Goal: Task Accomplishment & Management: Manage account settings

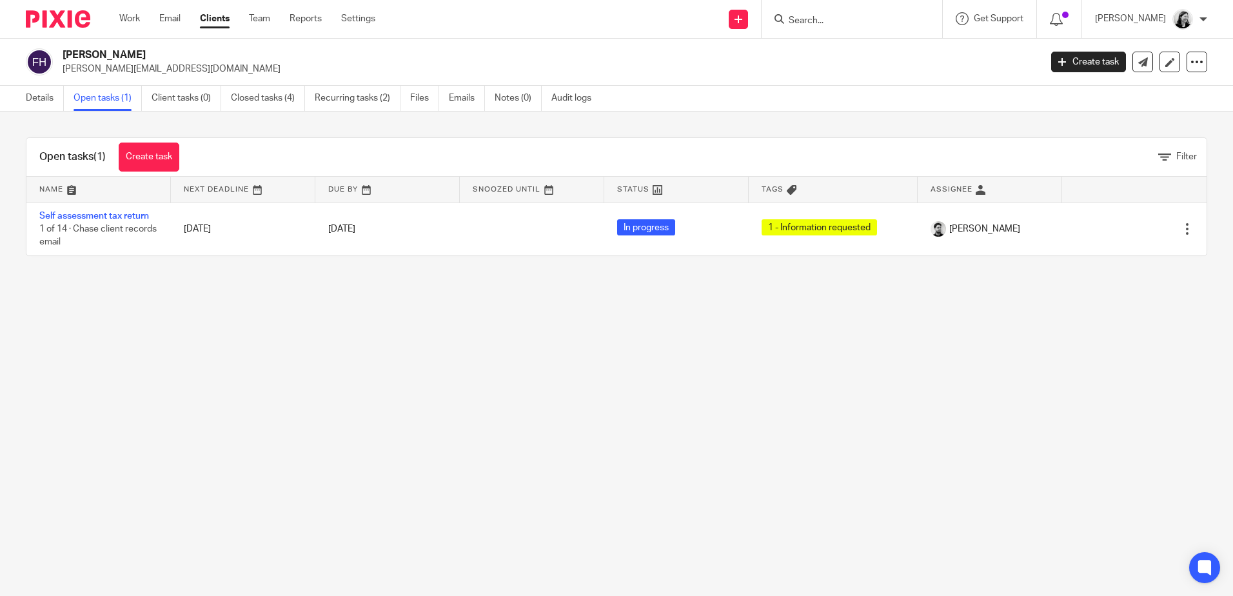
click at [873, 23] on input "Search" at bounding box center [845, 21] width 116 height 12
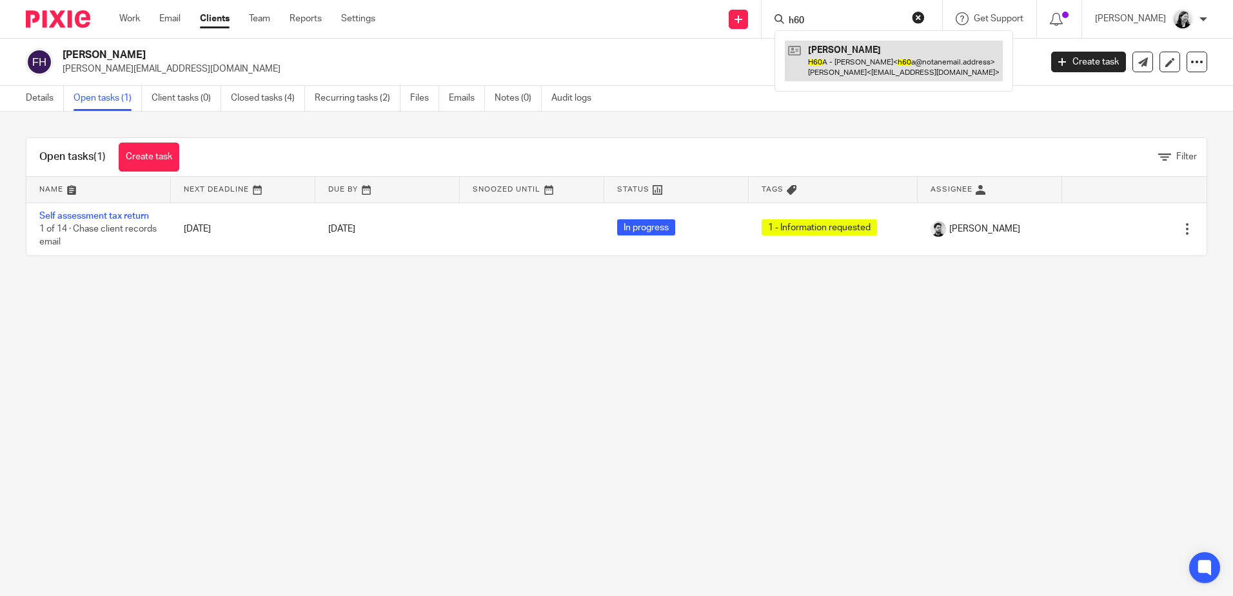
type input "h60"
click at [882, 48] on link at bounding box center [894, 61] width 218 height 40
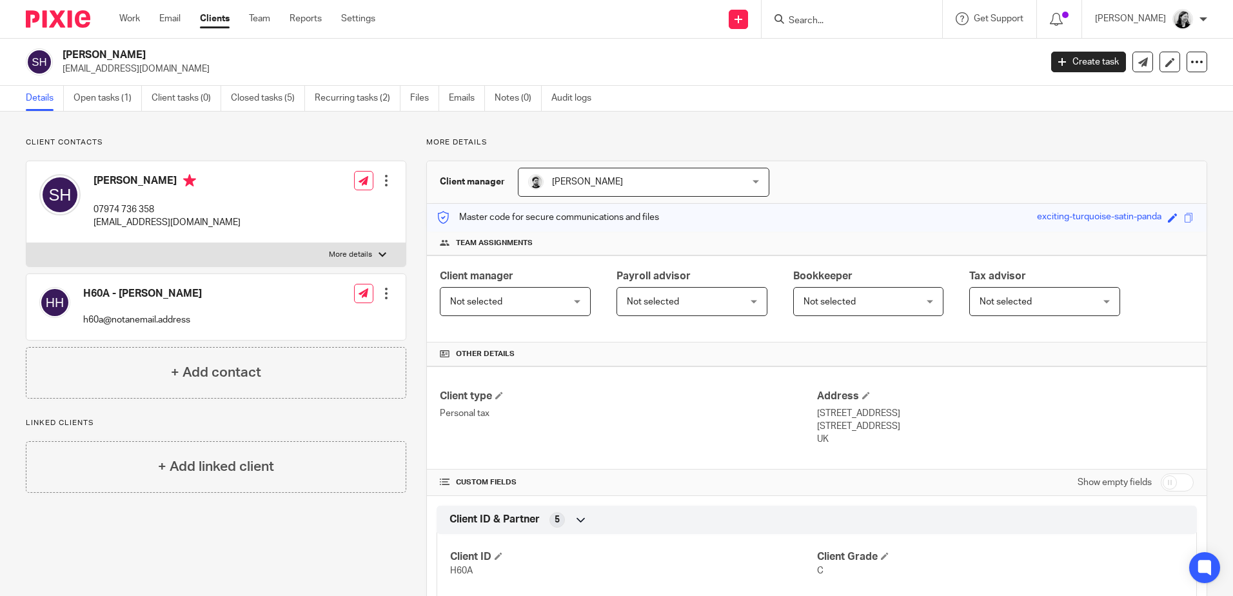
click at [826, 23] on input "Search" at bounding box center [845, 21] width 116 height 12
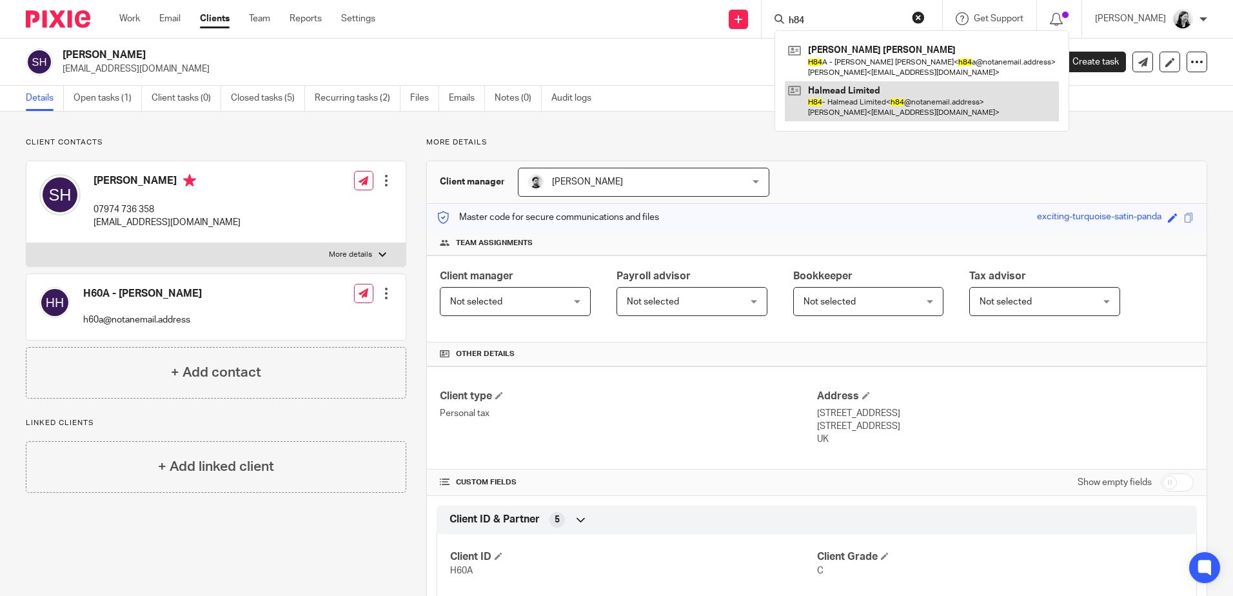
type input "h84"
click at [924, 94] on link at bounding box center [922, 101] width 274 height 40
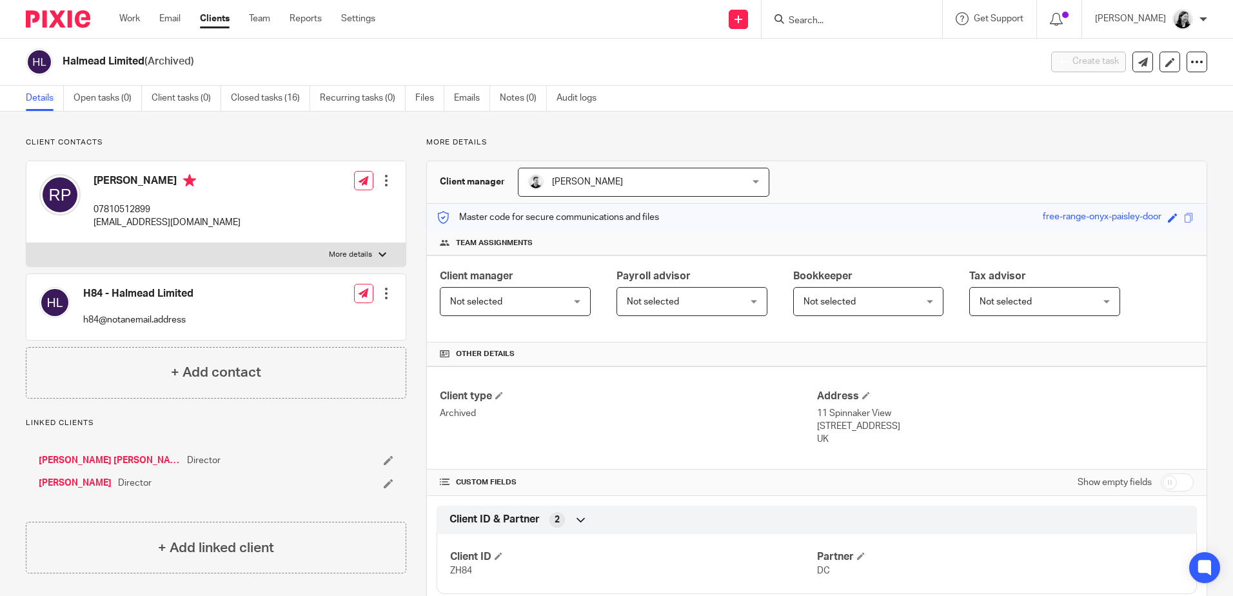
click at [851, 15] on input "Search" at bounding box center [845, 21] width 116 height 12
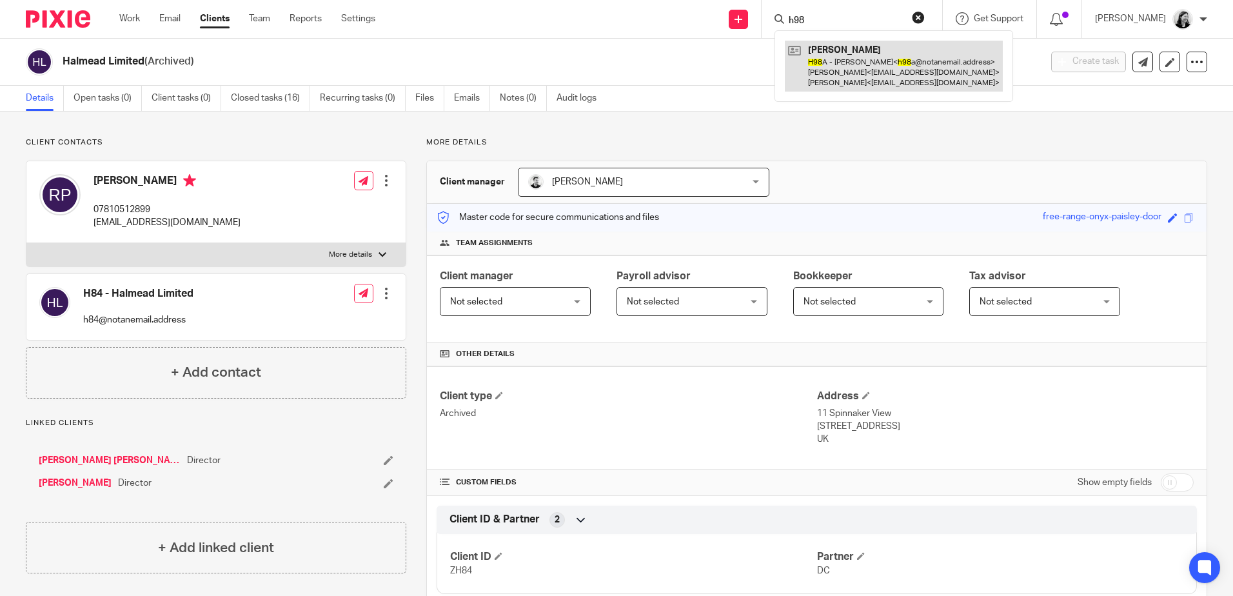
type input "h98"
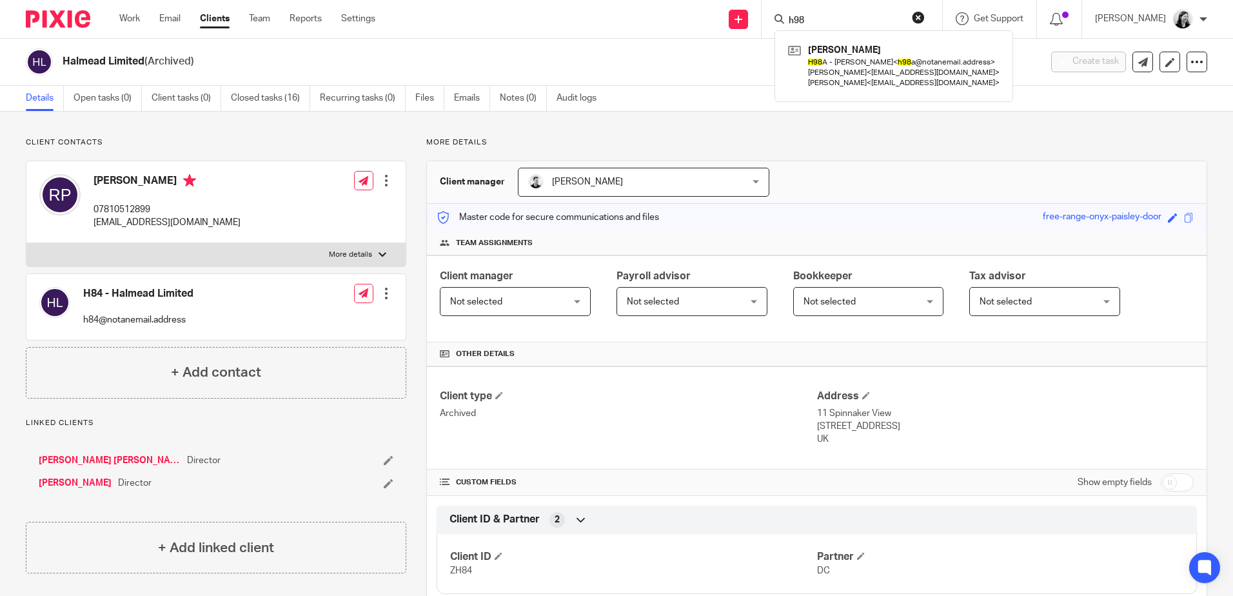
drag, startPoint x: 905, startPoint y: 66, endPoint x: 796, endPoint y: 39, distance: 112.1
click at [905, 66] on link at bounding box center [894, 66] width 218 height 51
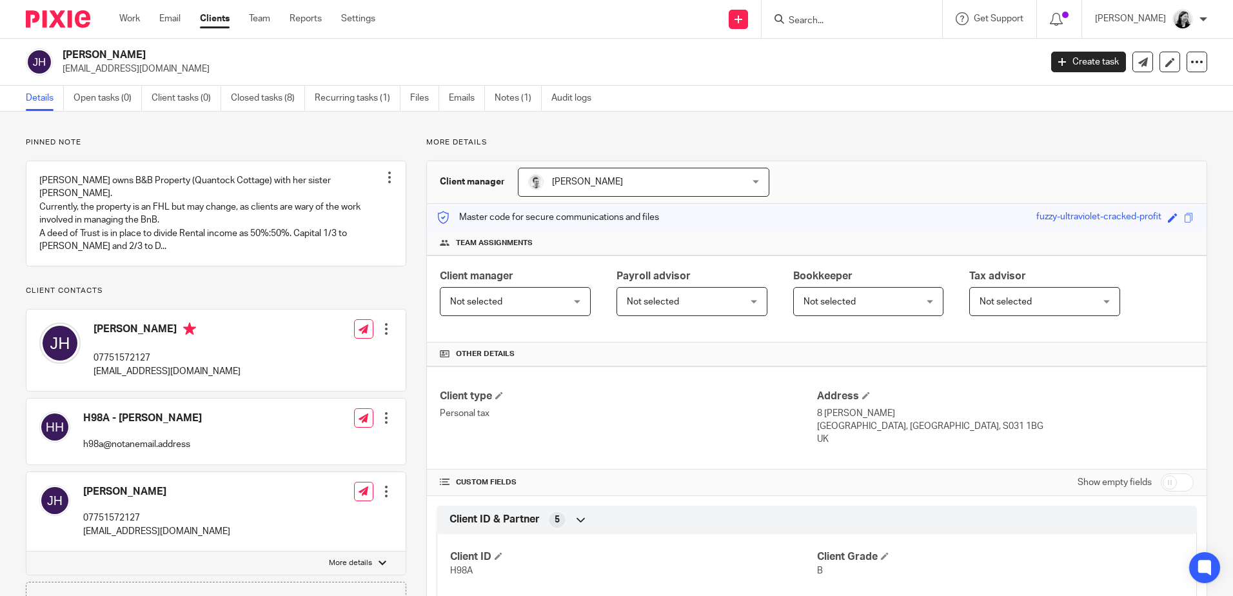
click at [842, 17] on input "Search" at bounding box center [845, 21] width 116 height 12
click button "submit" at bounding box center [0, 0] width 0 height 0
click at [864, 19] on input "hardway" at bounding box center [845, 21] width 116 height 12
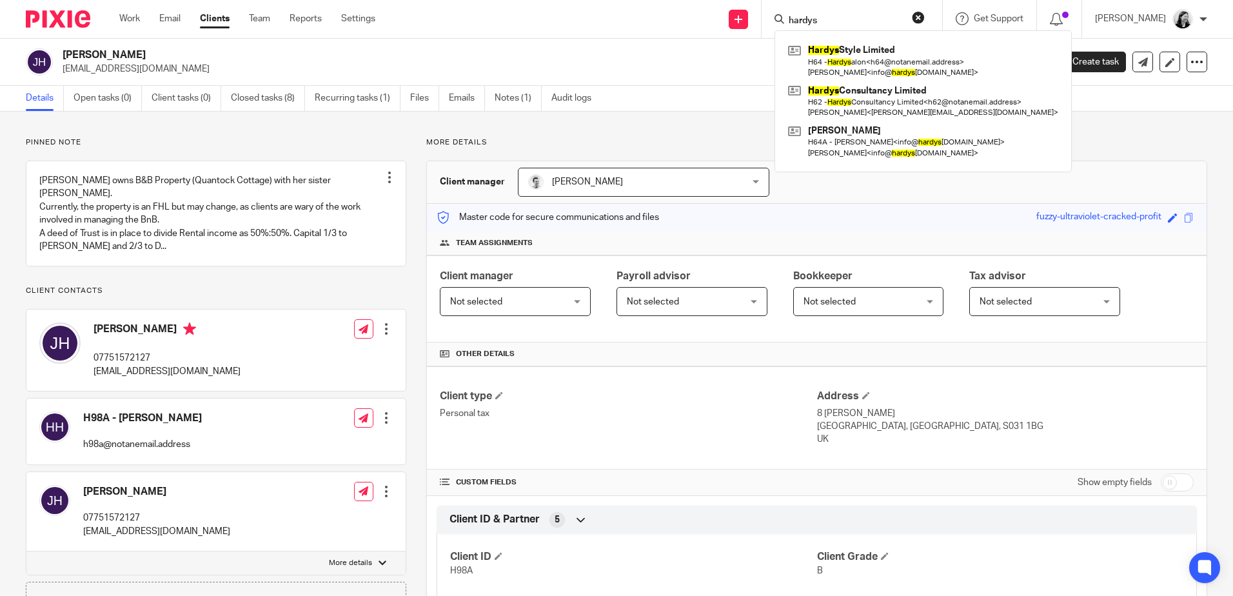
type input "hardys"
click at [875, 23] on input "hardys" at bounding box center [845, 21] width 116 height 12
drag, startPoint x: 871, startPoint y: 19, endPoint x: 789, endPoint y: 19, distance: 81.9
click at [789, 19] on div "Send new email Create task Add client hardys Hardys Style Limited H64 - Hardys …" at bounding box center [814, 19] width 838 height 38
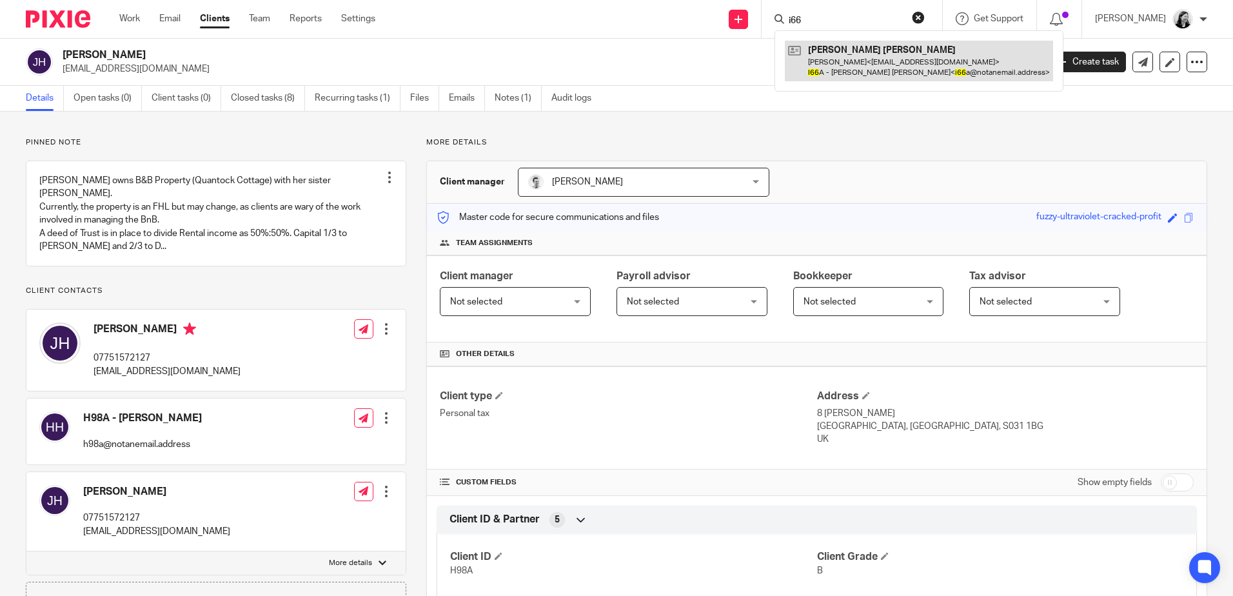
type input "i66"
click at [915, 60] on link at bounding box center [919, 61] width 268 height 40
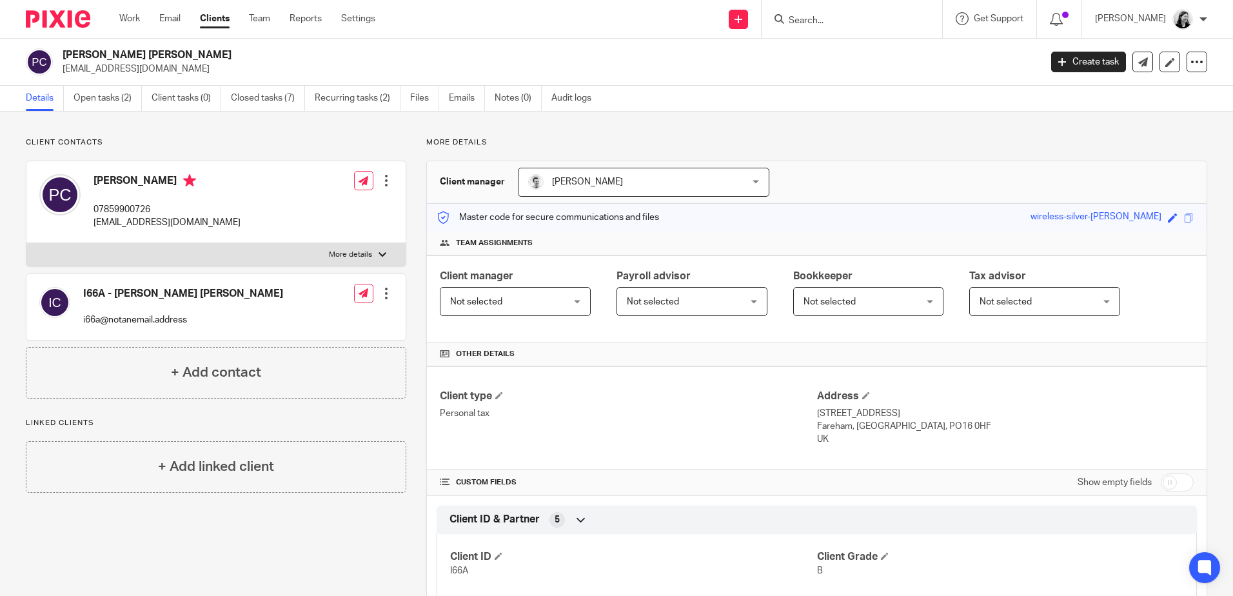
click at [853, 18] on input "Search" at bounding box center [845, 21] width 116 height 12
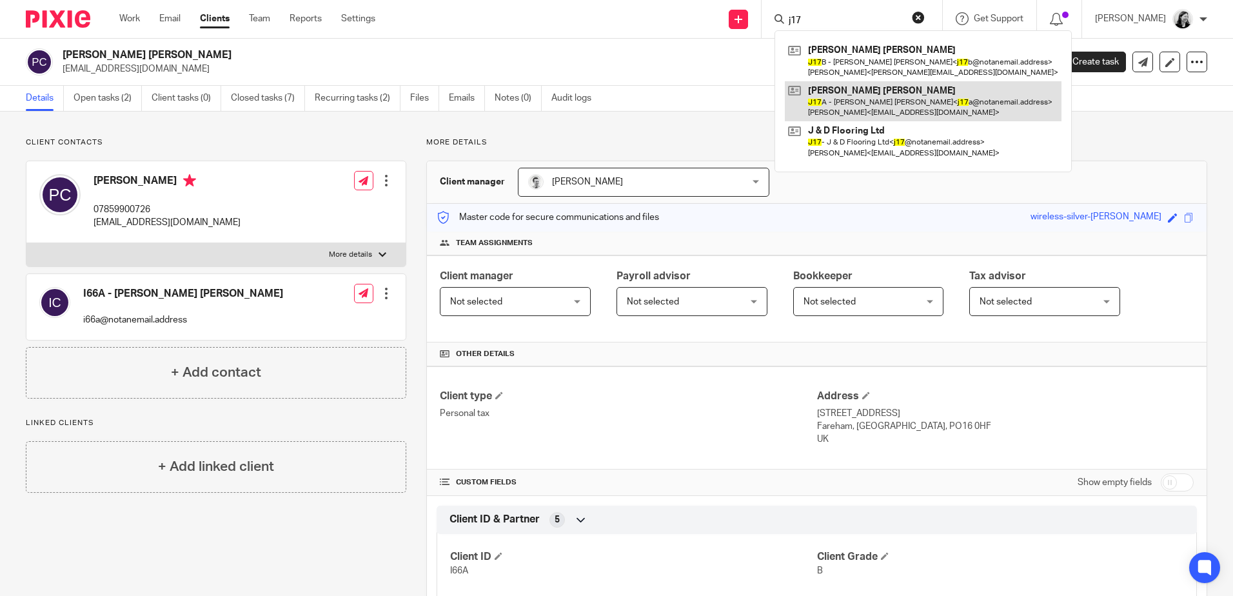
type input "j17"
click at [900, 97] on link at bounding box center [923, 101] width 277 height 40
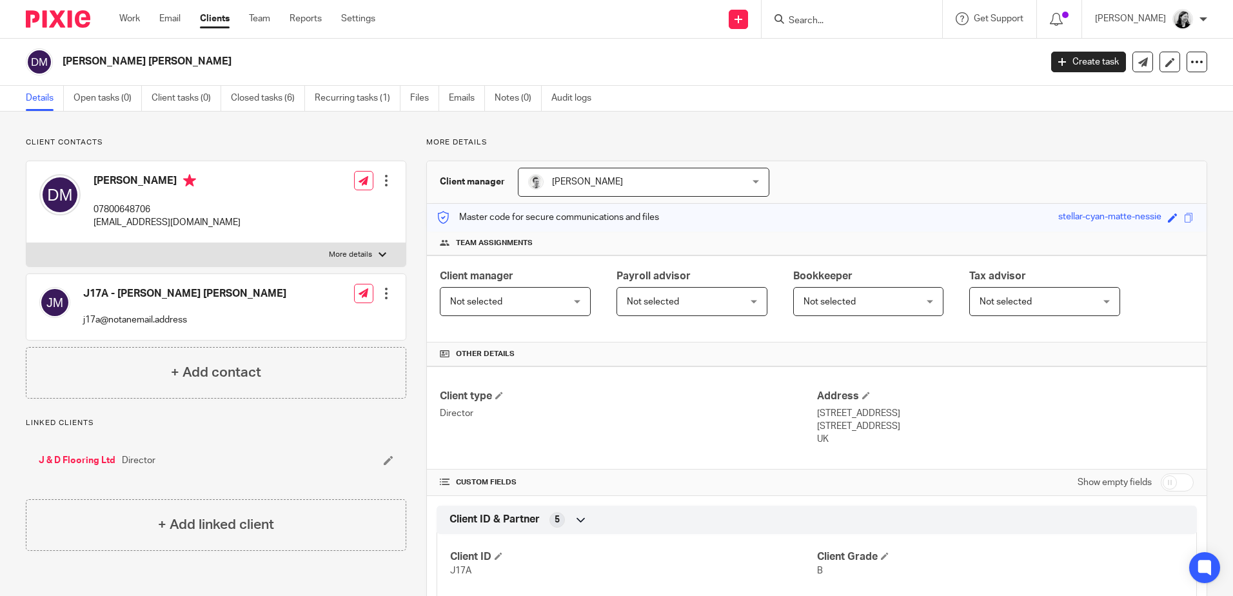
click at [844, 18] on input "Search" at bounding box center [845, 21] width 116 height 12
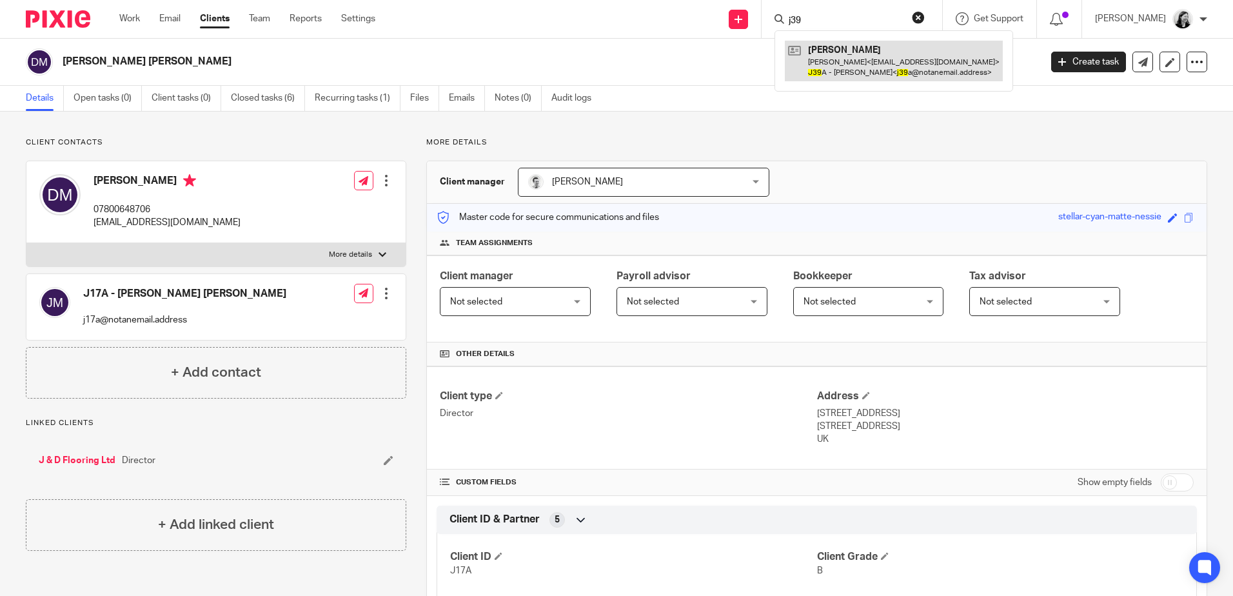
type input "j39"
click at [914, 55] on link at bounding box center [894, 61] width 218 height 40
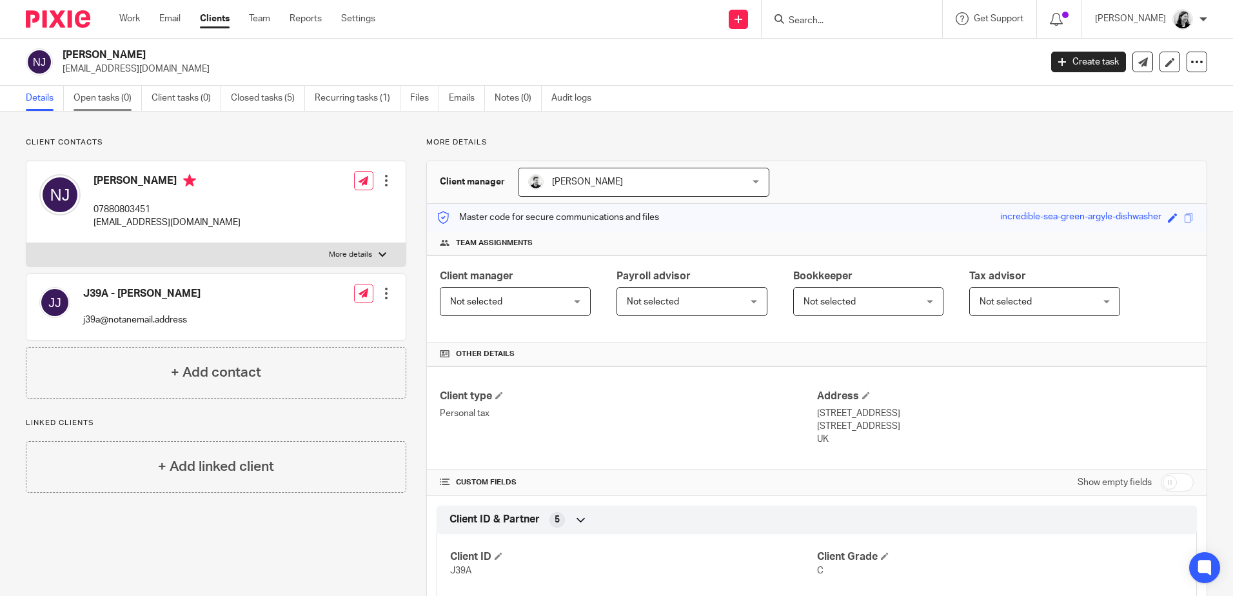
click at [110, 103] on link "Open tasks (0)" at bounding box center [107, 98] width 68 height 25
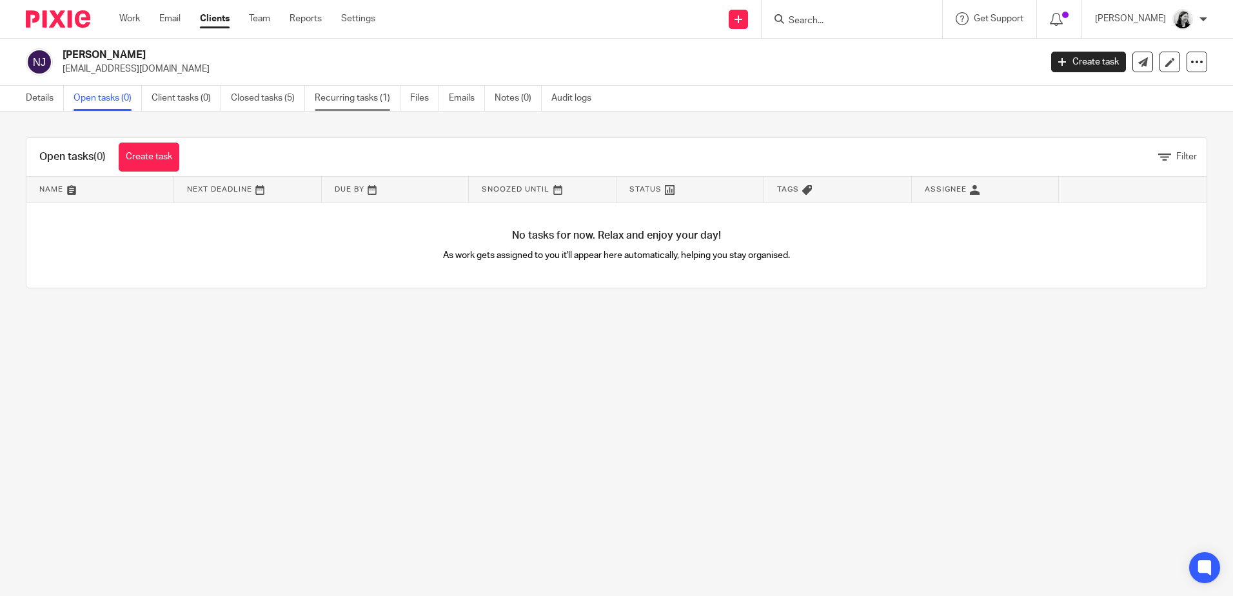
click at [358, 97] on link "Recurring tasks (1)" at bounding box center [358, 98] width 86 height 25
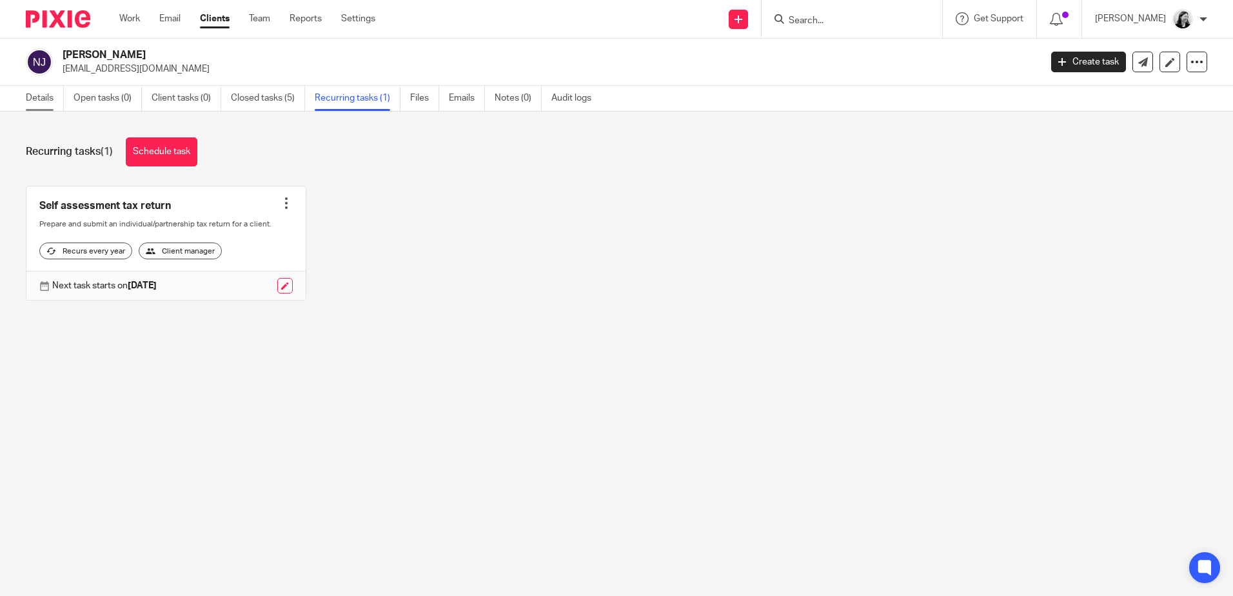
click at [28, 104] on link "Details" at bounding box center [45, 98] width 38 height 25
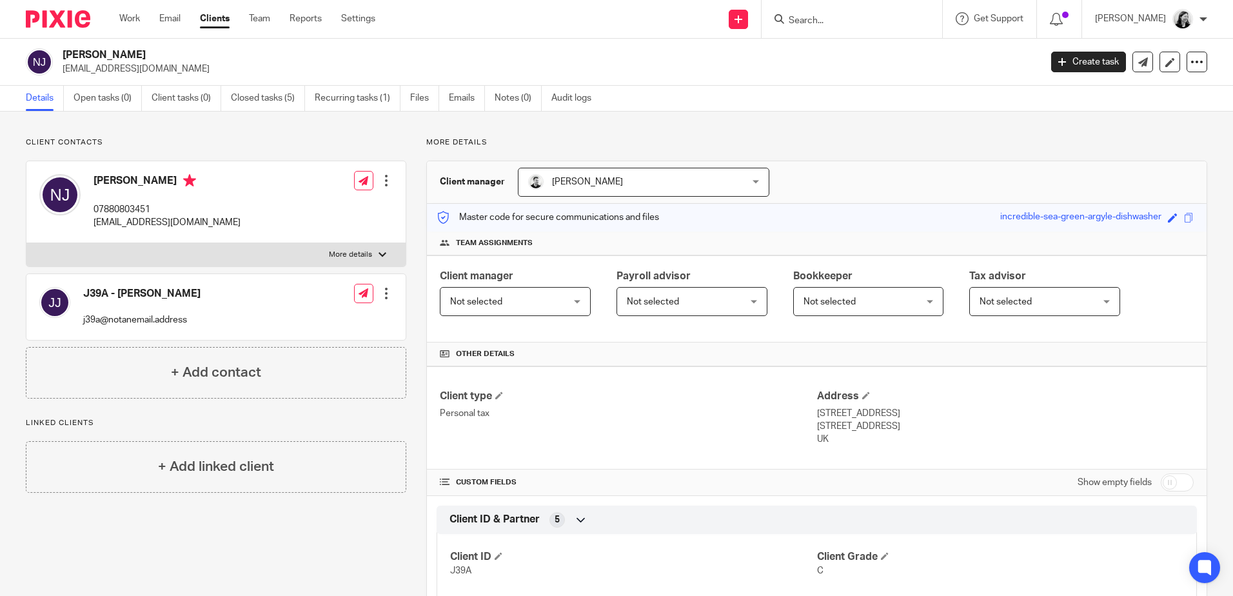
click at [844, 18] on input "Search" at bounding box center [845, 21] width 116 height 12
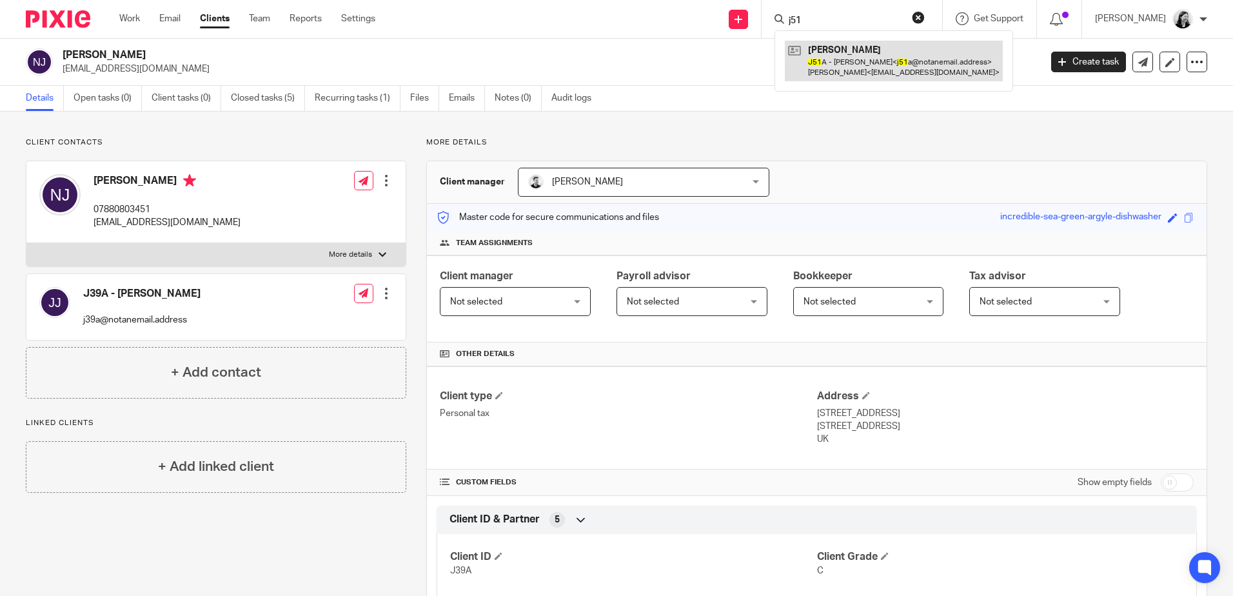
type input "j51"
click at [882, 57] on link at bounding box center [894, 61] width 218 height 40
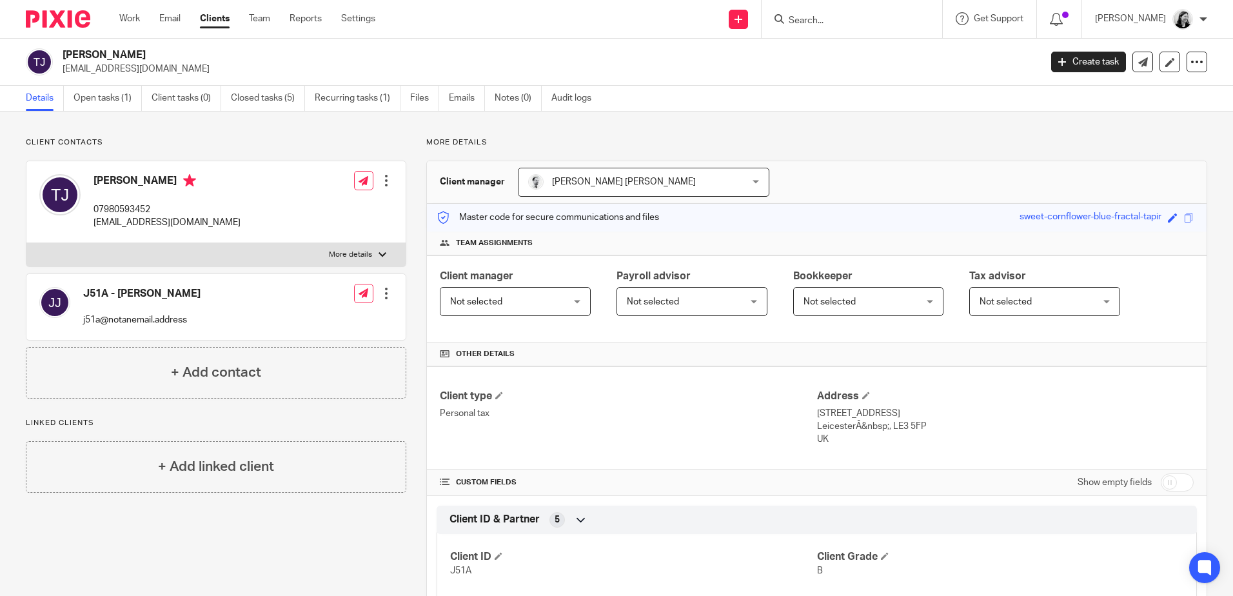
click at [815, 22] on div at bounding box center [849, 19] width 150 height 16
click at [857, 23] on input "Search" at bounding box center [845, 21] width 116 height 12
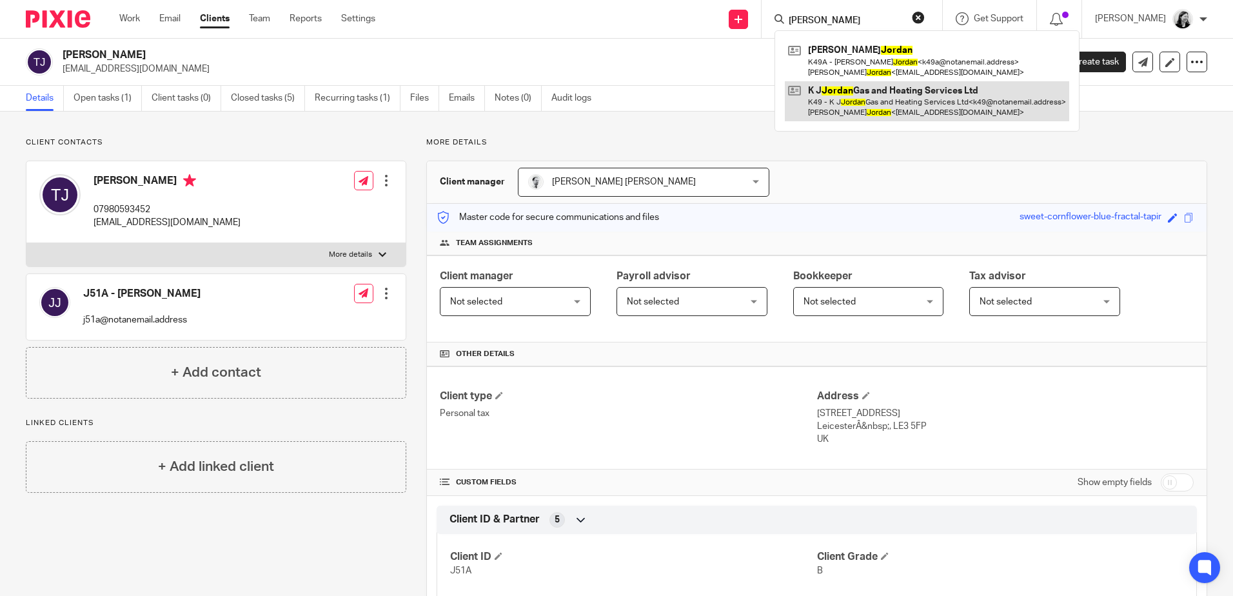
type input "[PERSON_NAME]"
click at [911, 93] on link at bounding box center [927, 101] width 284 height 40
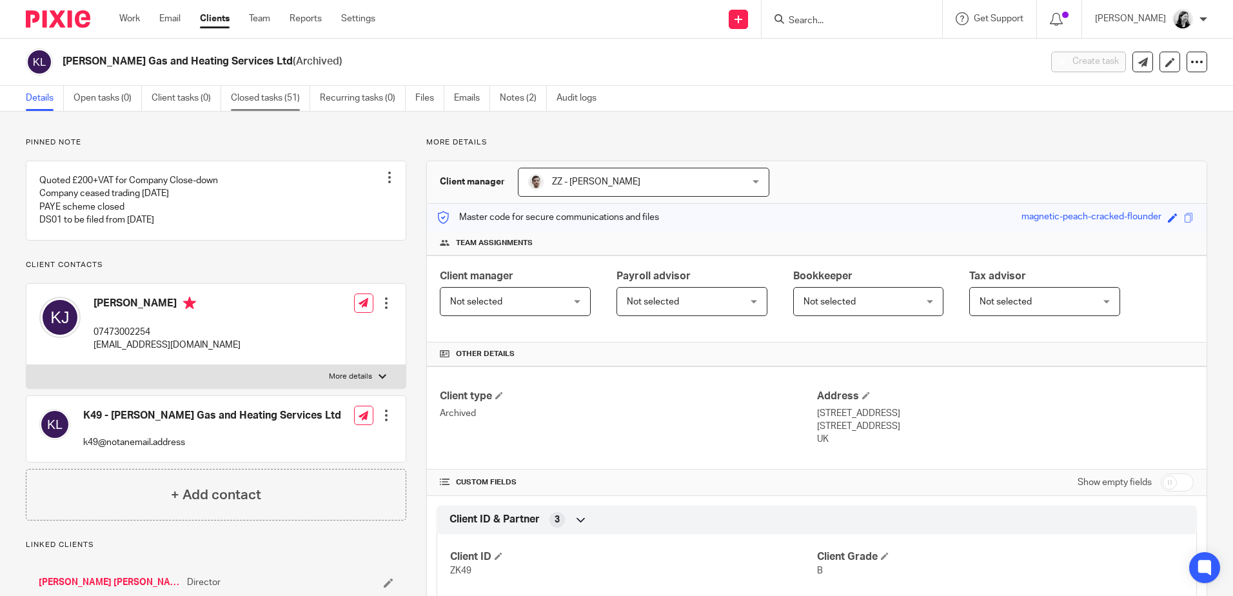
click at [275, 96] on link "Closed tasks (51)" at bounding box center [270, 98] width 79 height 25
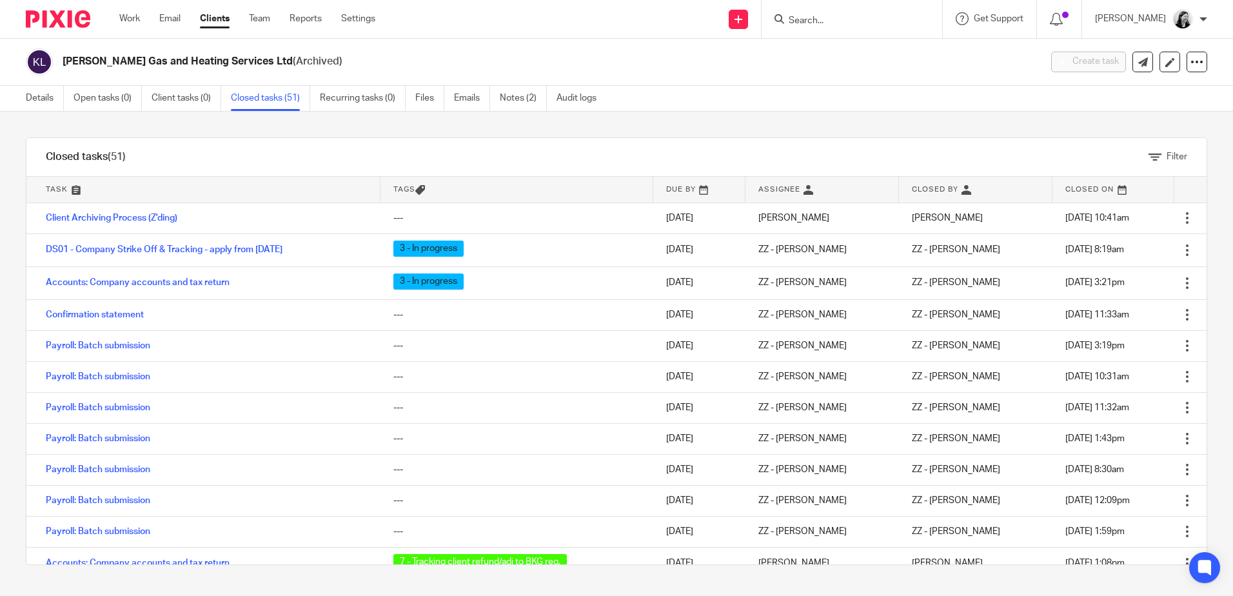
click at [817, 22] on input "Search" at bounding box center [845, 21] width 116 height 12
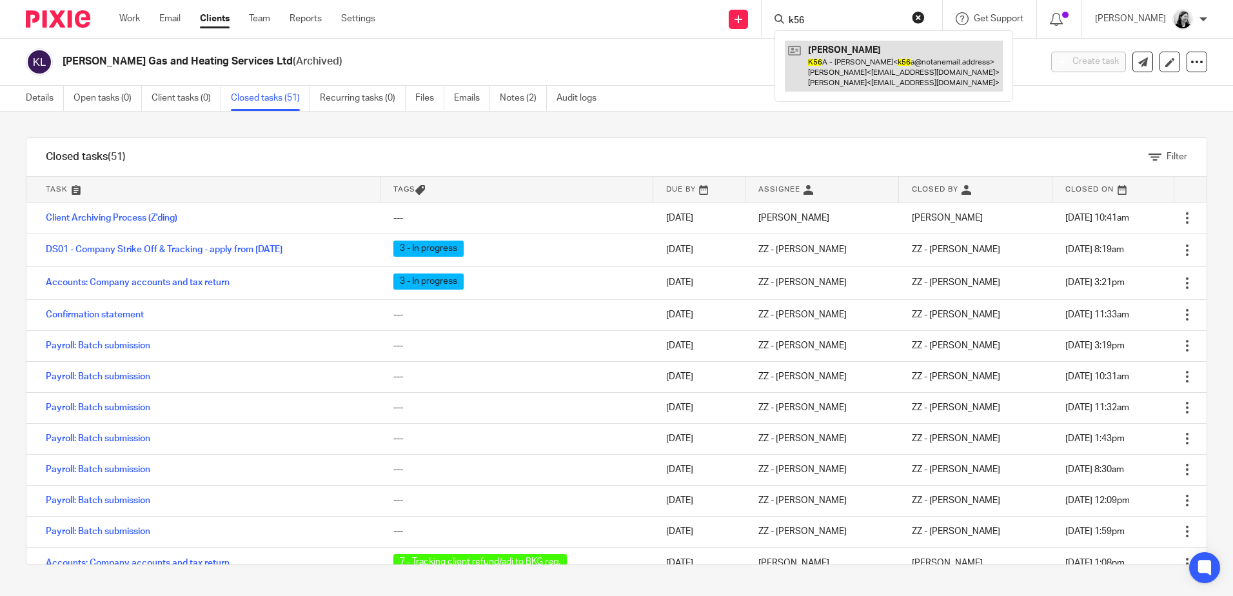
type input "k56"
click at [886, 57] on link at bounding box center [894, 66] width 218 height 51
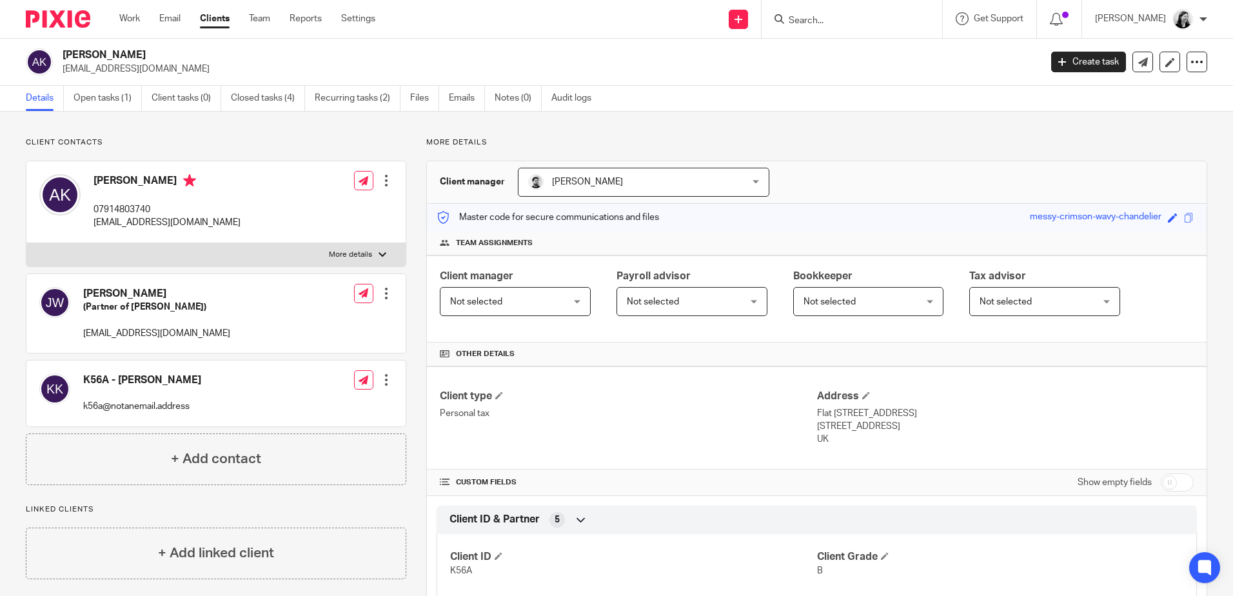
click at [854, 17] on input "Search" at bounding box center [845, 21] width 116 height 12
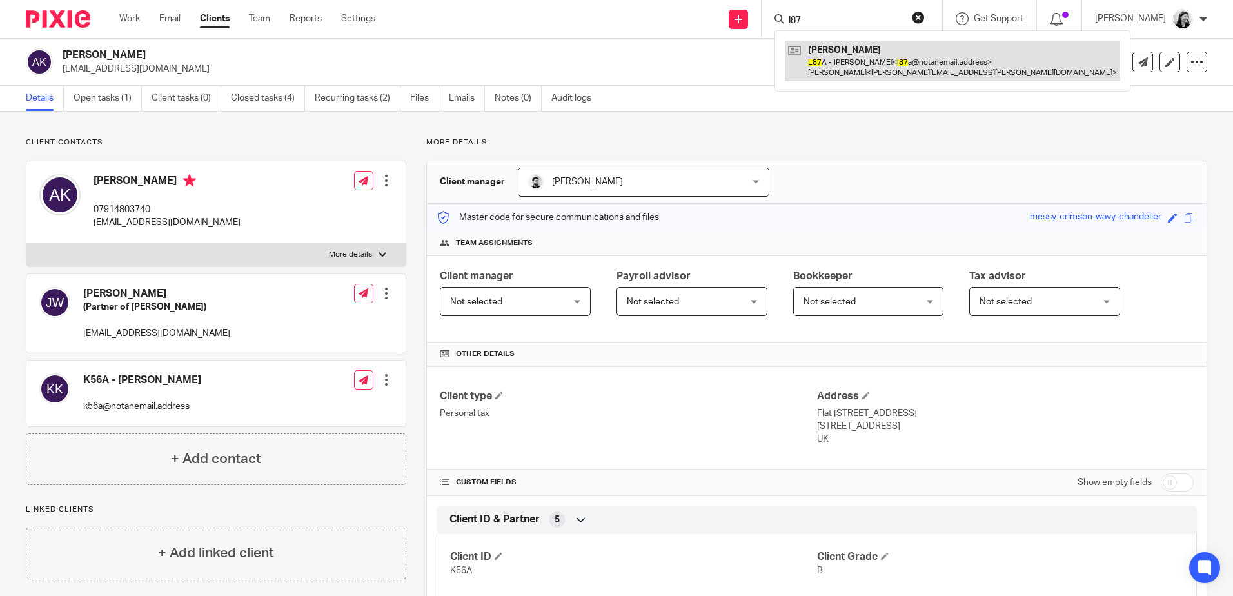
type input "l87"
click at [914, 73] on link at bounding box center [952, 61] width 335 height 40
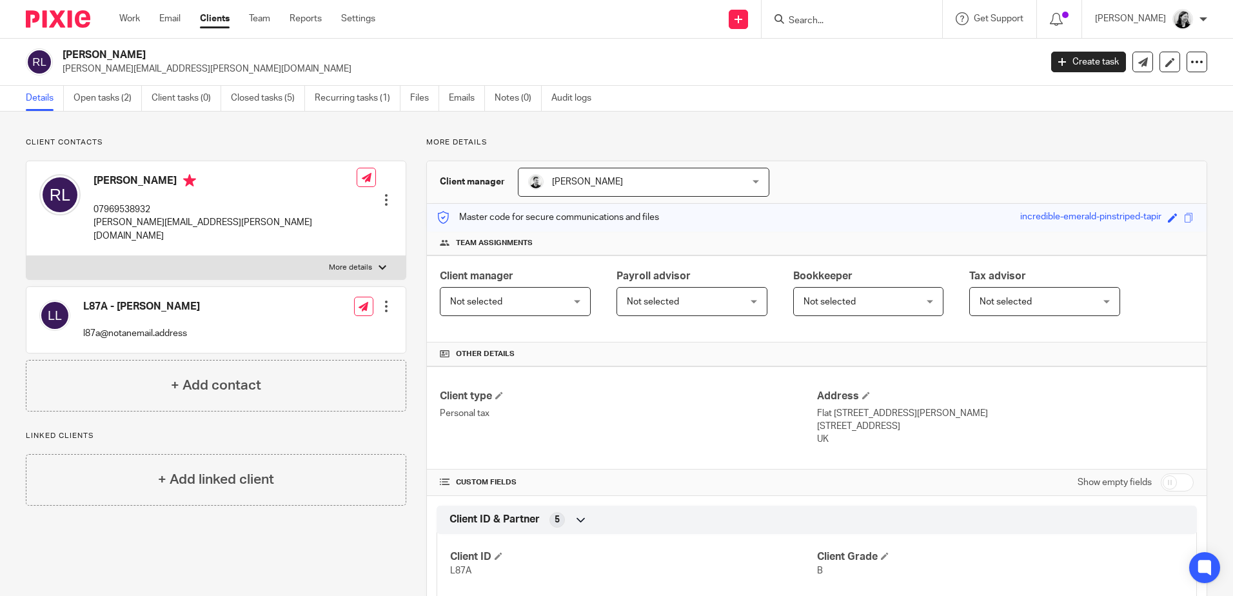
click at [841, 19] on input "Search" at bounding box center [845, 21] width 116 height 12
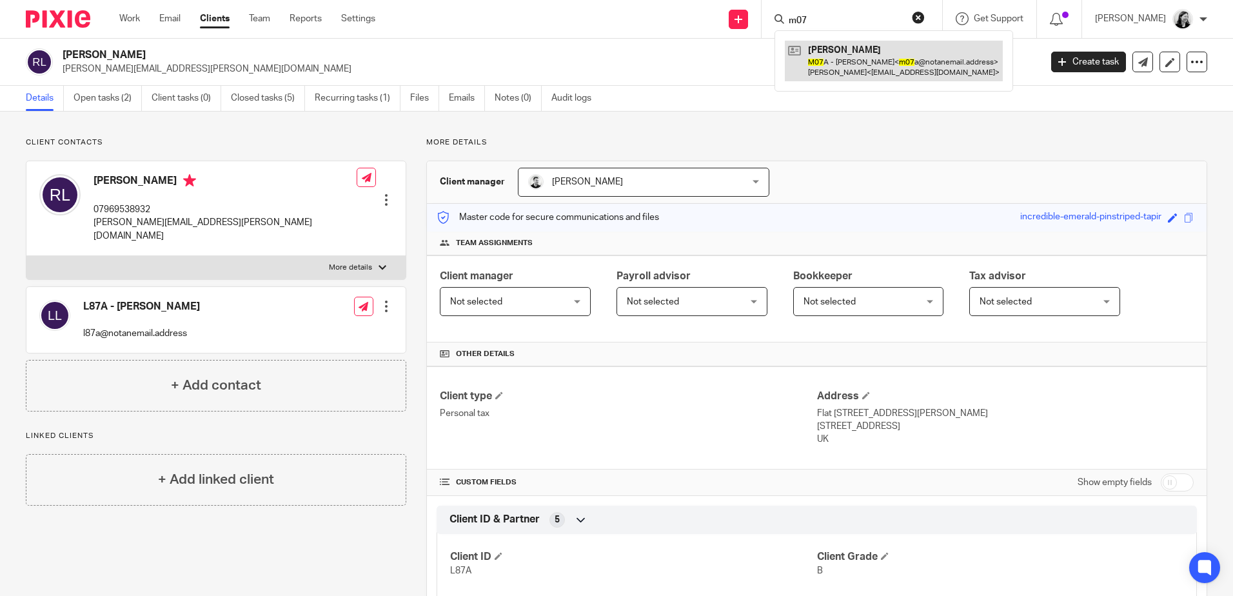
type input "m07"
click at [886, 57] on link at bounding box center [894, 61] width 218 height 40
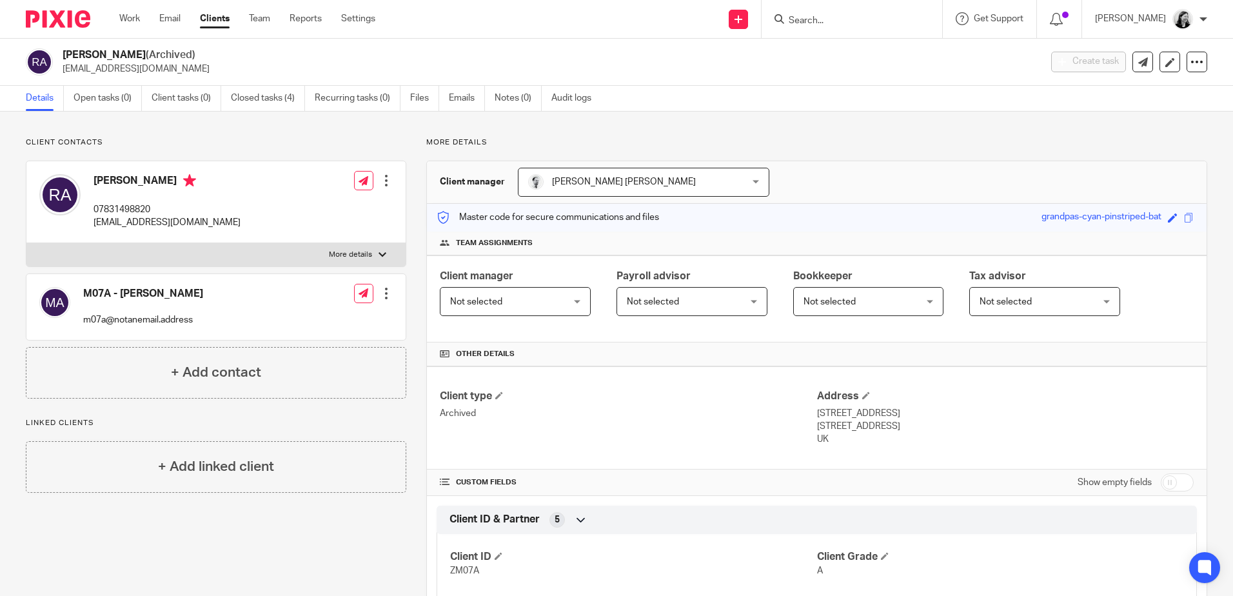
click at [848, 23] on input "Search" at bounding box center [845, 21] width 116 height 12
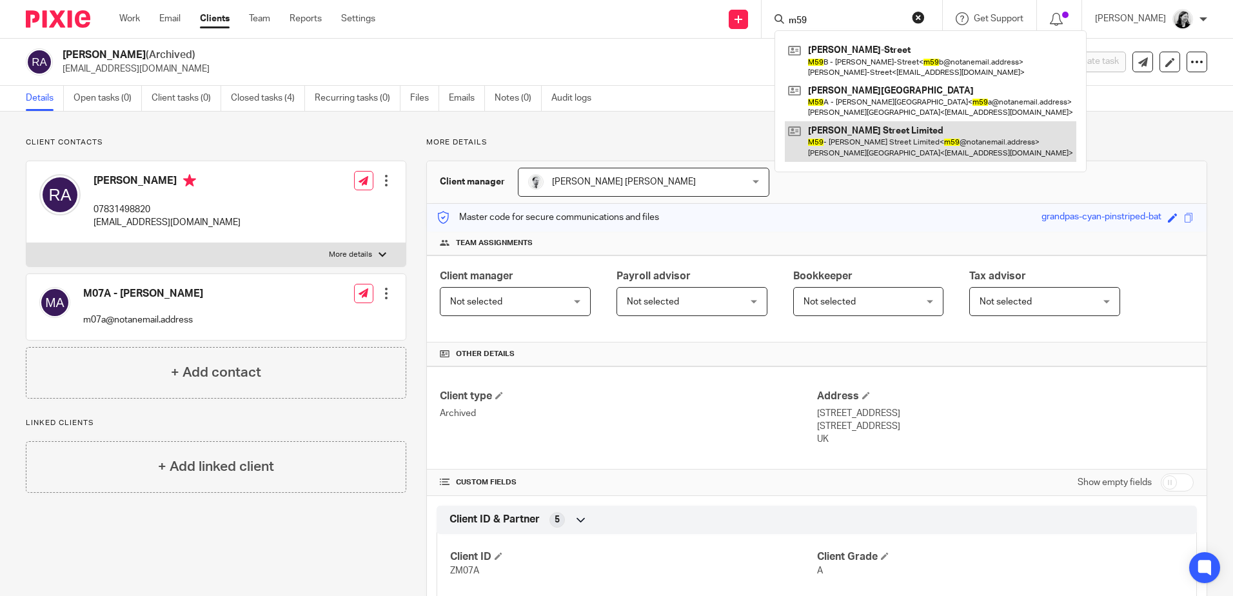
type input "m59"
click at [907, 154] on link at bounding box center [930, 141] width 291 height 40
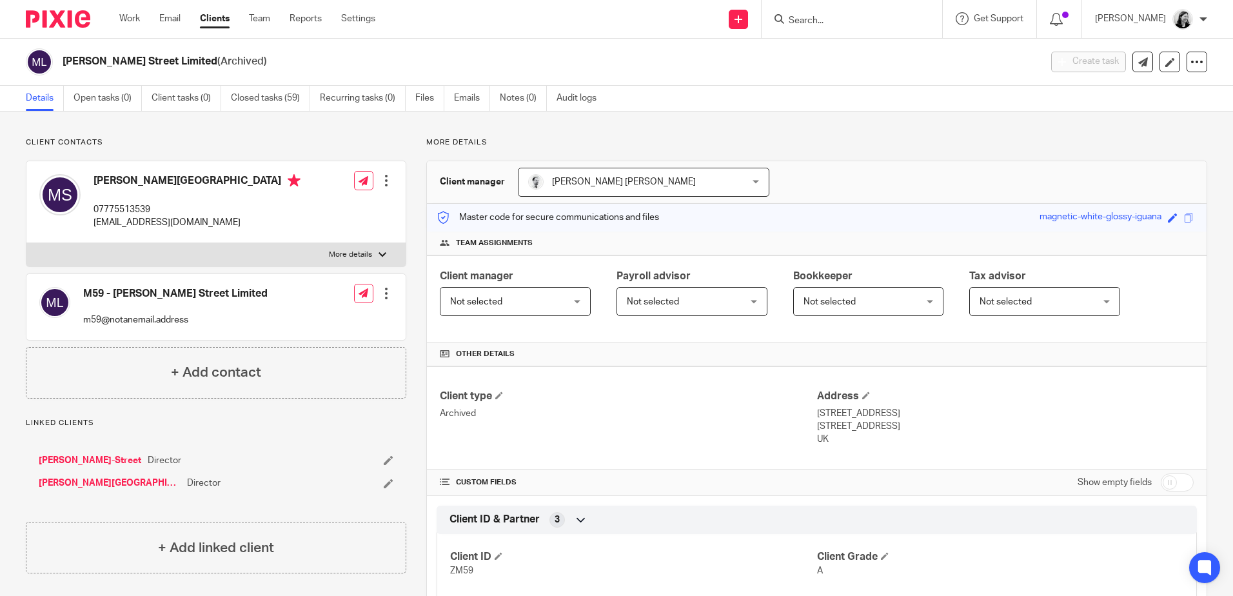
click at [853, 18] on input "Search" at bounding box center [845, 21] width 116 height 12
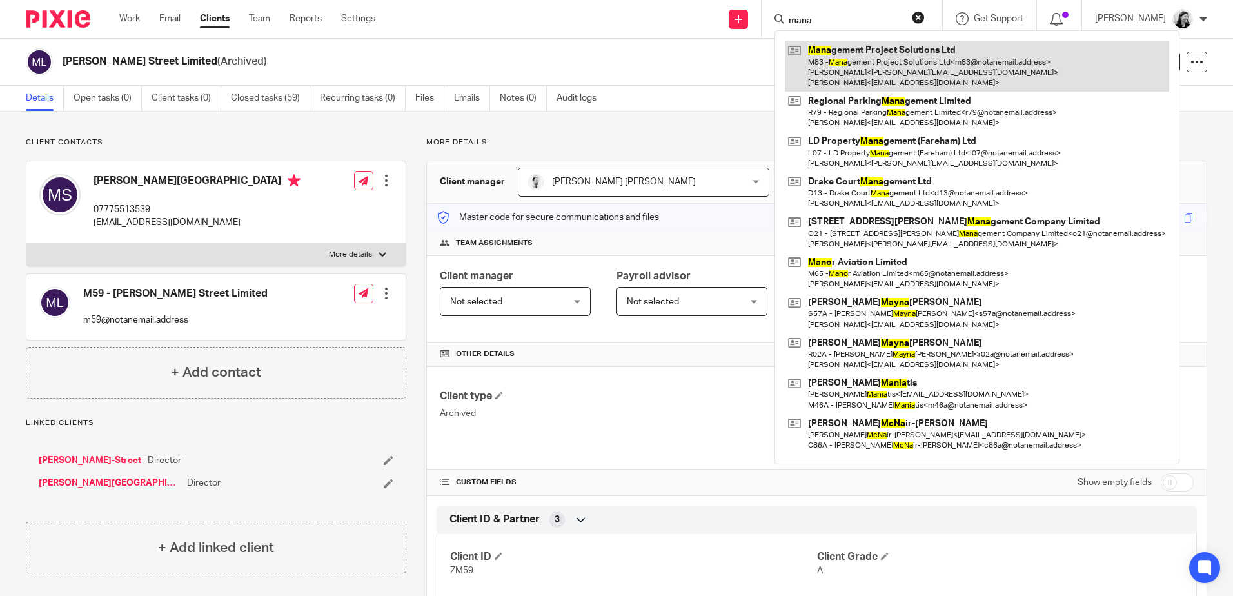
type input "mana"
click at [912, 68] on link at bounding box center [977, 66] width 384 height 51
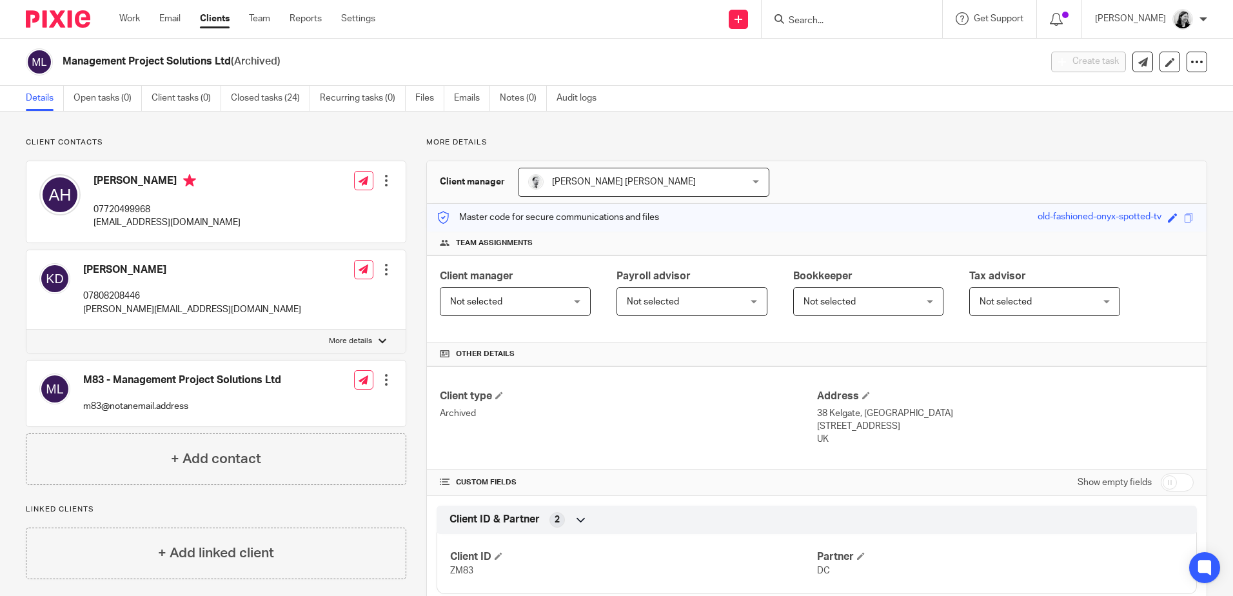
click at [823, 17] on input "Search" at bounding box center [845, 21] width 116 height 12
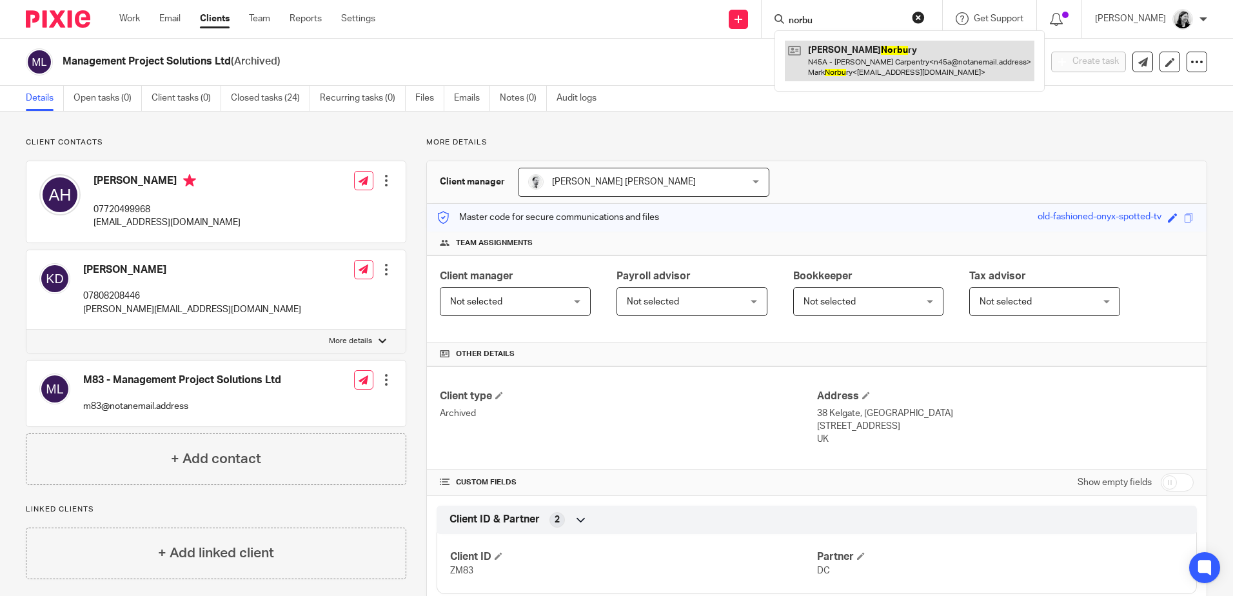
type input "norbu"
click at [873, 58] on link at bounding box center [909, 61] width 249 height 40
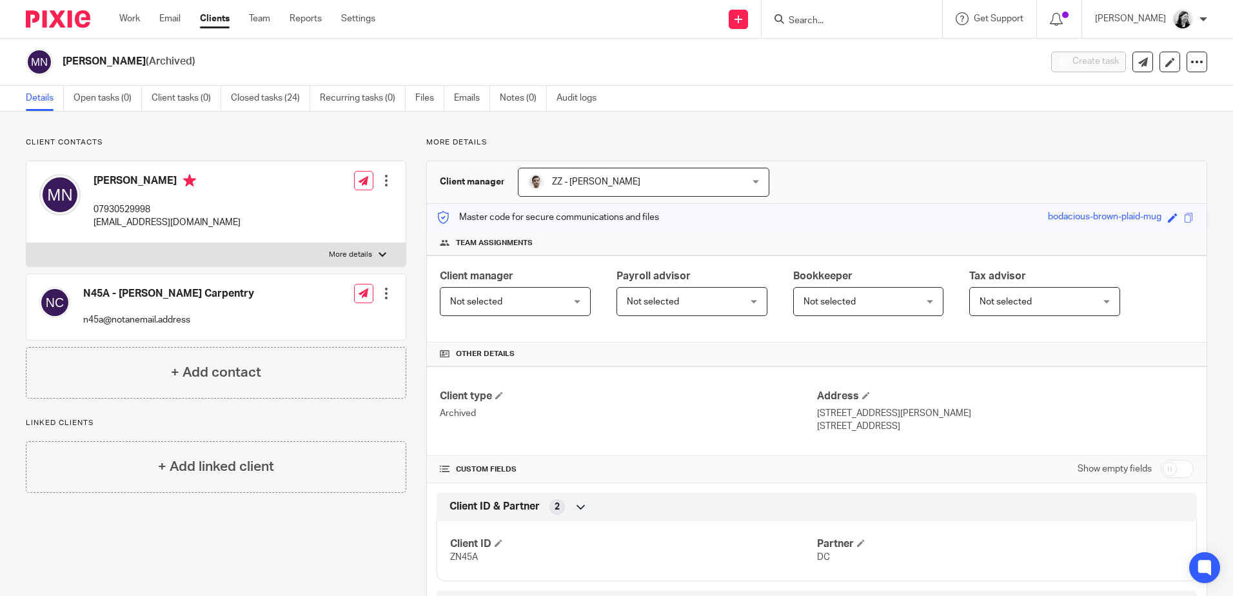
click at [854, 19] on input "Search" at bounding box center [845, 21] width 116 height 12
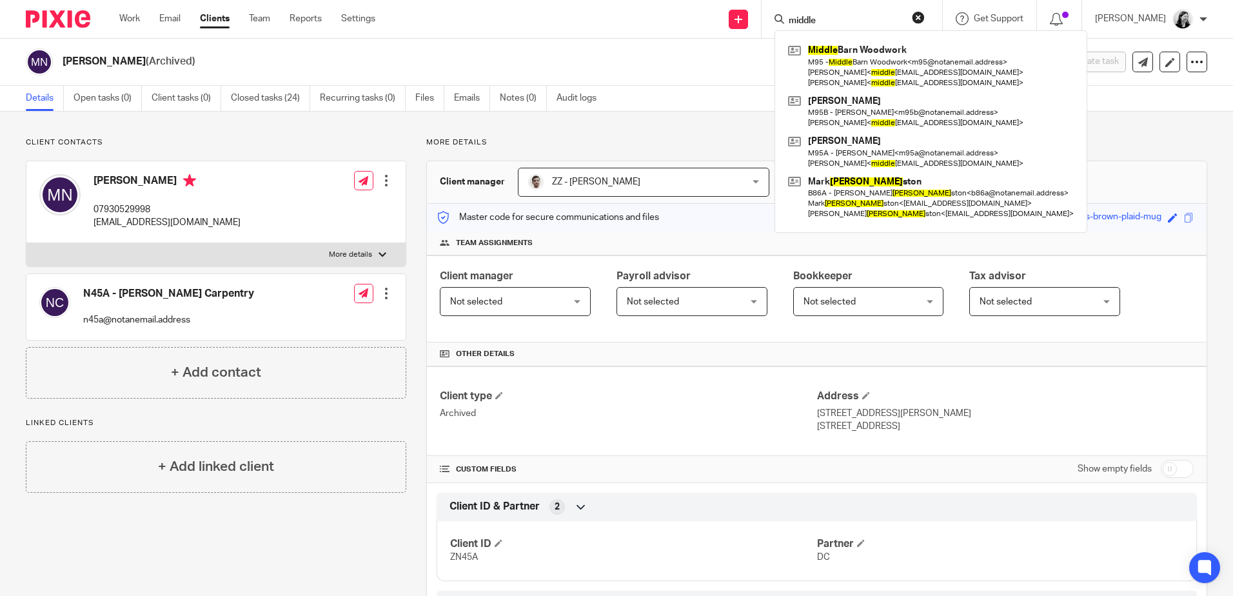
drag, startPoint x: 893, startPoint y: 15, endPoint x: 802, endPoint y: 21, distance: 91.8
click at [802, 21] on div "middle Middle Barn Woodwork M95 - Middle Barn Woodwork < m95@notanemail.address…" at bounding box center [851, 19] width 180 height 38
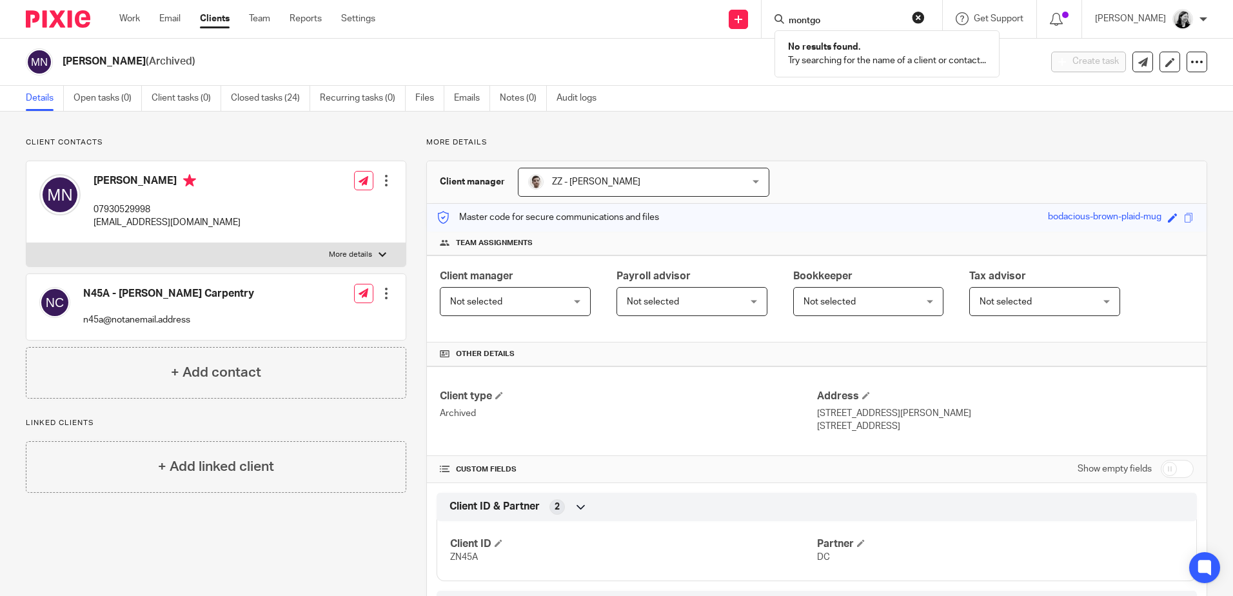
type input "montgo"
click at [290, 95] on link "Closed tasks (24)" at bounding box center [270, 98] width 79 height 25
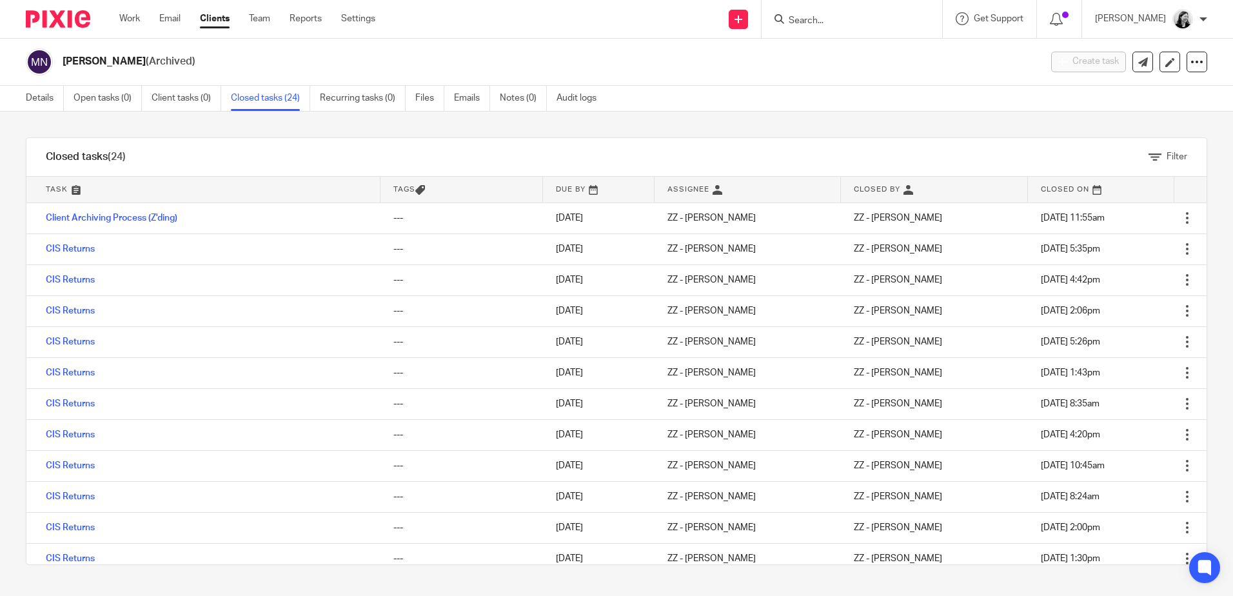
click at [843, 16] on input "Search" at bounding box center [845, 21] width 116 height 12
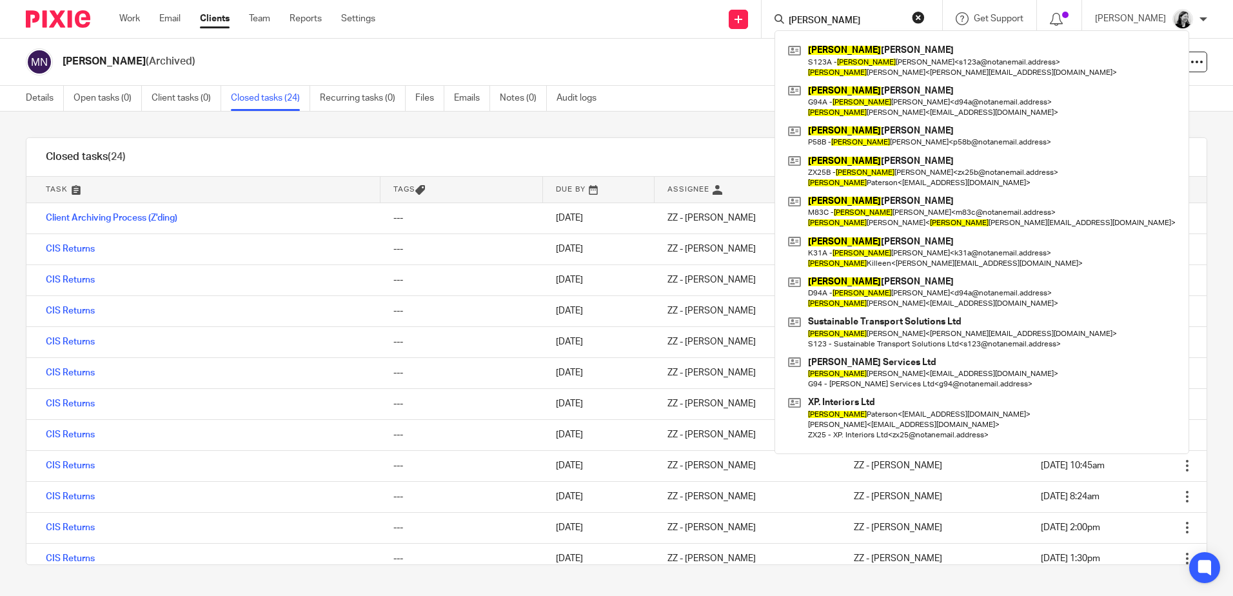
type input "[PERSON_NAME]"
drag, startPoint x: 852, startPoint y: 17, endPoint x: 744, endPoint y: 14, distance: 108.3
click at [744, 14] on div "Send new email Create task Add client [PERSON_NAME] [PERSON_NAME] S123A - [PERS…" at bounding box center [814, 19] width 838 height 38
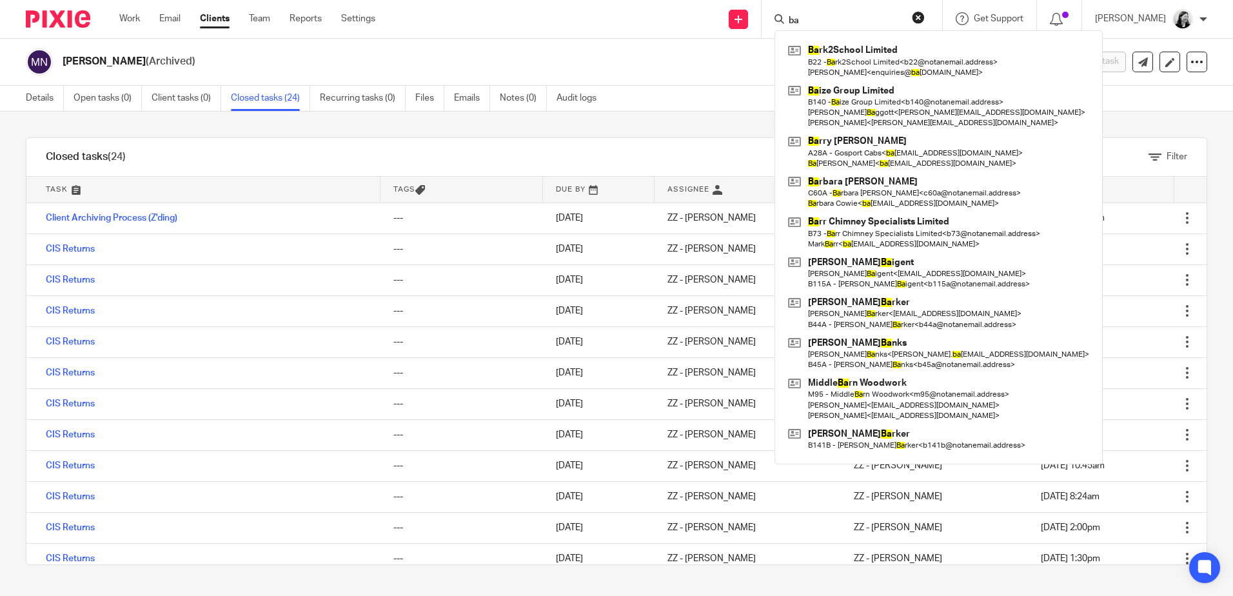
type input "b"
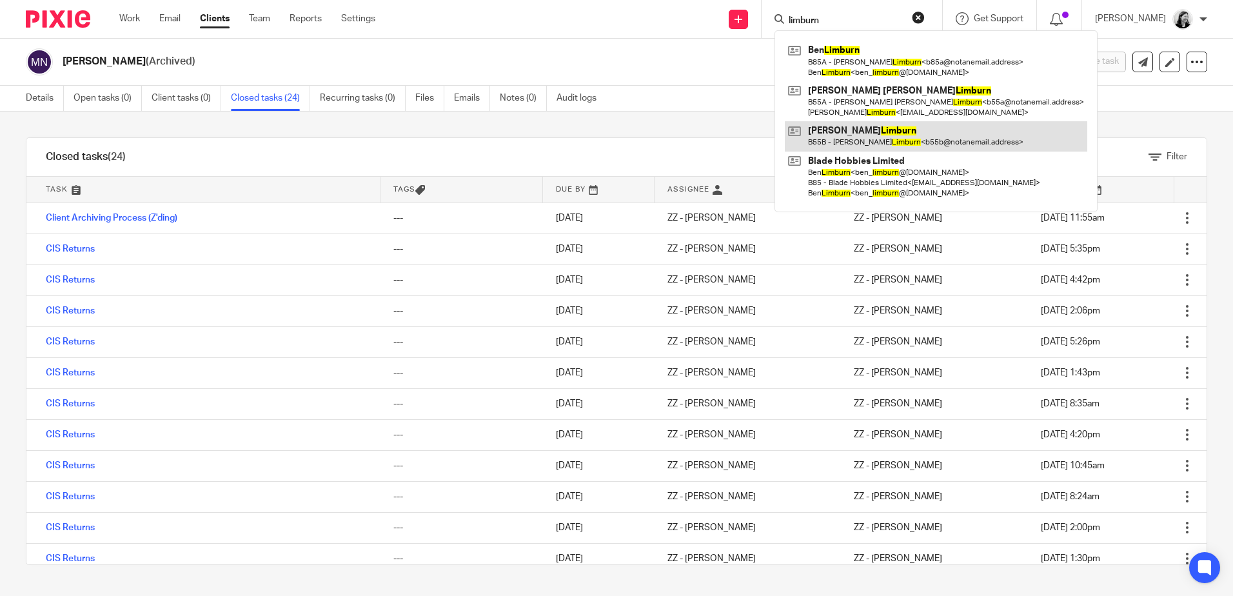
type input "limburn"
click at [962, 133] on link at bounding box center [936, 136] width 302 height 30
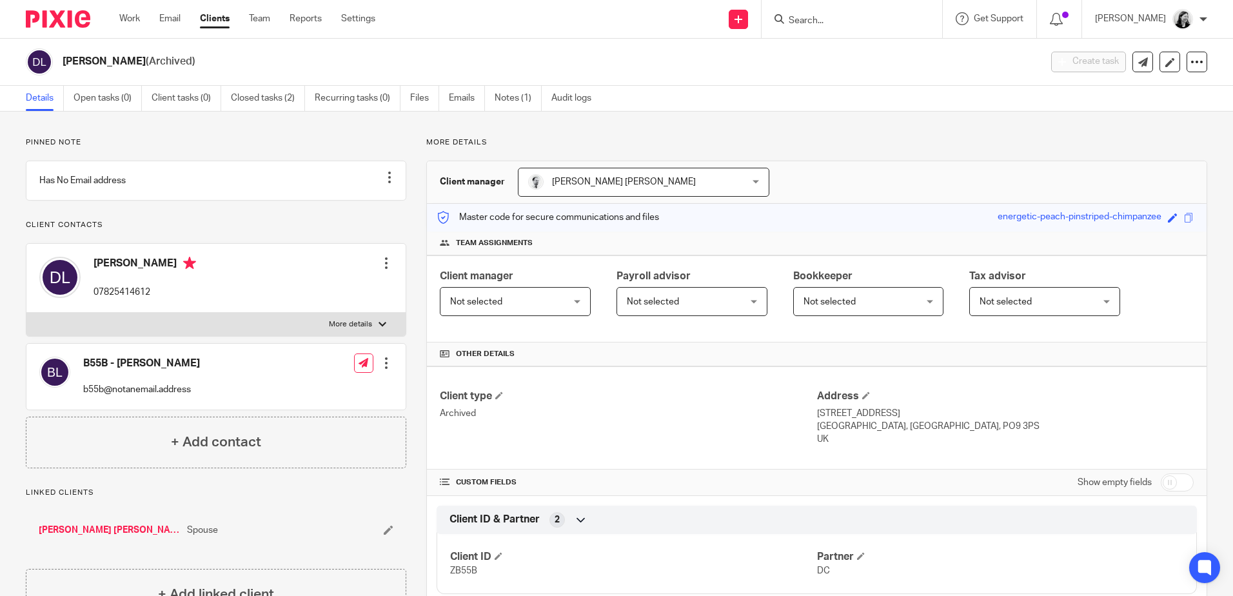
click at [855, 17] on input "Search" at bounding box center [845, 21] width 116 height 12
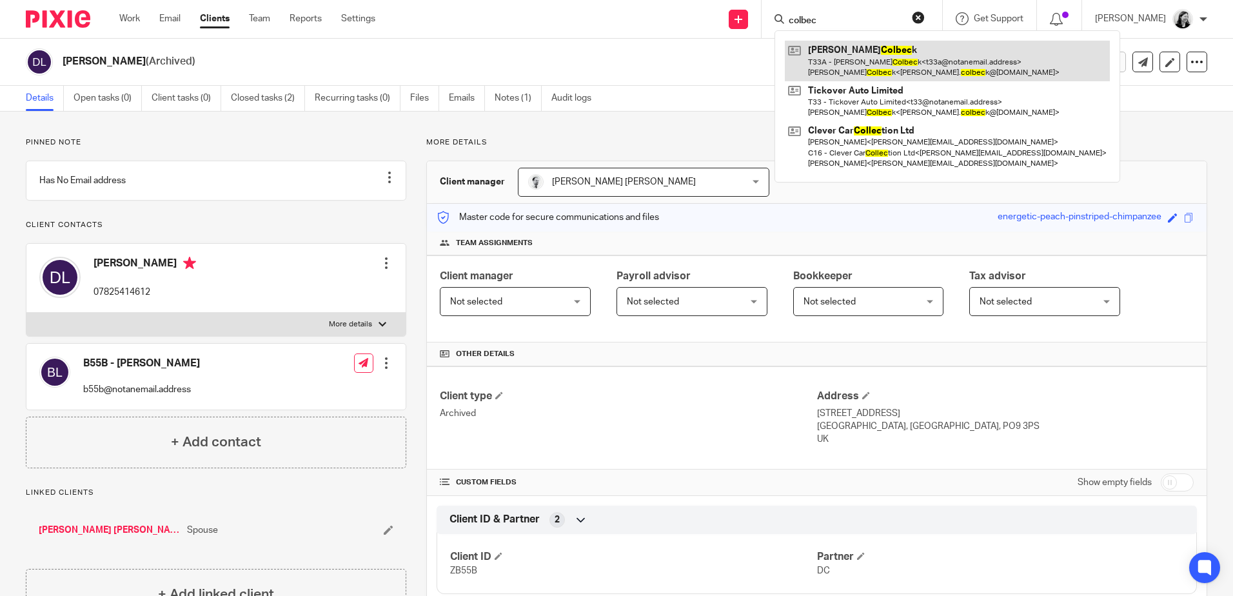
type input "colbec"
click at [961, 62] on link at bounding box center [947, 61] width 325 height 40
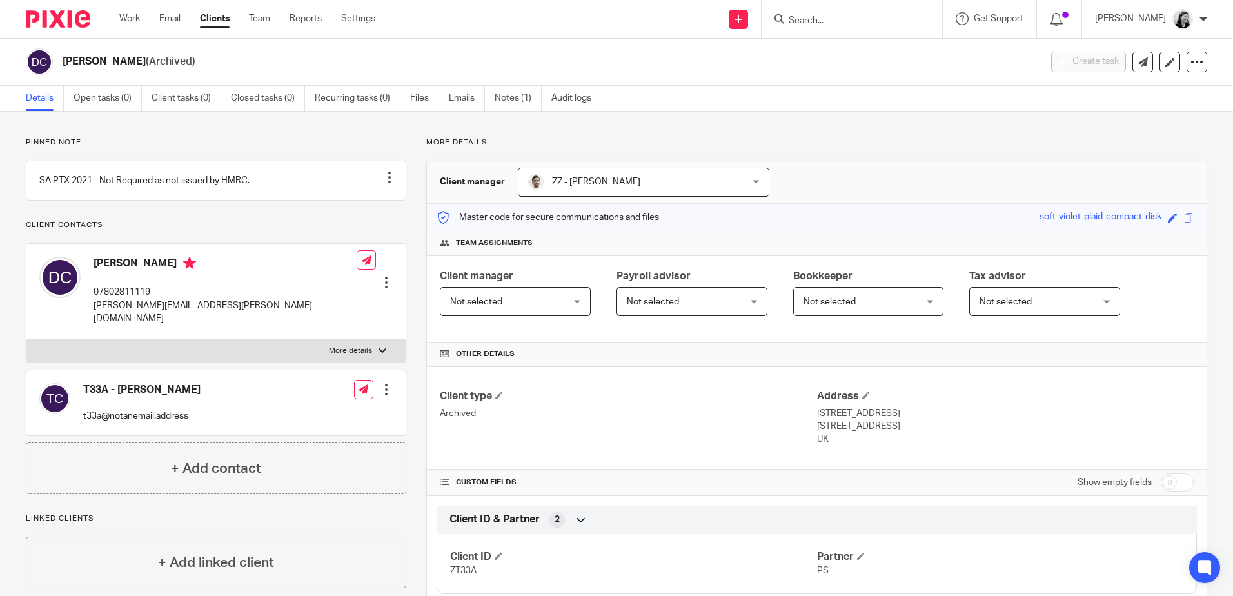
click at [864, 23] on input "Search" at bounding box center [845, 21] width 116 height 12
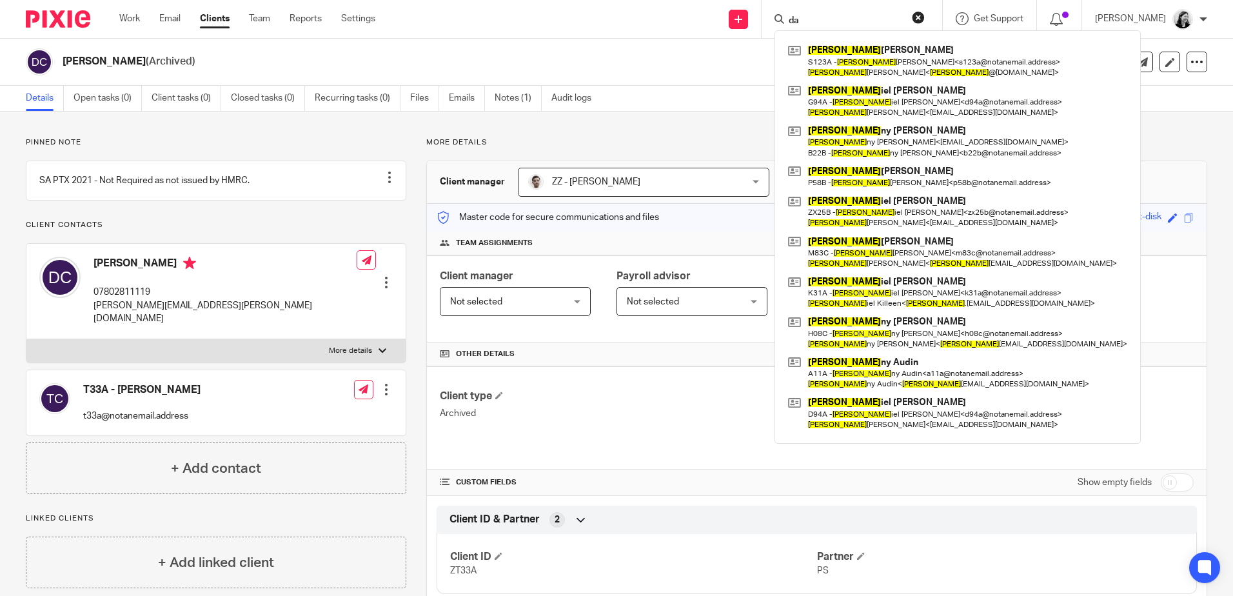
type input "d"
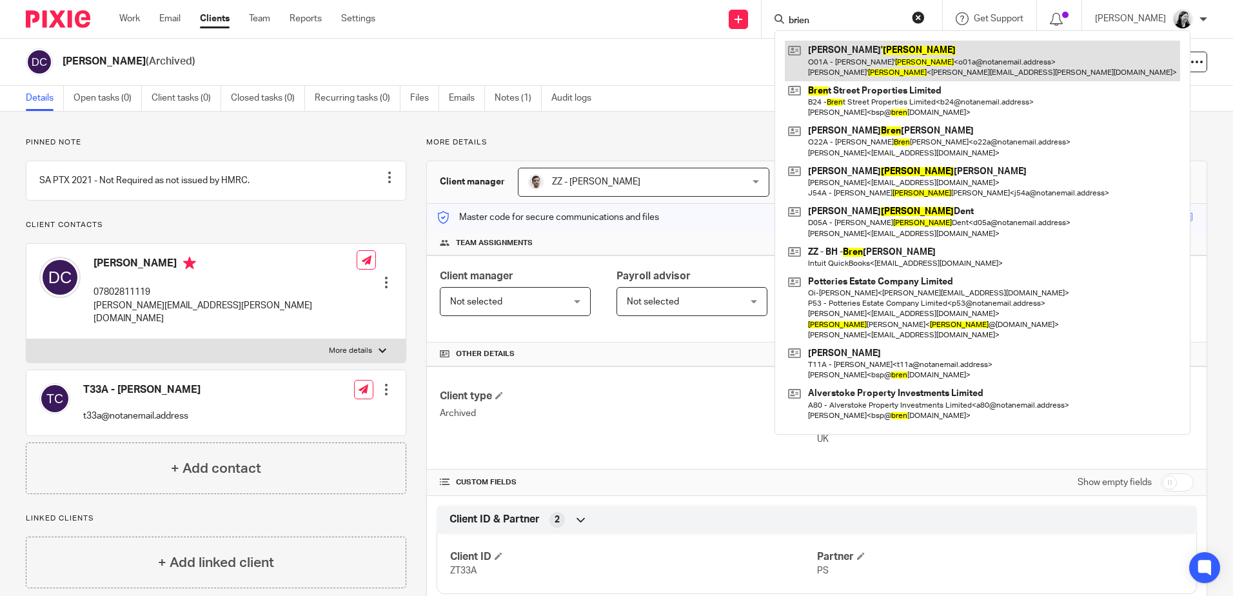
type input "brien"
click at [892, 57] on link at bounding box center [982, 61] width 395 height 40
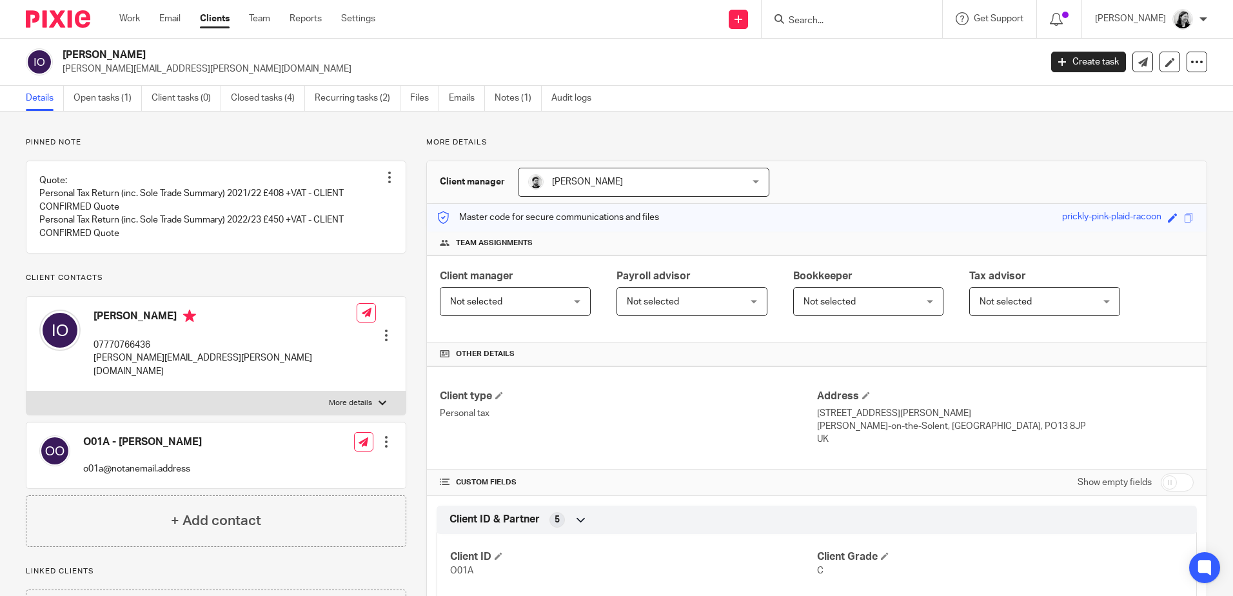
click at [848, 16] on input "Search" at bounding box center [845, 21] width 116 height 12
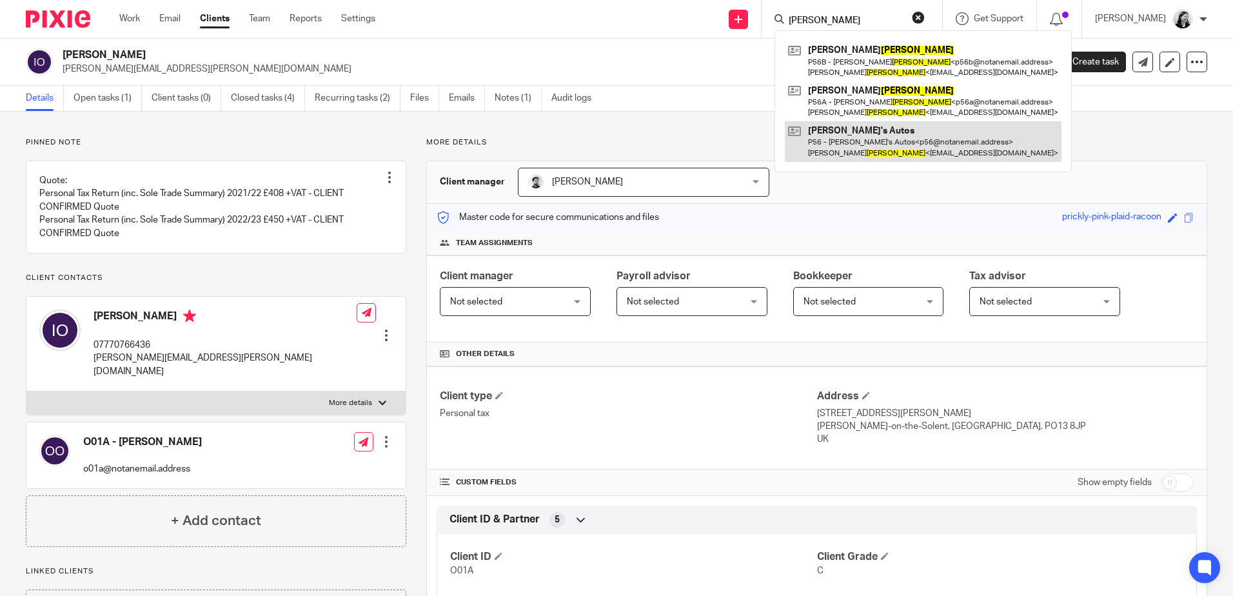
type input "[PERSON_NAME]"
click at [946, 135] on link at bounding box center [923, 141] width 277 height 40
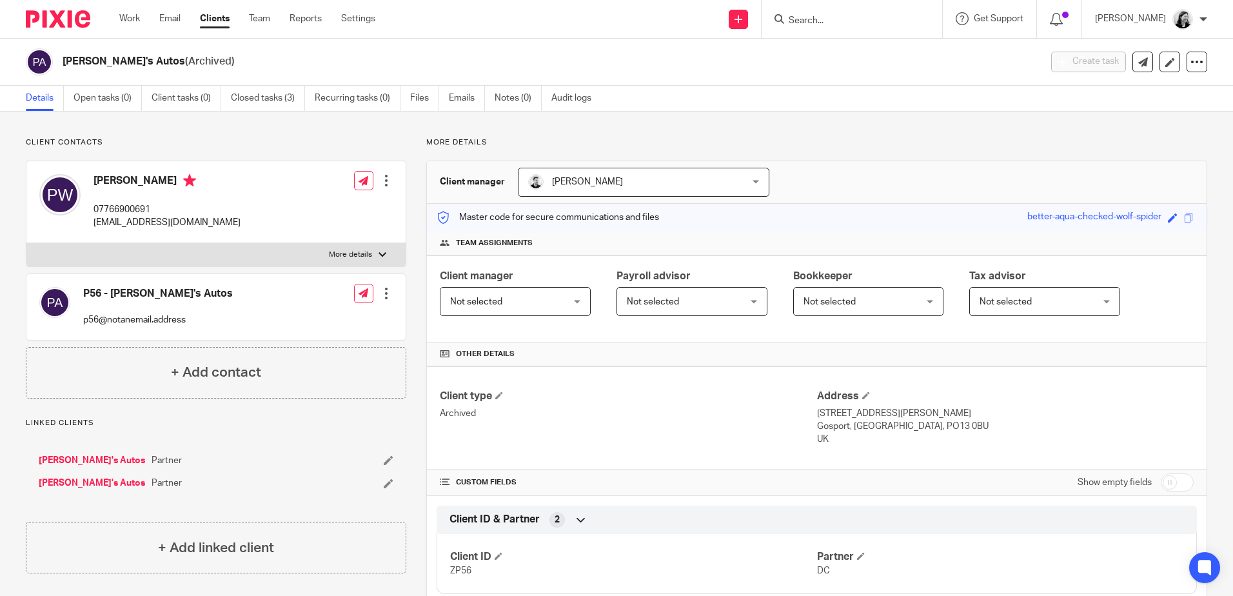
click at [831, 16] on input "Search" at bounding box center [845, 21] width 116 height 12
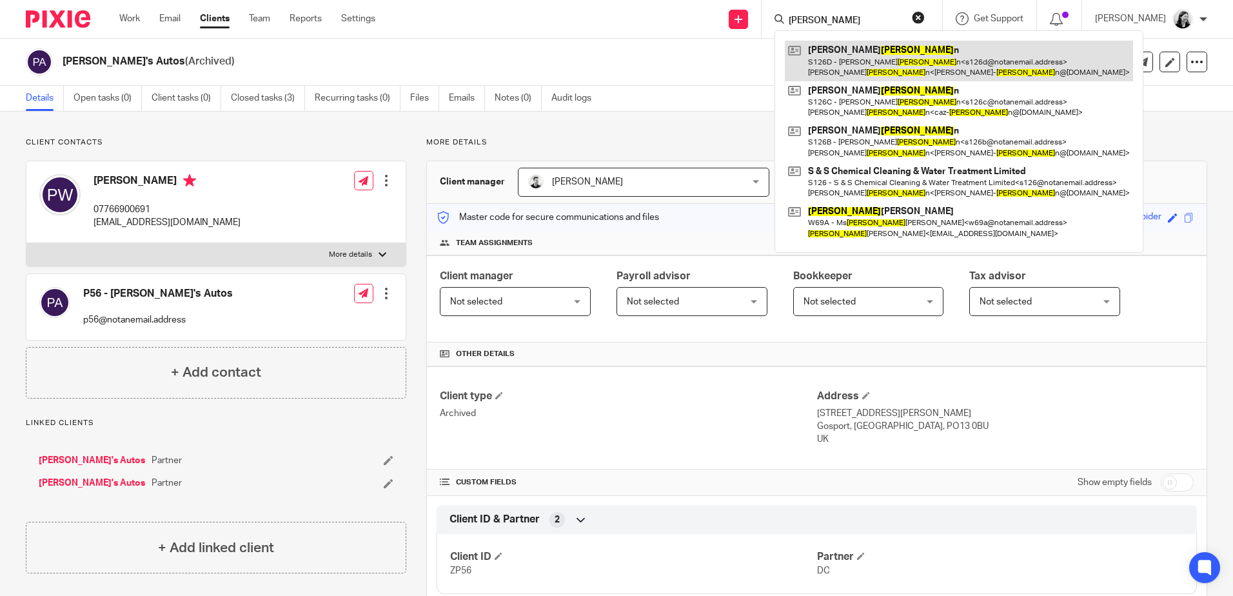
type input "[PERSON_NAME]"
click at [874, 70] on link at bounding box center [959, 61] width 348 height 40
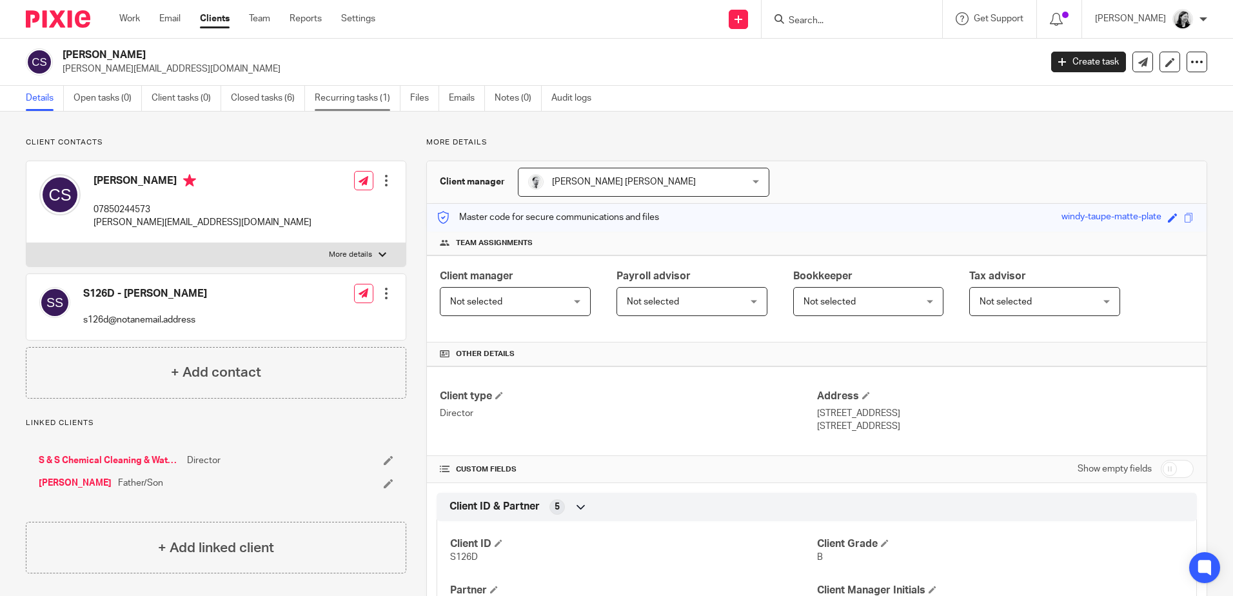
click at [346, 104] on link "Recurring tasks (1)" at bounding box center [358, 98] width 86 height 25
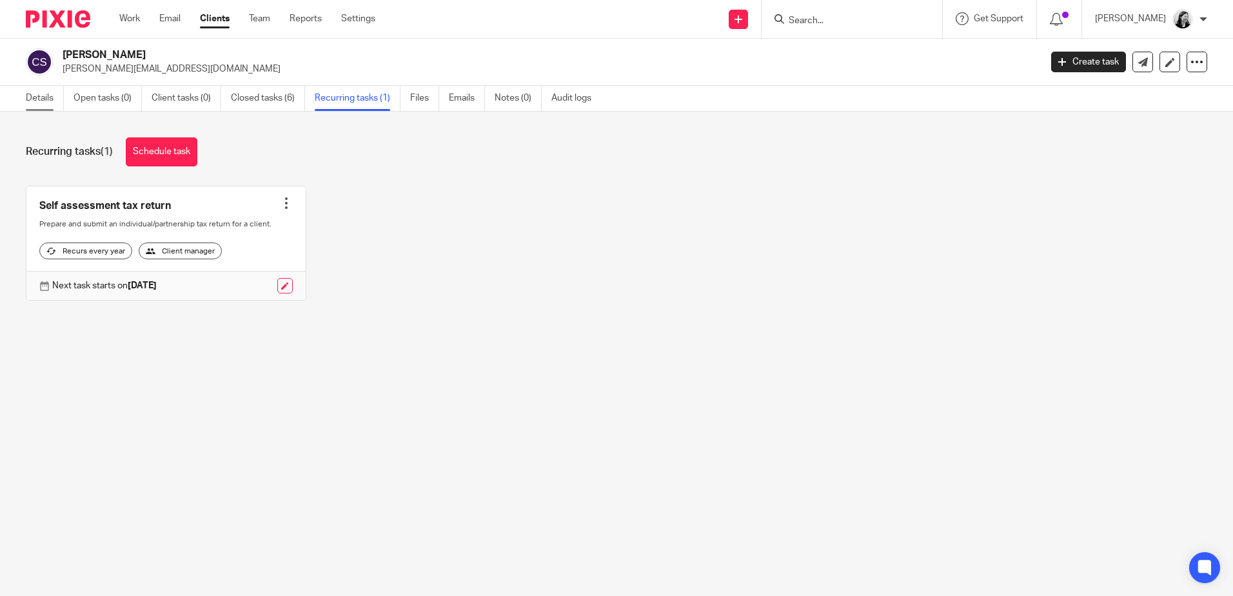
click at [27, 95] on link "Details" at bounding box center [45, 98] width 38 height 25
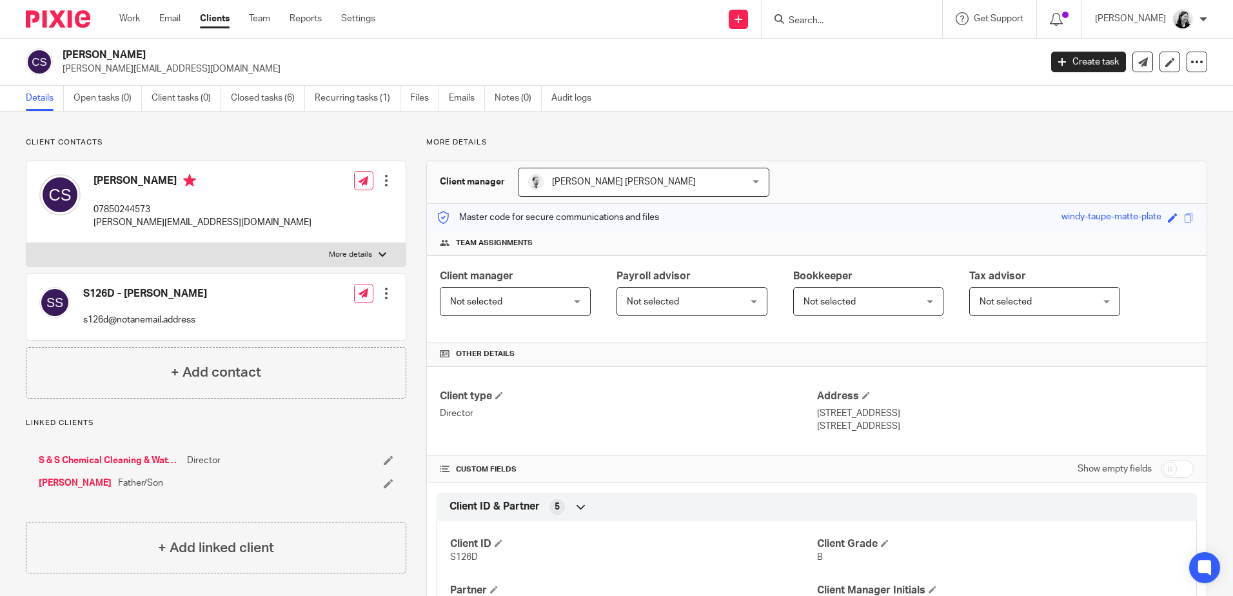
click at [864, 19] on input "Search" at bounding box center [845, 21] width 116 height 12
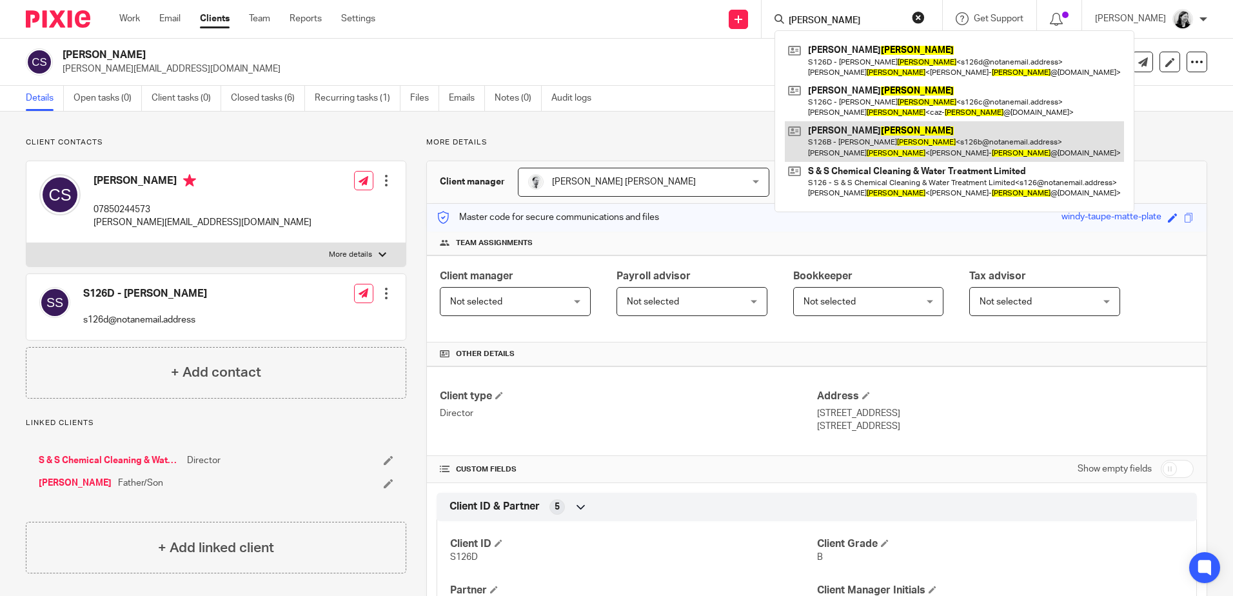
type input "[PERSON_NAME]"
click at [891, 139] on link at bounding box center [954, 141] width 339 height 40
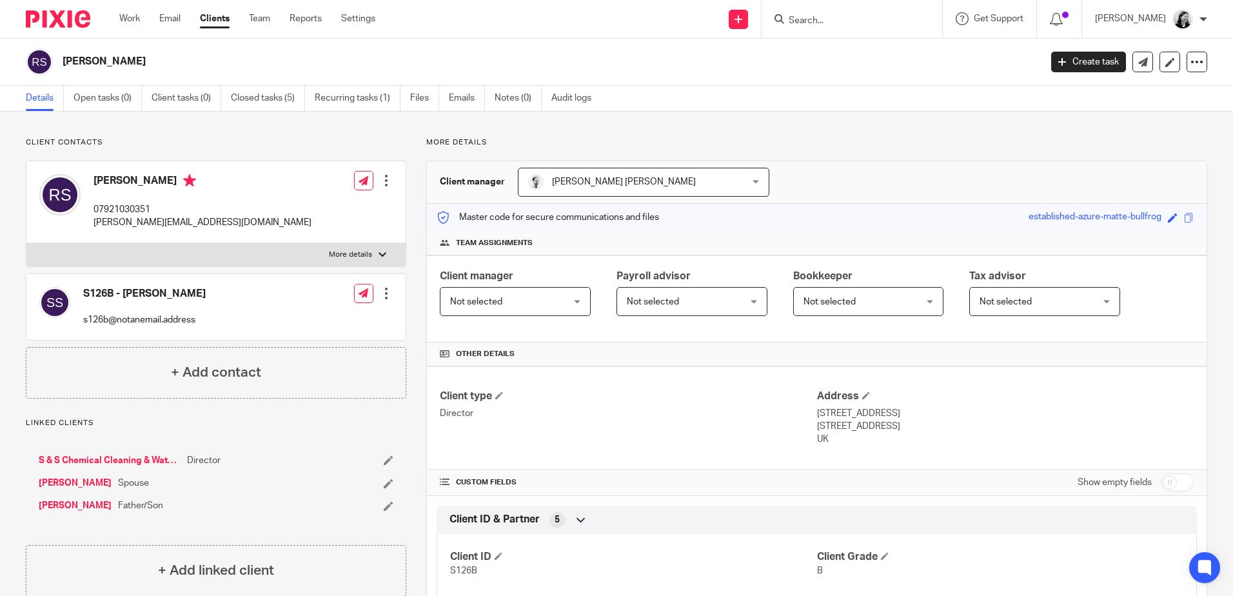
click at [858, 22] on input "Search" at bounding box center [845, 21] width 116 height 12
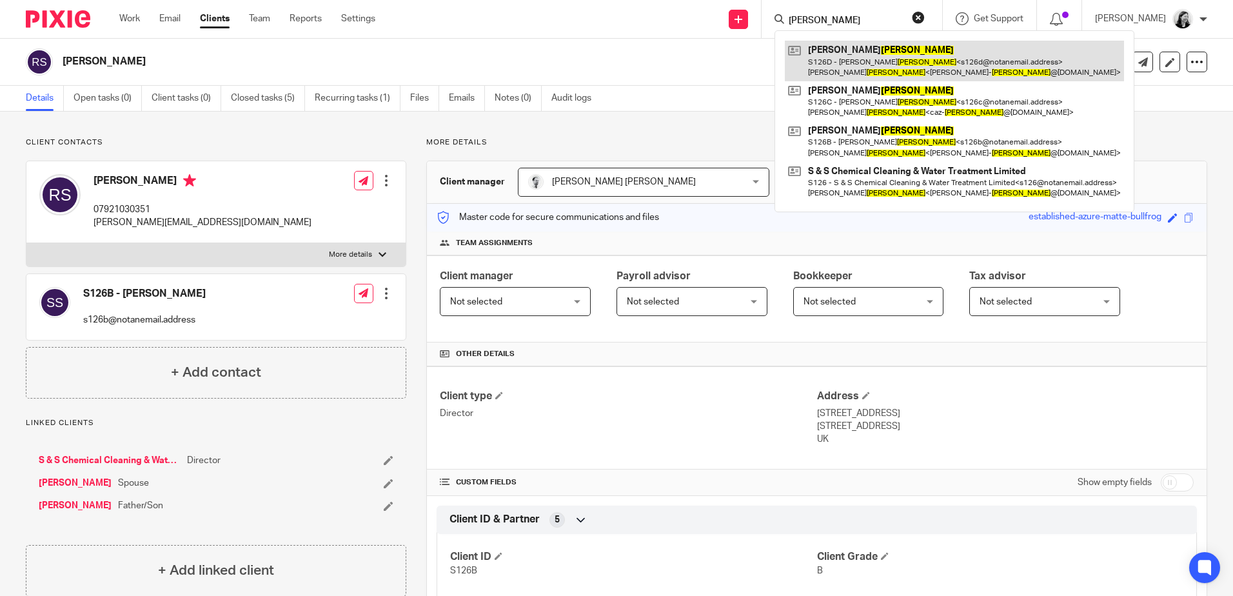
type input "[PERSON_NAME]"
click at [901, 57] on link at bounding box center [954, 61] width 339 height 40
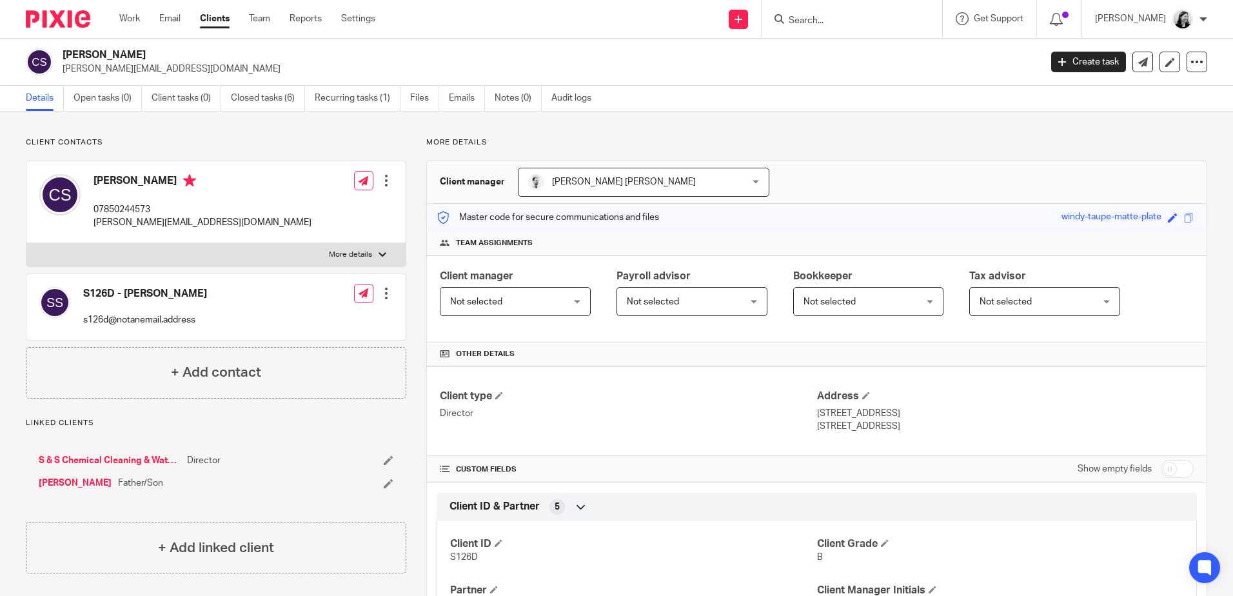
click at [859, 8] on div at bounding box center [851, 19] width 180 height 38
click at [860, 15] on input "Search" at bounding box center [845, 21] width 116 height 12
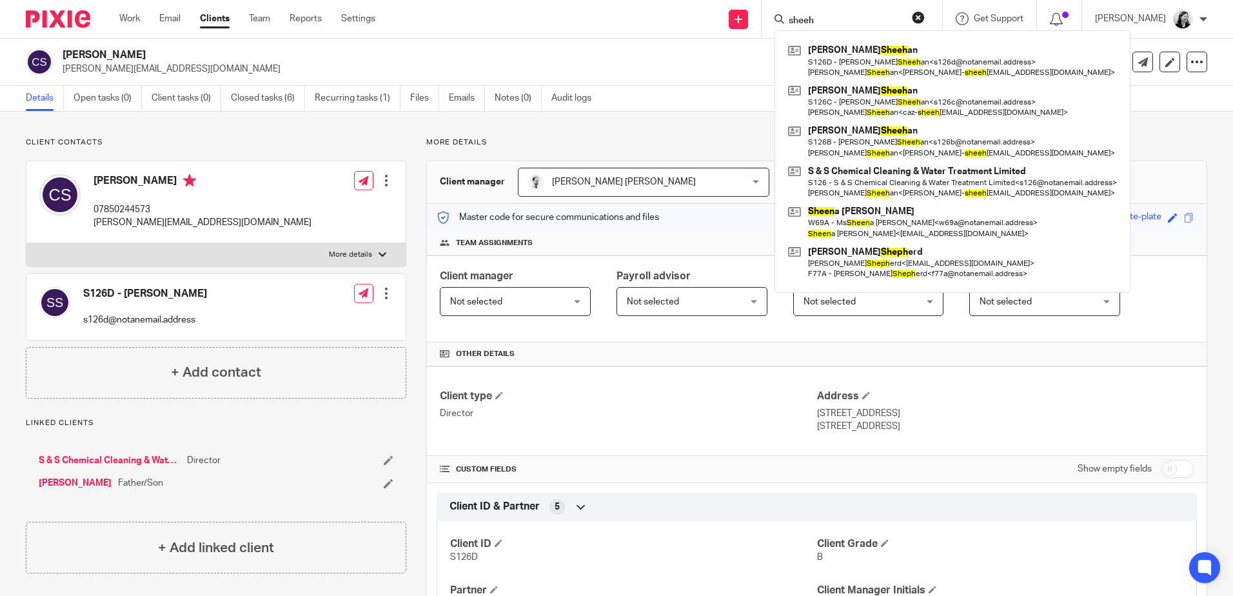
type input "sheeh"
drag, startPoint x: 863, startPoint y: 23, endPoint x: 735, endPoint y: 28, distance: 127.7
click at [734, 19] on div "Send new email Create task Add client [PERSON_NAME] an S126D - [PERSON_NAME] an…" at bounding box center [814, 19] width 838 height 38
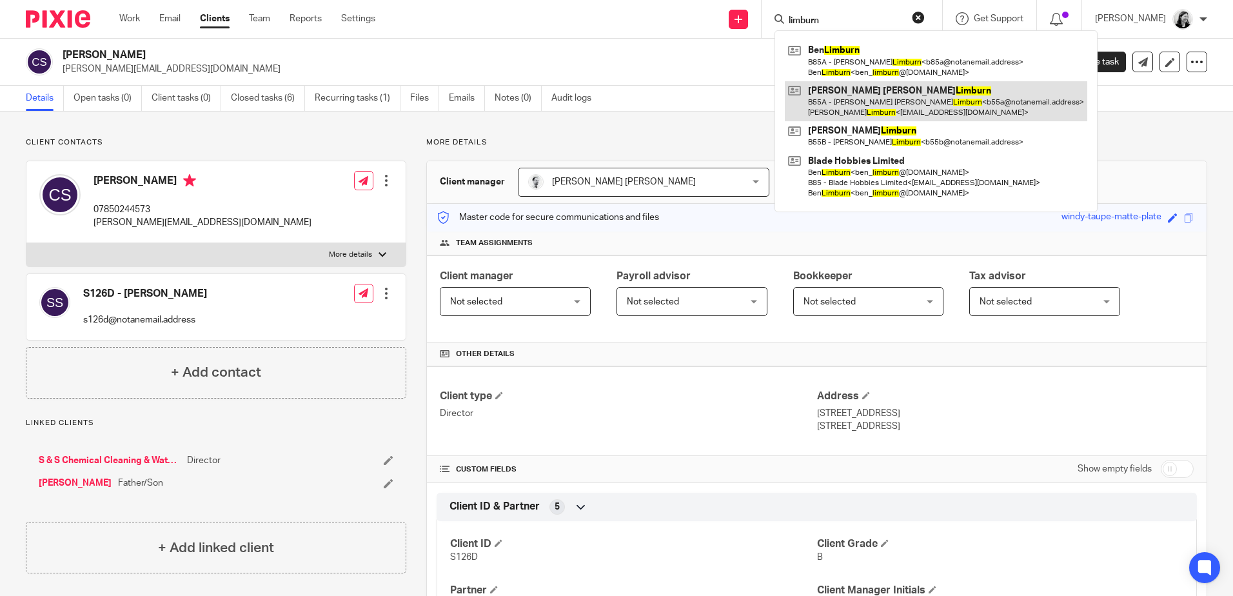
type input "limburn"
click at [910, 107] on link at bounding box center [936, 101] width 302 height 40
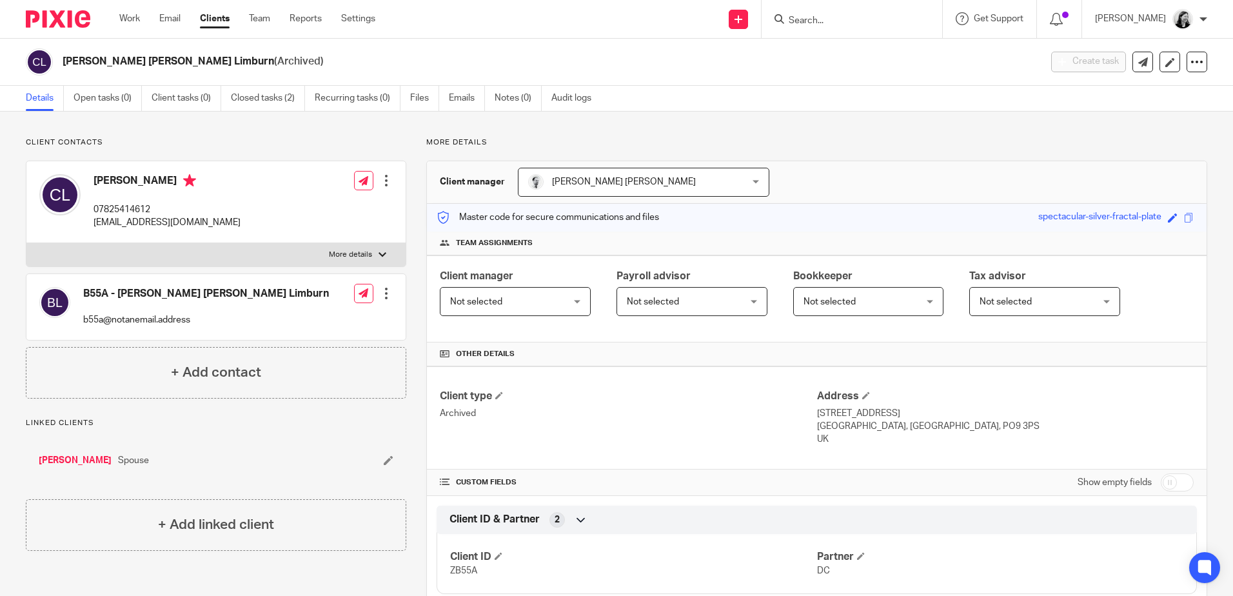
click at [837, 21] on input "Search" at bounding box center [845, 21] width 116 height 12
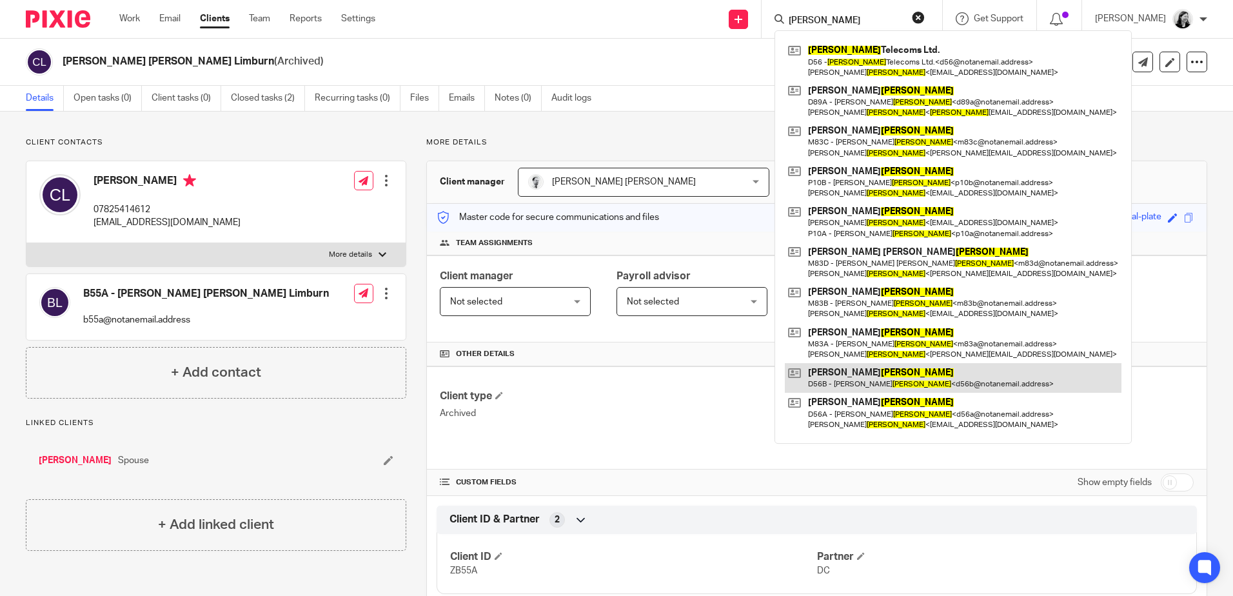
type input "dawson"
click at [919, 374] on link at bounding box center [953, 378] width 336 height 30
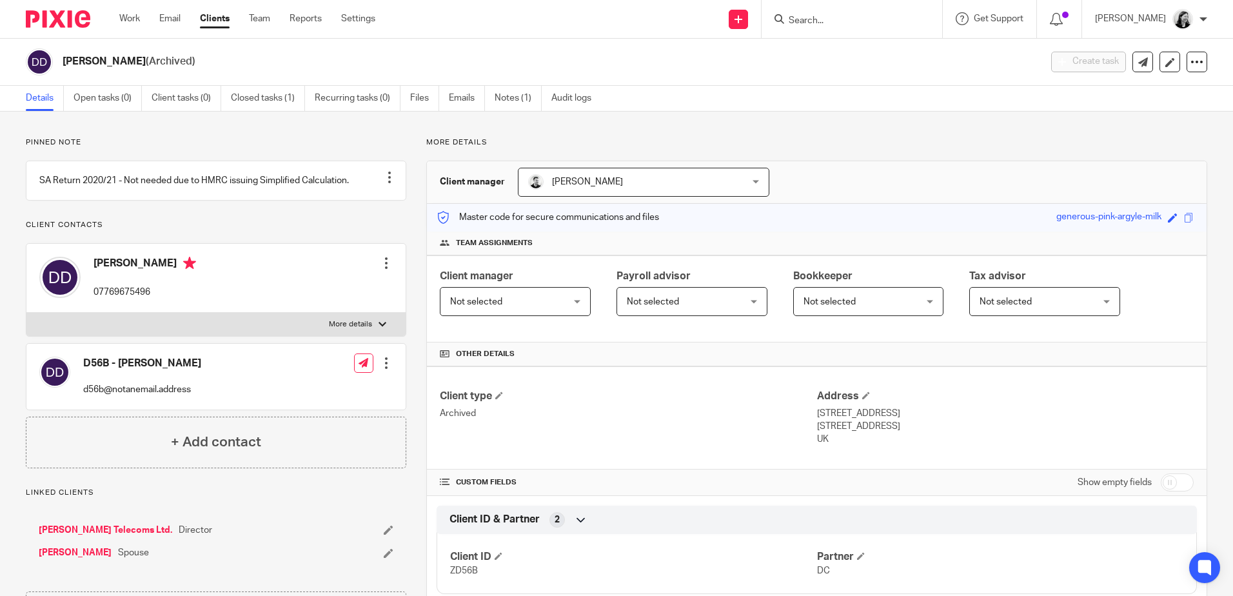
click at [828, 18] on input "Search" at bounding box center [845, 21] width 116 height 12
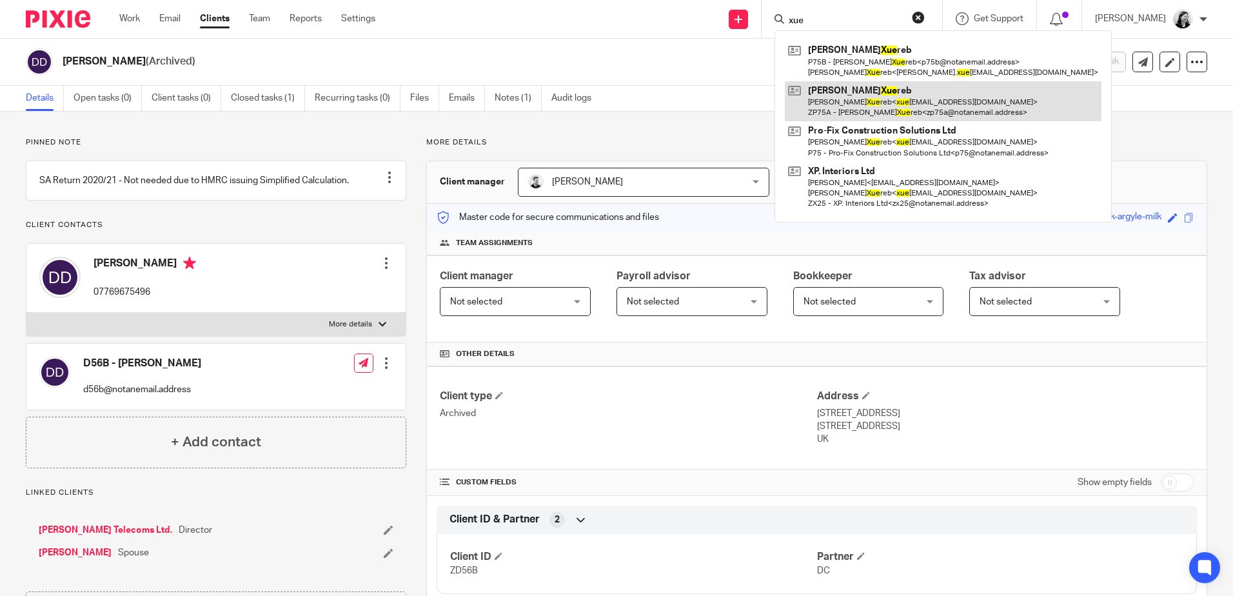
type input "xue"
click at [872, 83] on link at bounding box center [943, 101] width 317 height 40
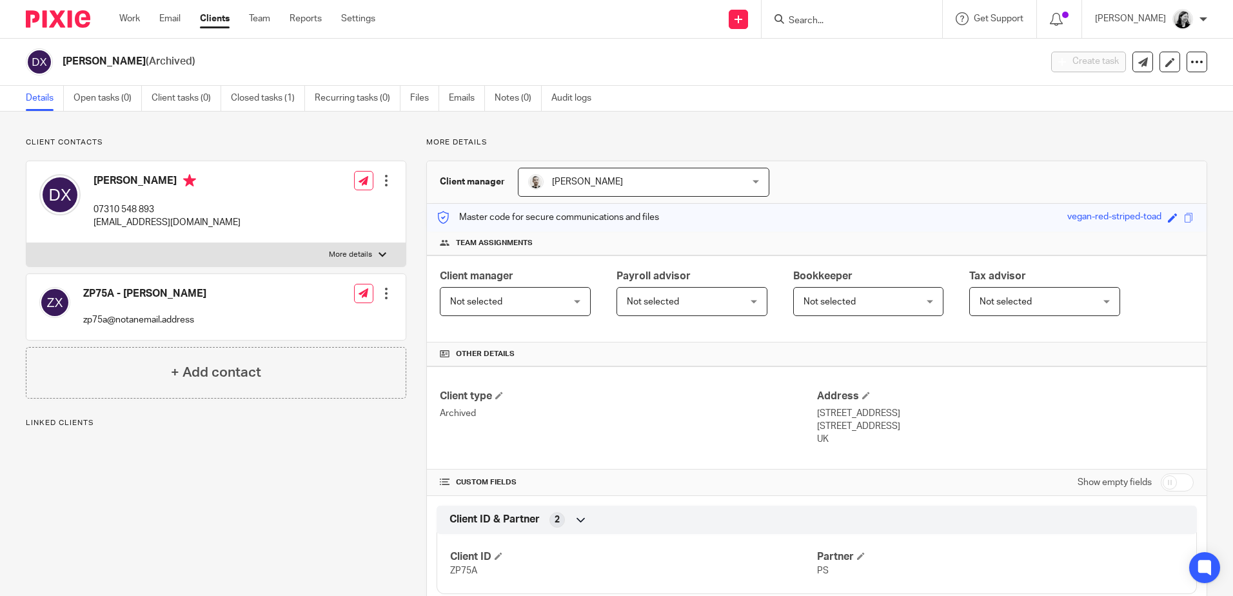
click at [851, 17] on input "Search" at bounding box center [845, 21] width 116 height 12
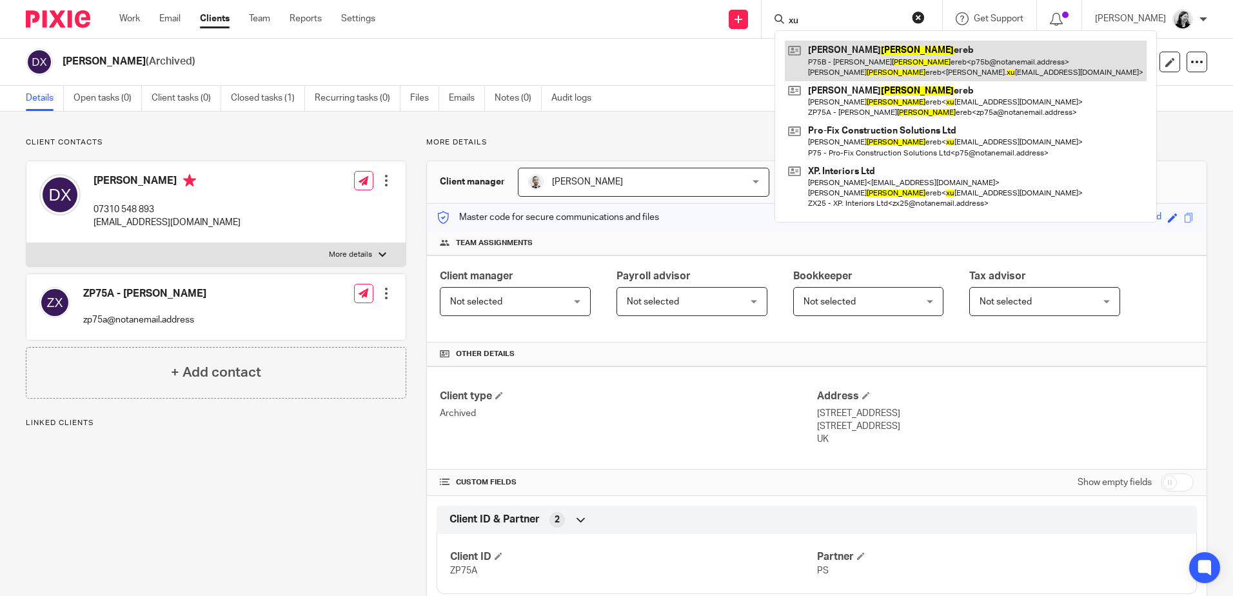
type input "xu"
click at [859, 50] on link at bounding box center [966, 61] width 362 height 40
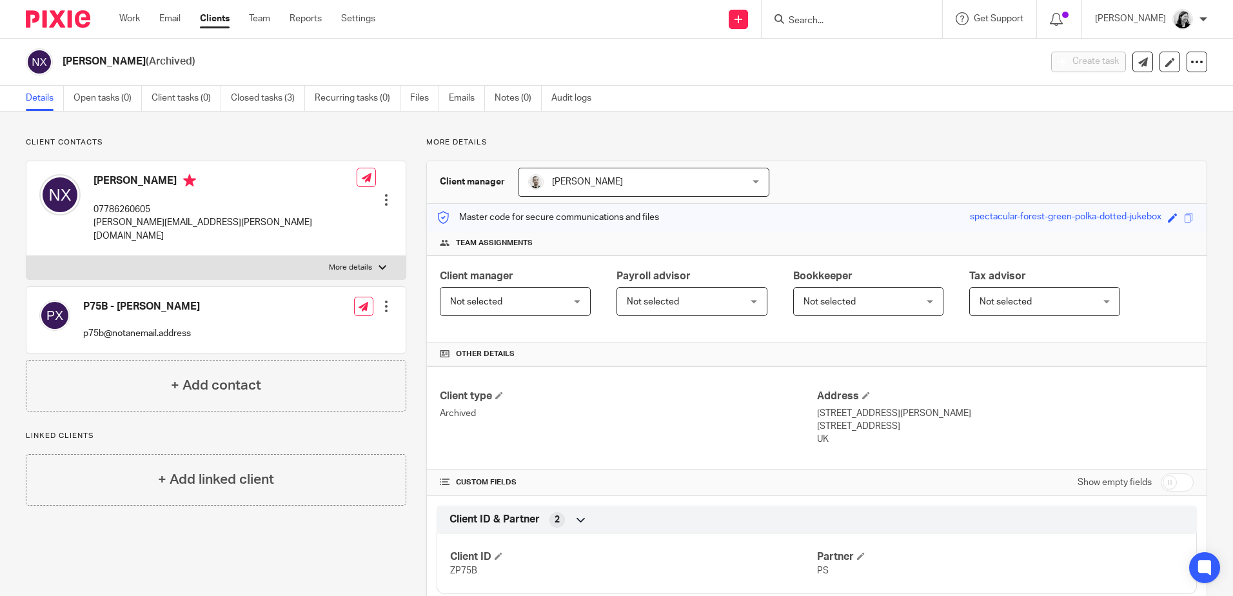
click at [835, 21] on input "Search" at bounding box center [845, 21] width 116 height 12
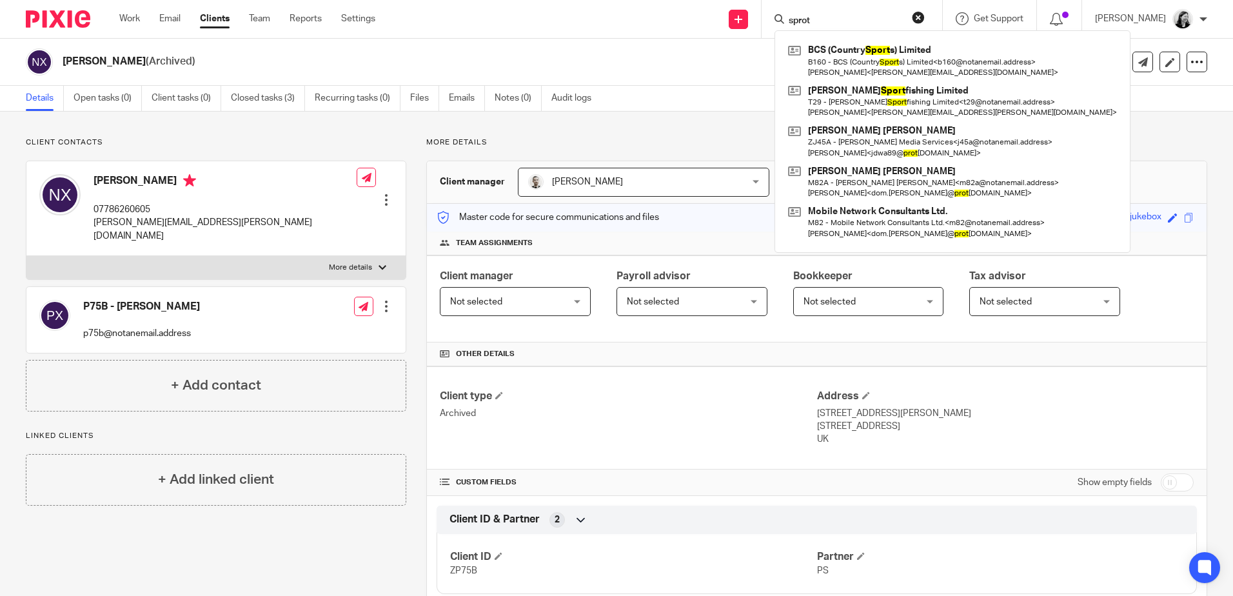
type input "sprot"
drag, startPoint x: 848, startPoint y: 18, endPoint x: 768, endPoint y: 22, distance: 80.0
click at [768, 22] on div "Send new email Create task Add client sprot BCS (Country Sport s) Limited B160 …" at bounding box center [814, 19] width 838 height 38
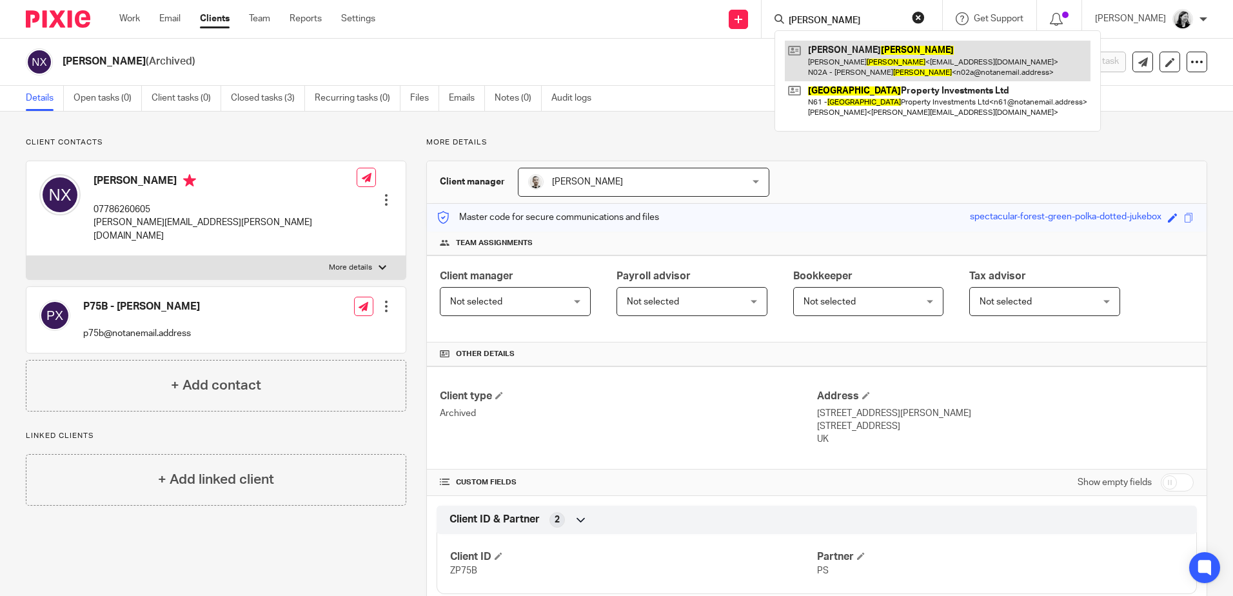
type input "newton"
click at [892, 55] on link at bounding box center [938, 61] width 306 height 40
click at [894, 54] on link at bounding box center [938, 61] width 306 height 40
click at [970, 61] on link at bounding box center [938, 61] width 306 height 40
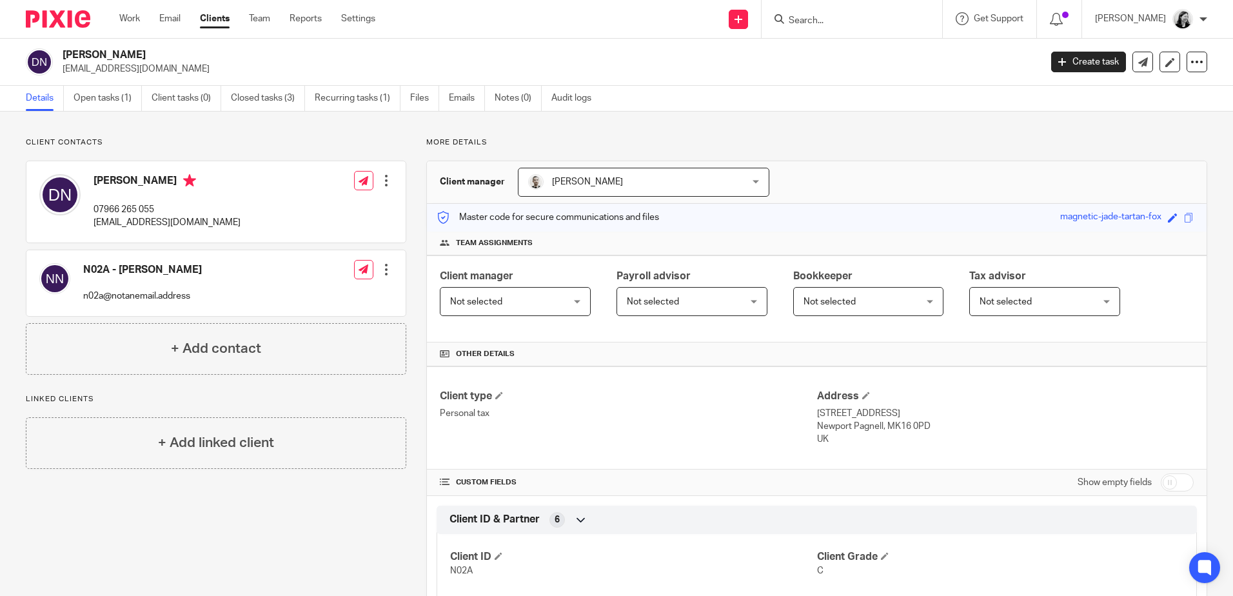
click at [838, 19] on input "Search" at bounding box center [845, 21] width 116 height 12
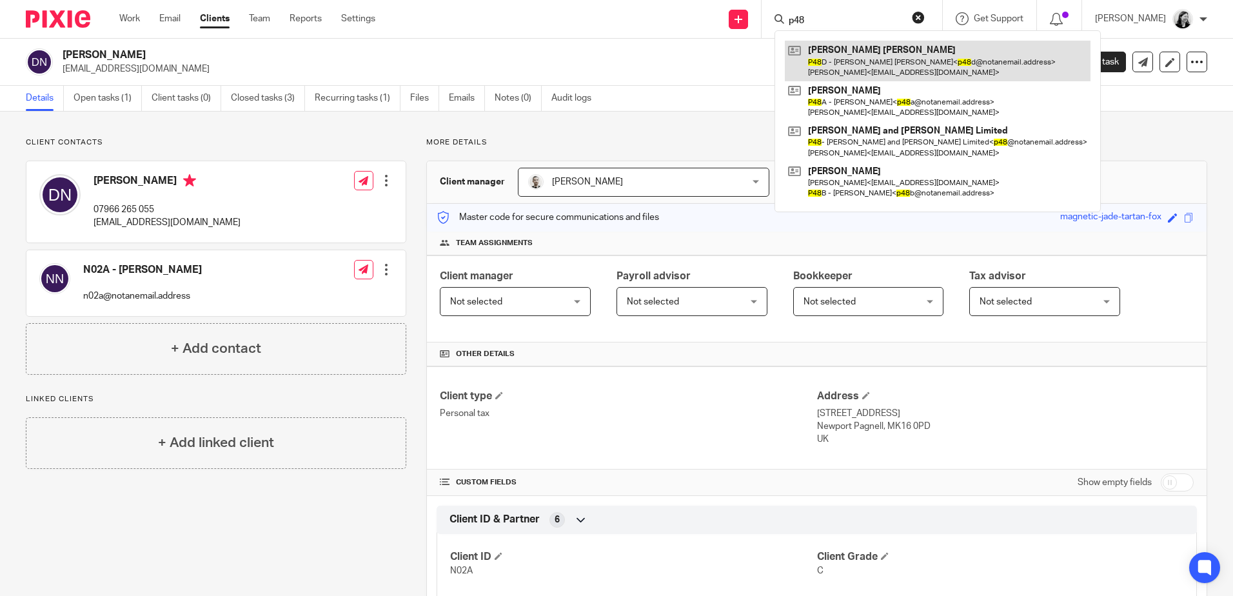
type input "p48"
click at [902, 61] on link at bounding box center [938, 61] width 306 height 40
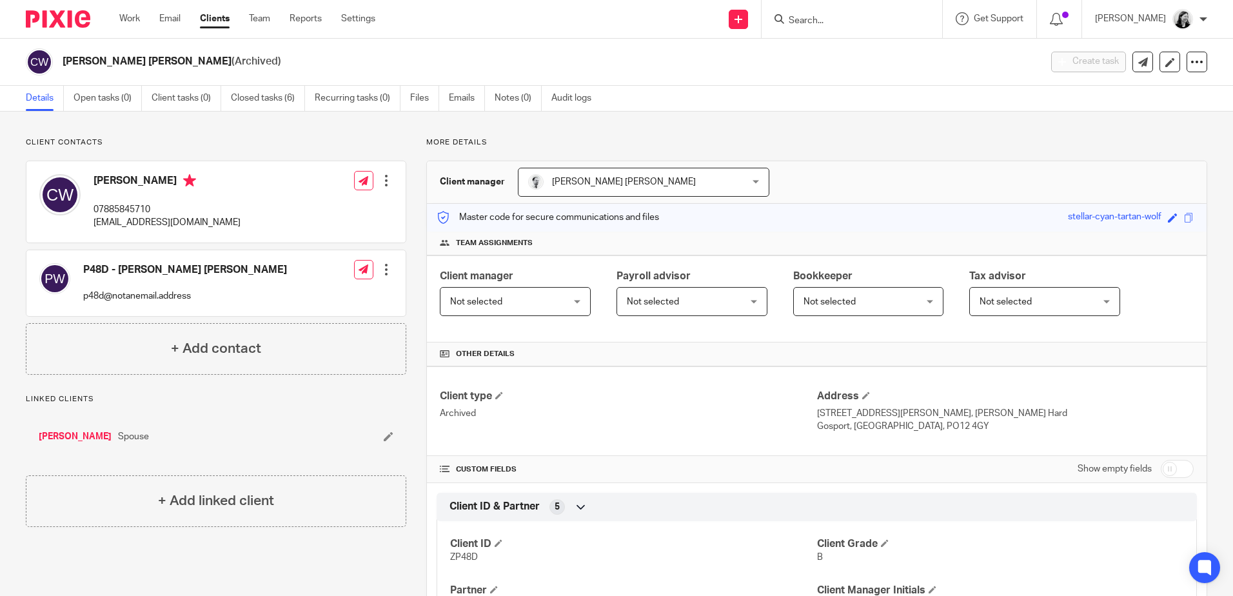
click at [834, 23] on input "Search" at bounding box center [845, 21] width 116 height 12
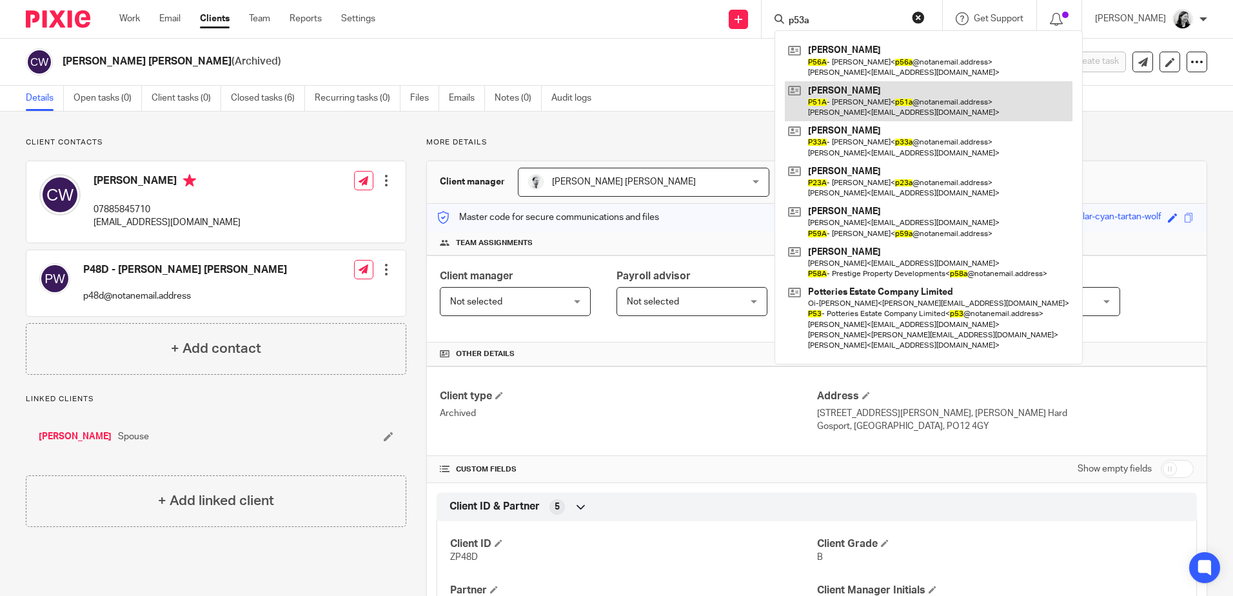
type input "p53a"
click button "submit" at bounding box center [0, 0] width 0 height 0
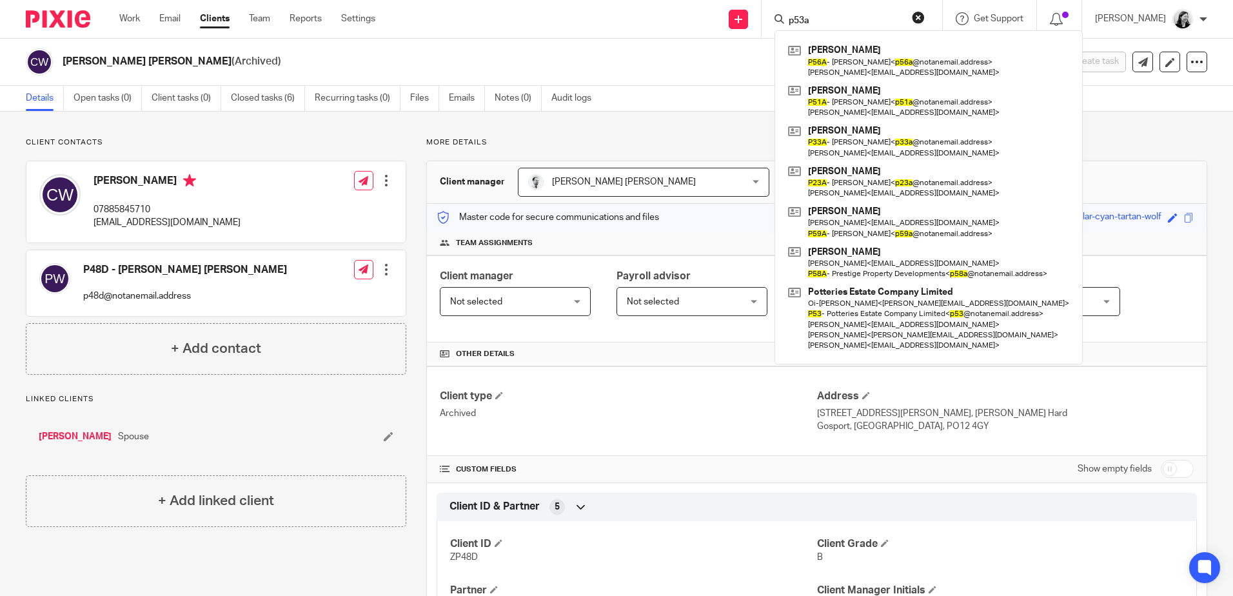
click at [850, 26] on input "p53a" at bounding box center [845, 21] width 116 height 12
drag, startPoint x: 816, startPoint y: 22, endPoint x: 774, endPoint y: 20, distance: 42.6
click at [774, 20] on div "Send new email Create task Add client p53a Paul Douglas Withers P56A - Paul Dou…" at bounding box center [814, 19] width 838 height 38
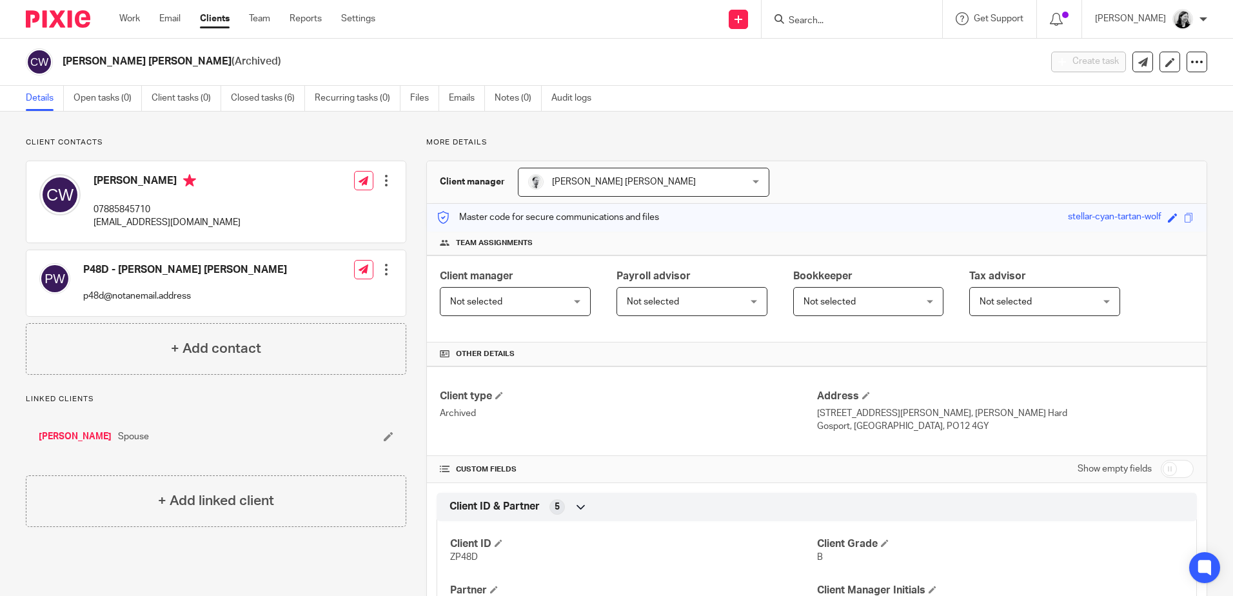
click at [870, 21] on input "Search" at bounding box center [845, 21] width 116 height 12
type input "branaghan"
drag, startPoint x: 906, startPoint y: 22, endPoint x: 891, endPoint y: 23, distance: 14.8
click at [903, 22] on input "branaghan" at bounding box center [845, 21] width 116 height 12
drag, startPoint x: 860, startPoint y: 21, endPoint x: 772, endPoint y: 25, distance: 87.8
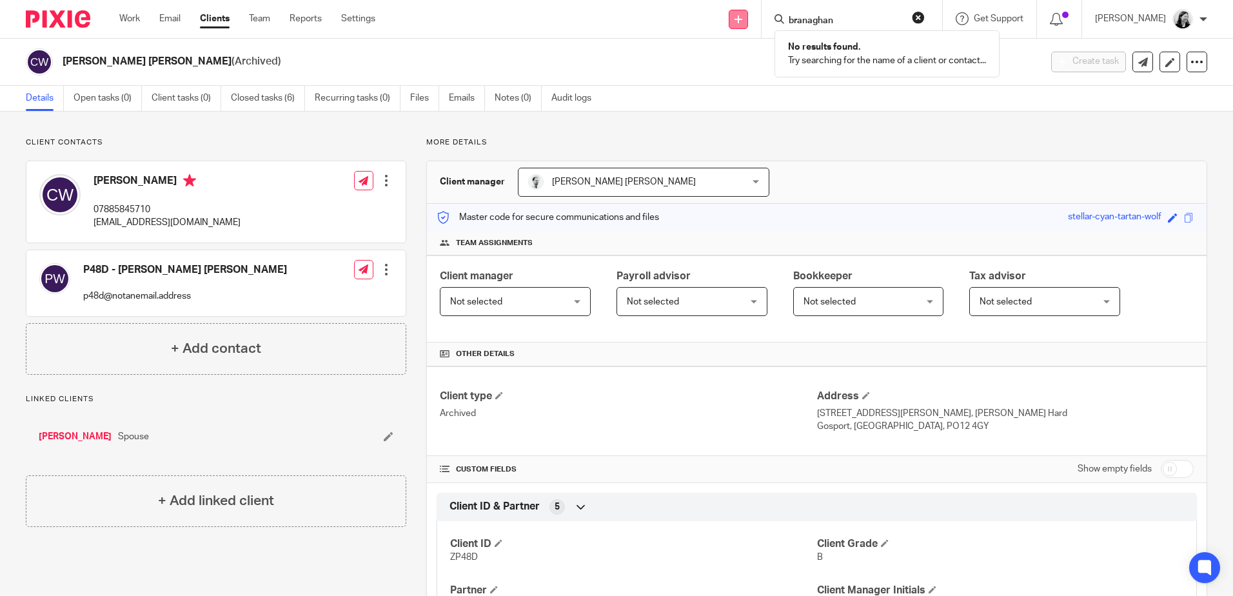
click at [772, 25] on div "Send new email Create task Add client branaghan No results found. Try searching…" at bounding box center [814, 19] width 838 height 38
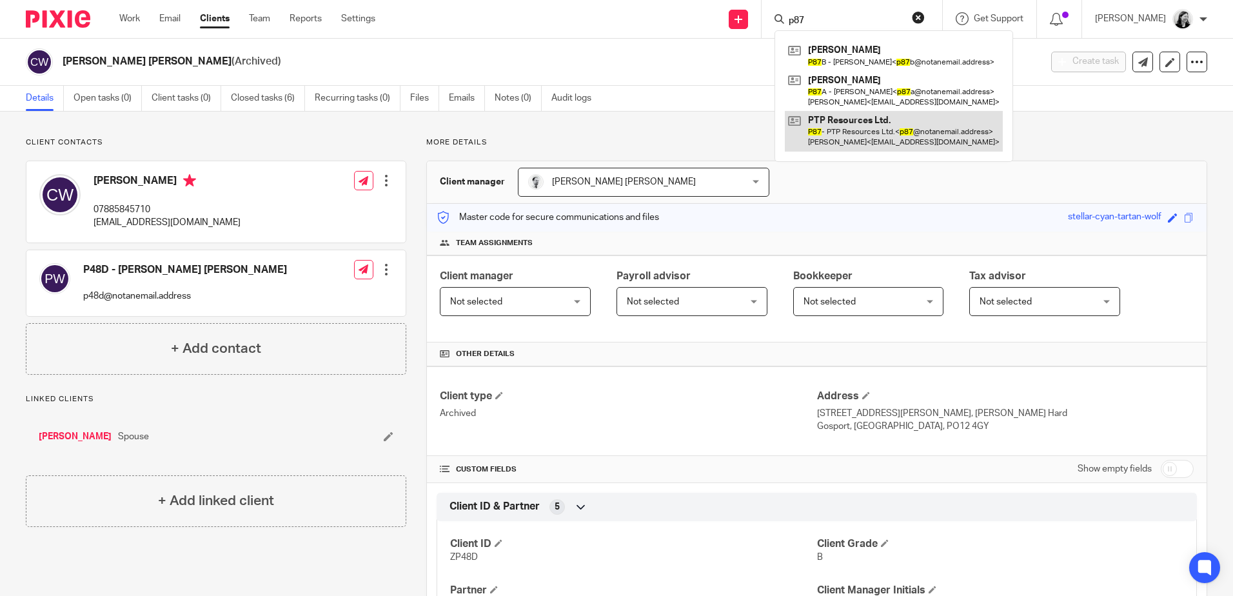
type input "p87"
click at [892, 129] on link at bounding box center [894, 131] width 218 height 40
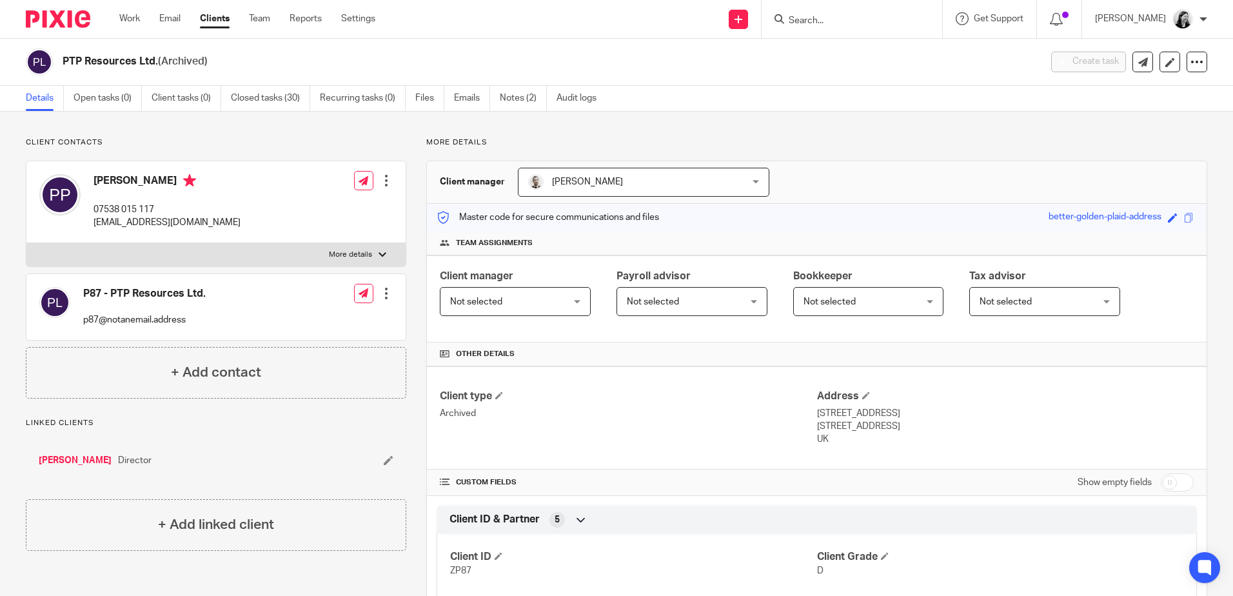
click at [877, 21] on input "Search" at bounding box center [845, 21] width 116 height 12
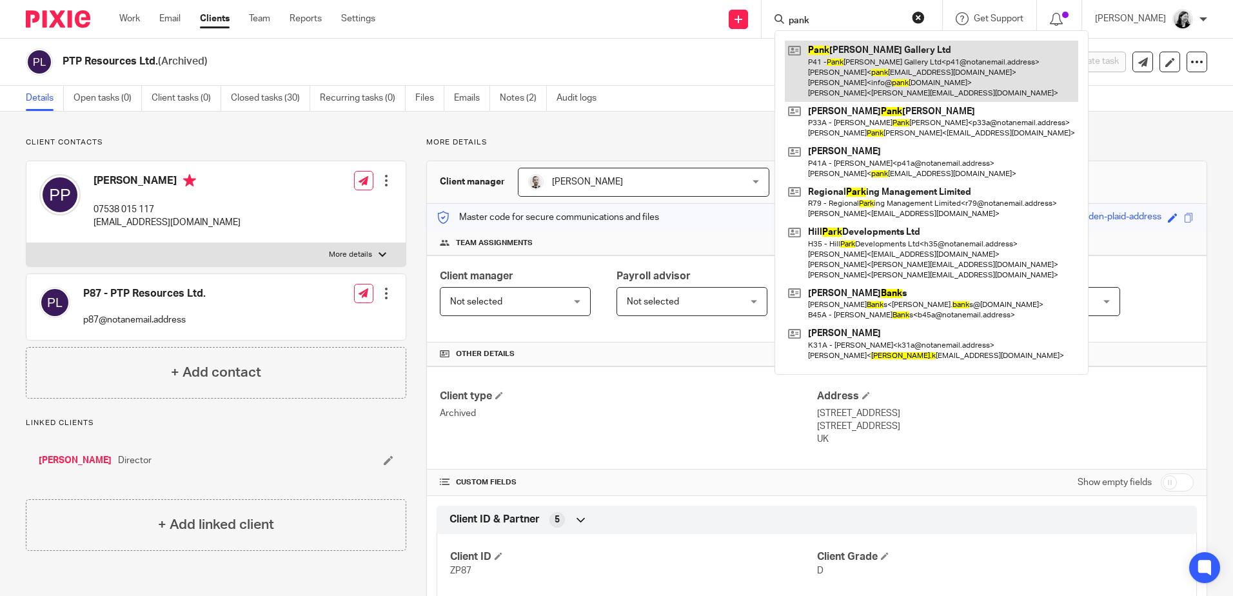
type input "pank"
click at [902, 72] on link at bounding box center [931, 71] width 293 height 61
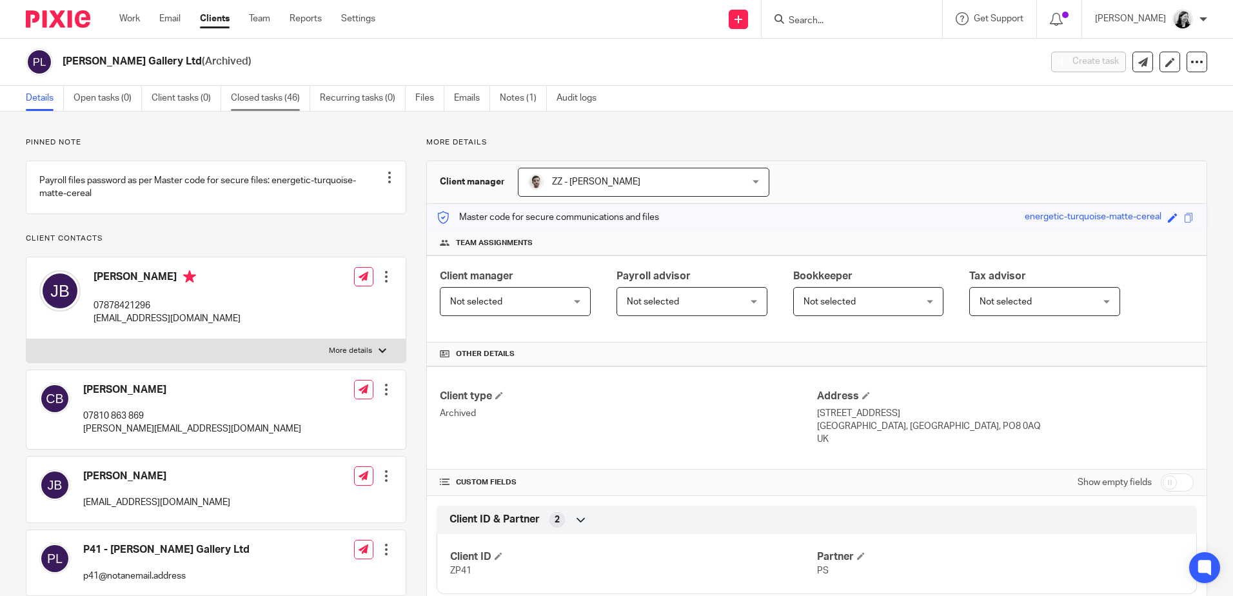
click at [281, 95] on link "Closed tasks (46)" at bounding box center [270, 98] width 79 height 25
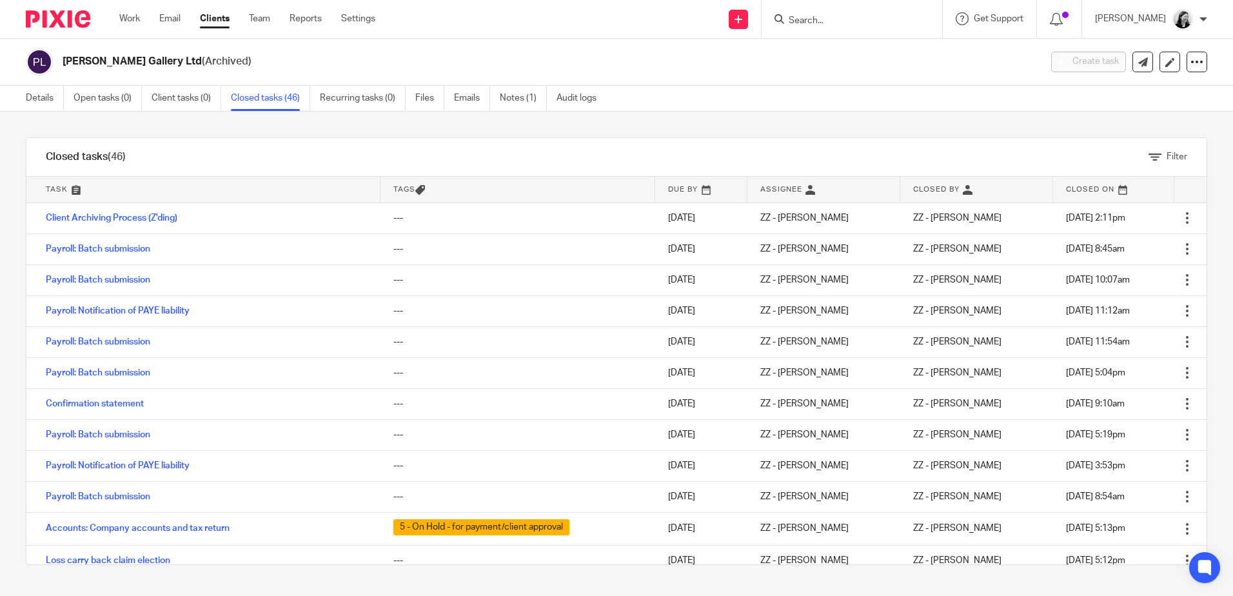
click at [829, 19] on input "Search" at bounding box center [845, 21] width 116 height 12
type input "petrie"
drag, startPoint x: 852, startPoint y: 17, endPoint x: 695, endPoint y: 24, distance: 156.8
click at [695, 24] on div "Send new email Create task Add client petrie No results found. Try searching fo…" at bounding box center [814, 19] width 838 height 38
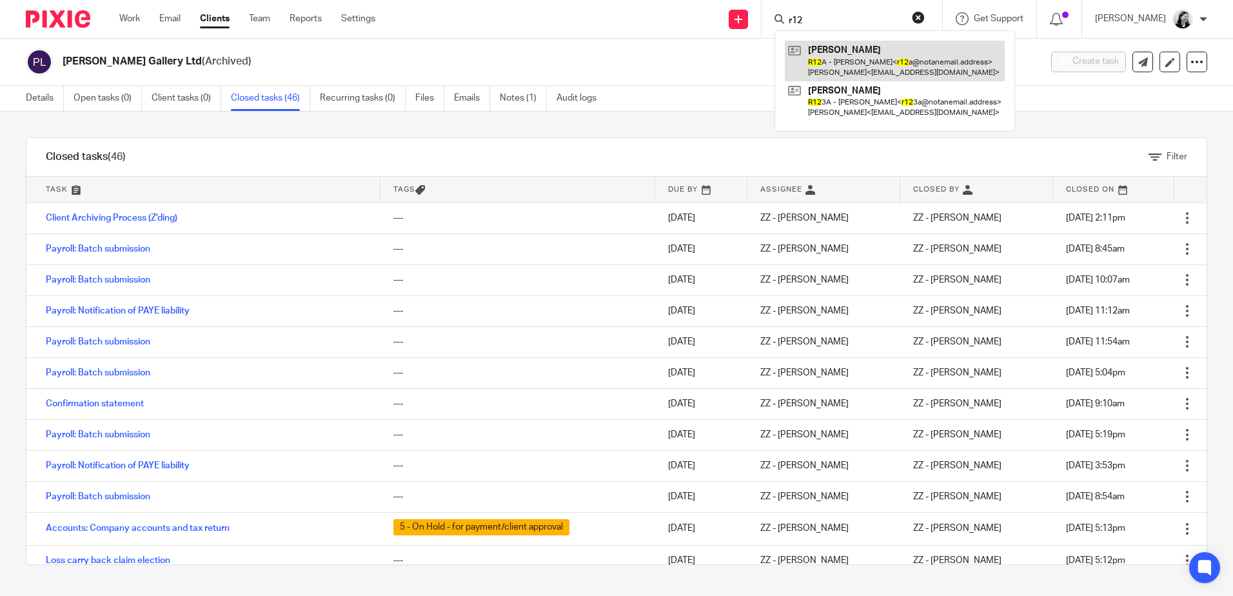
type input "r12"
click at [879, 57] on link at bounding box center [895, 61] width 220 height 40
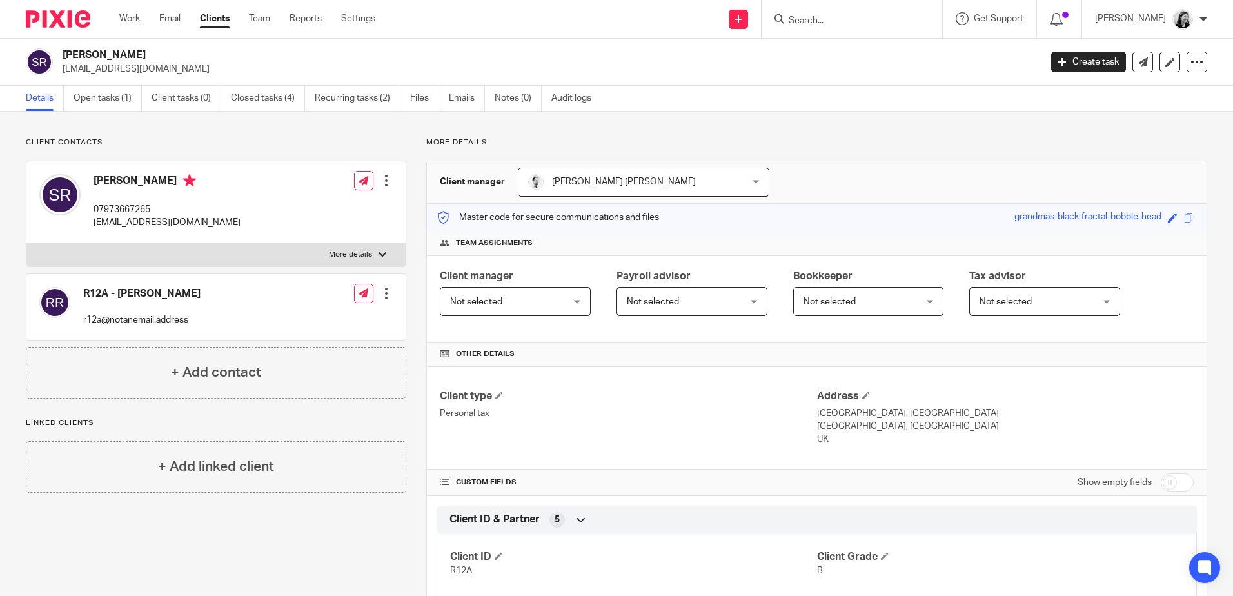
click at [887, 24] on input "Search" at bounding box center [845, 21] width 116 height 12
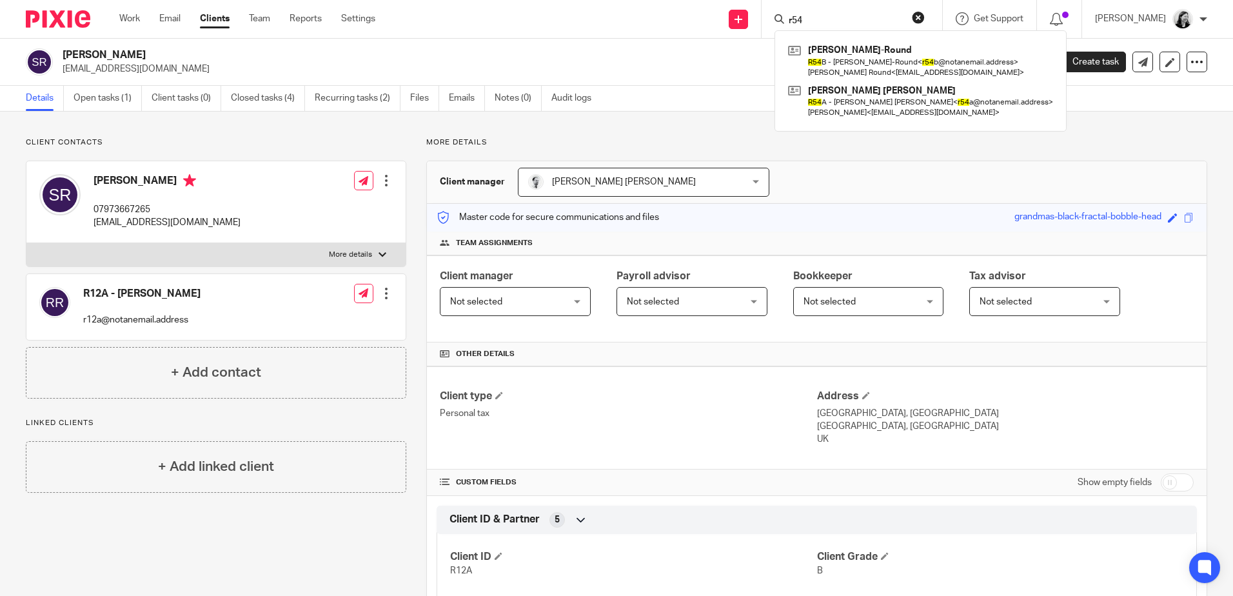
click at [838, 14] on form "r54" at bounding box center [855, 19] width 137 height 16
click at [843, 18] on input "r54" at bounding box center [845, 21] width 116 height 12
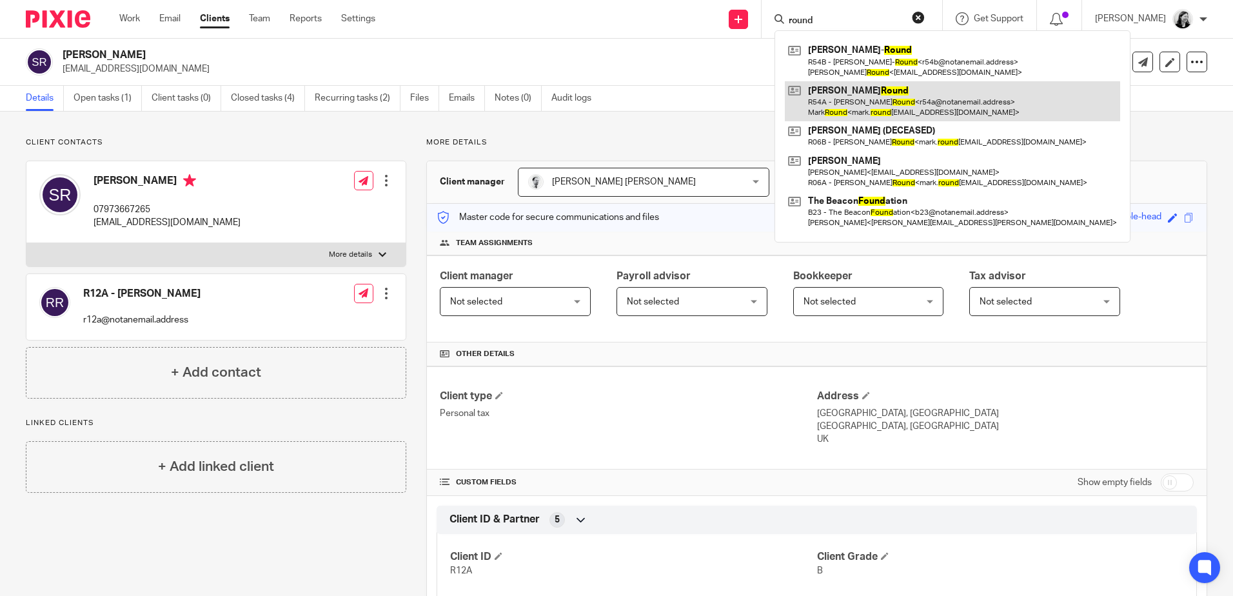
type input "round"
click at [899, 98] on link at bounding box center [952, 101] width 335 height 40
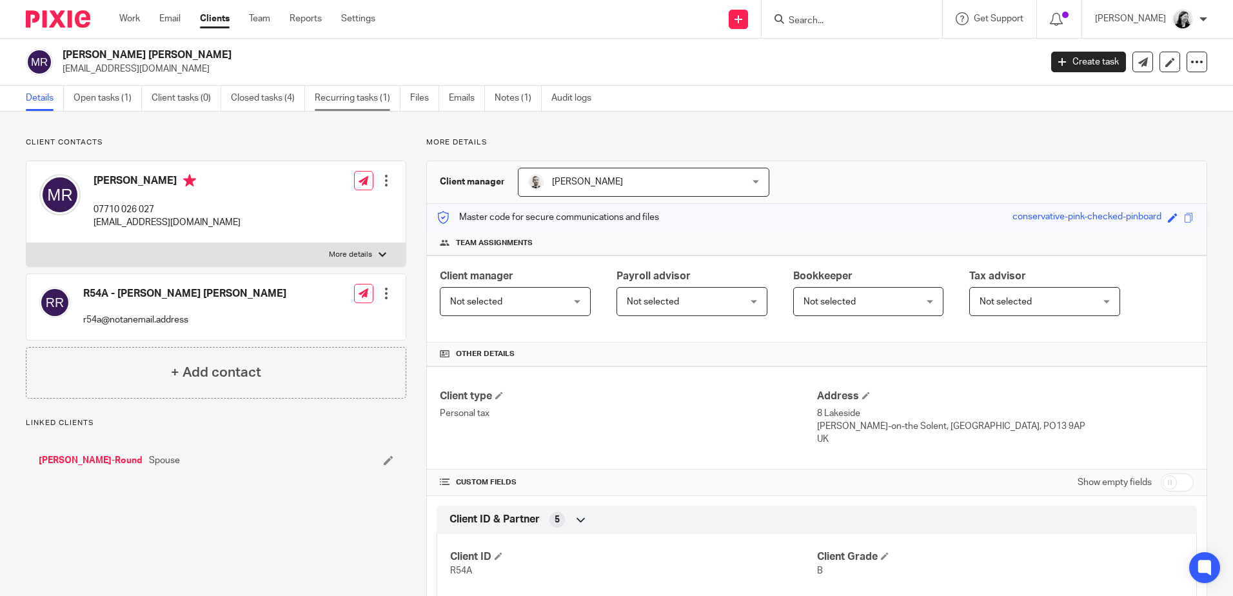
click at [358, 97] on link "Recurring tasks (1)" at bounding box center [358, 98] width 86 height 25
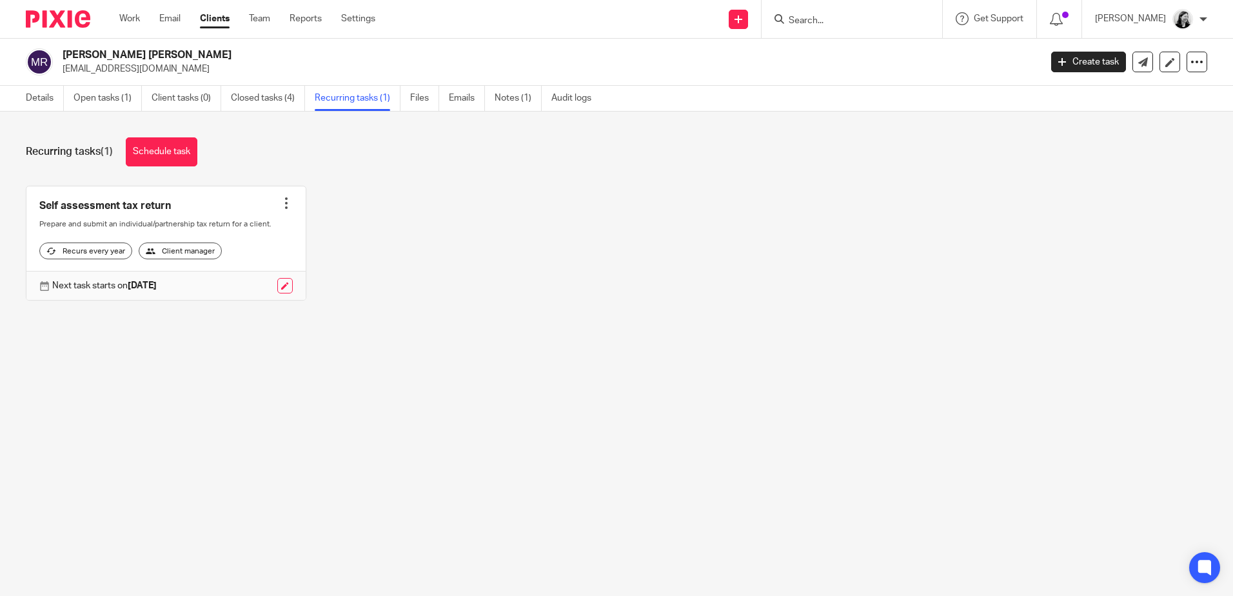
click at [853, 17] on input "Search" at bounding box center [845, 21] width 116 height 12
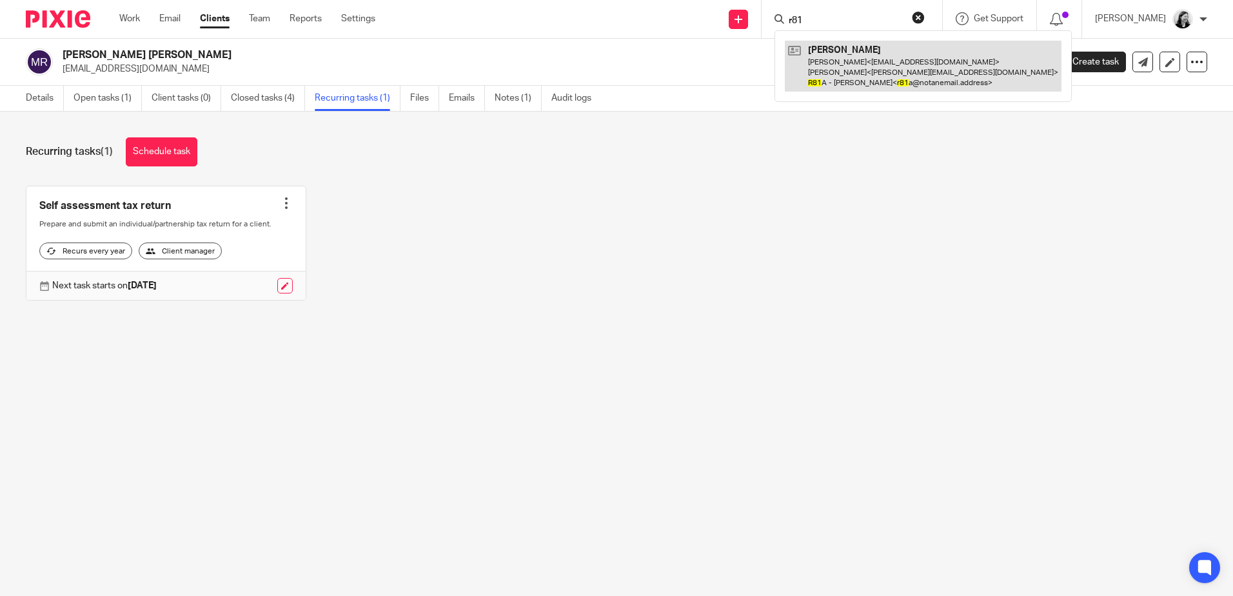
type input "r81"
click at [931, 74] on link at bounding box center [923, 66] width 277 height 51
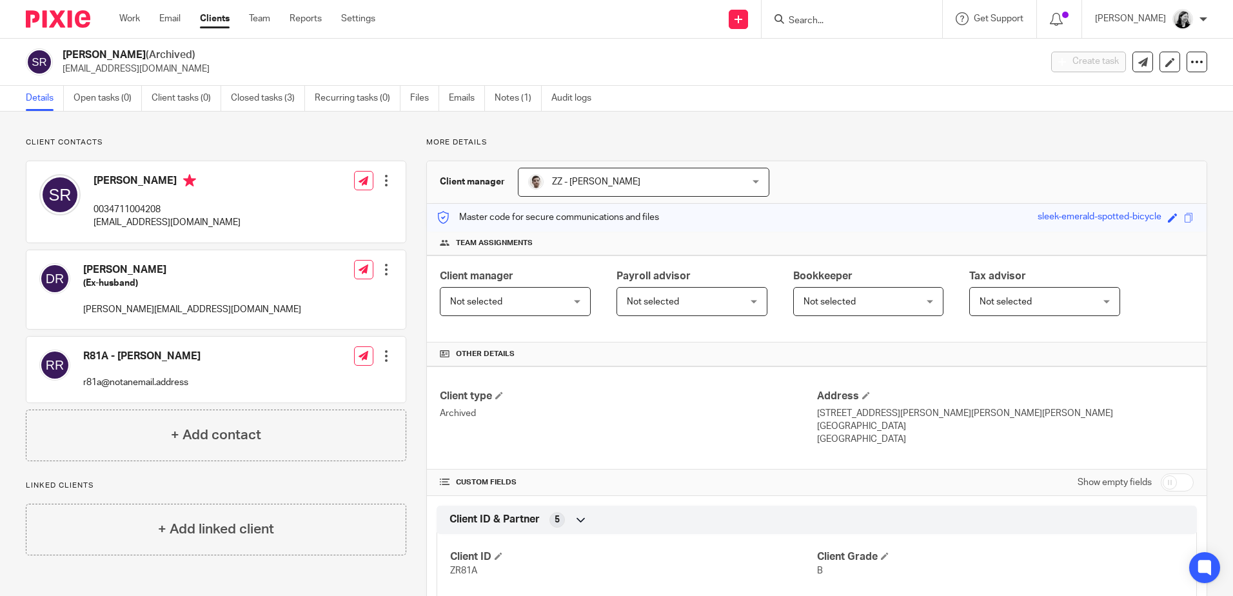
click at [845, 23] on input "Search" at bounding box center [845, 21] width 116 height 12
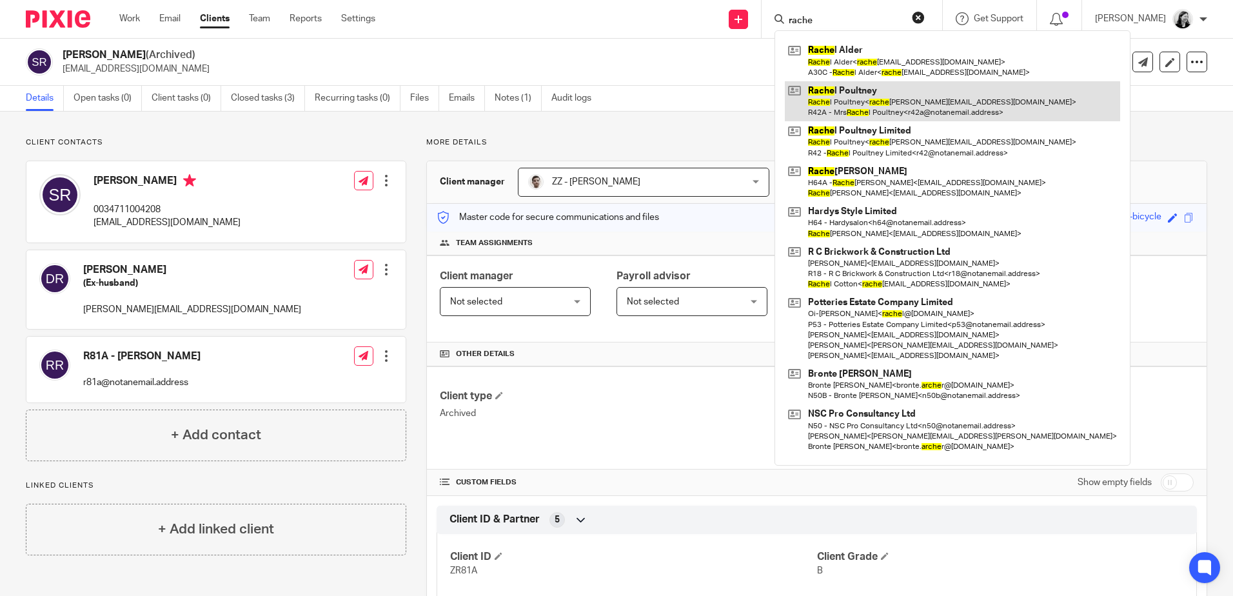
type input "rache"
click at [893, 101] on link at bounding box center [952, 101] width 335 height 40
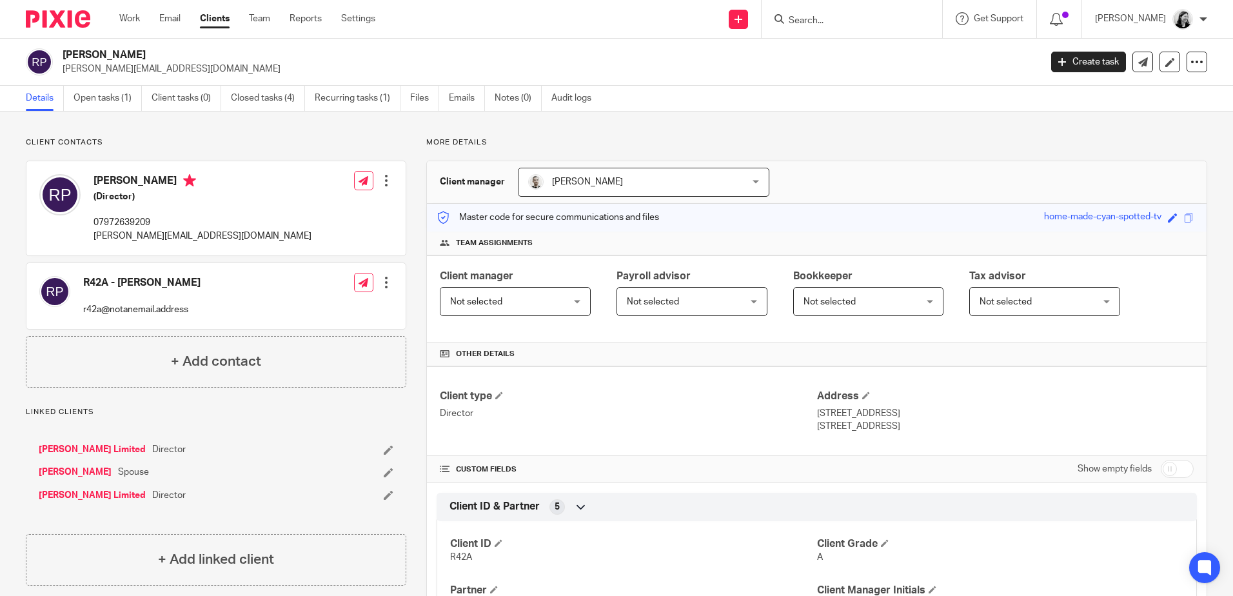
click at [837, 24] on input "Search" at bounding box center [845, 21] width 116 height 12
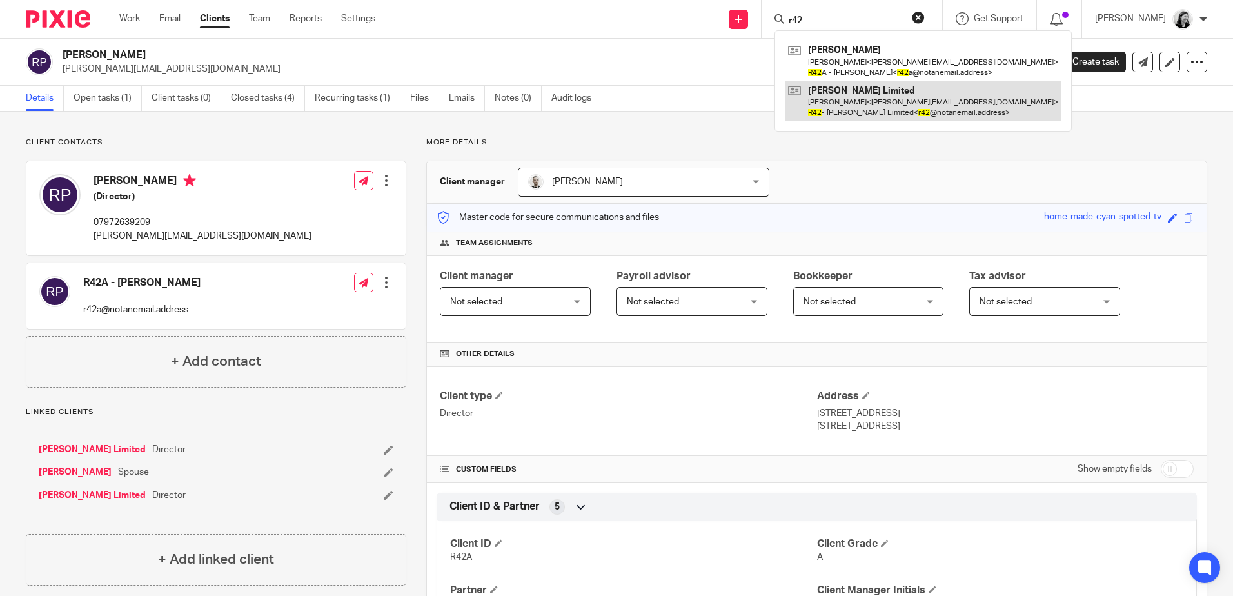
type input "r42"
click at [892, 102] on link at bounding box center [923, 101] width 277 height 40
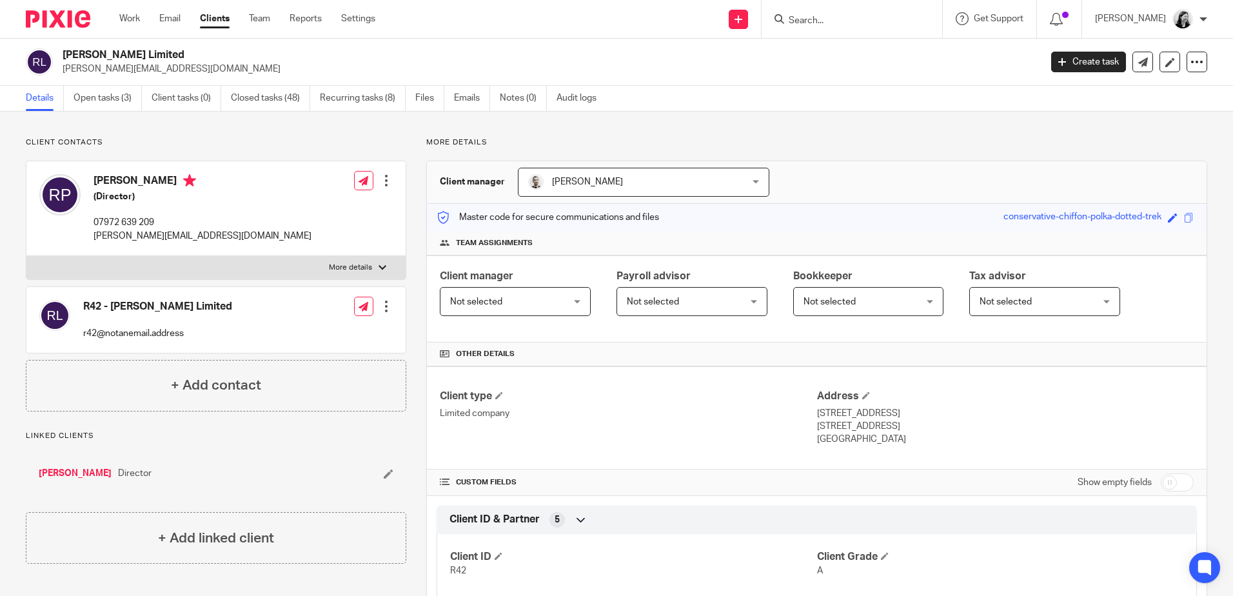
click at [865, 14] on form at bounding box center [855, 19] width 137 height 16
click at [866, 18] on input "Search" at bounding box center [845, 21] width 116 height 12
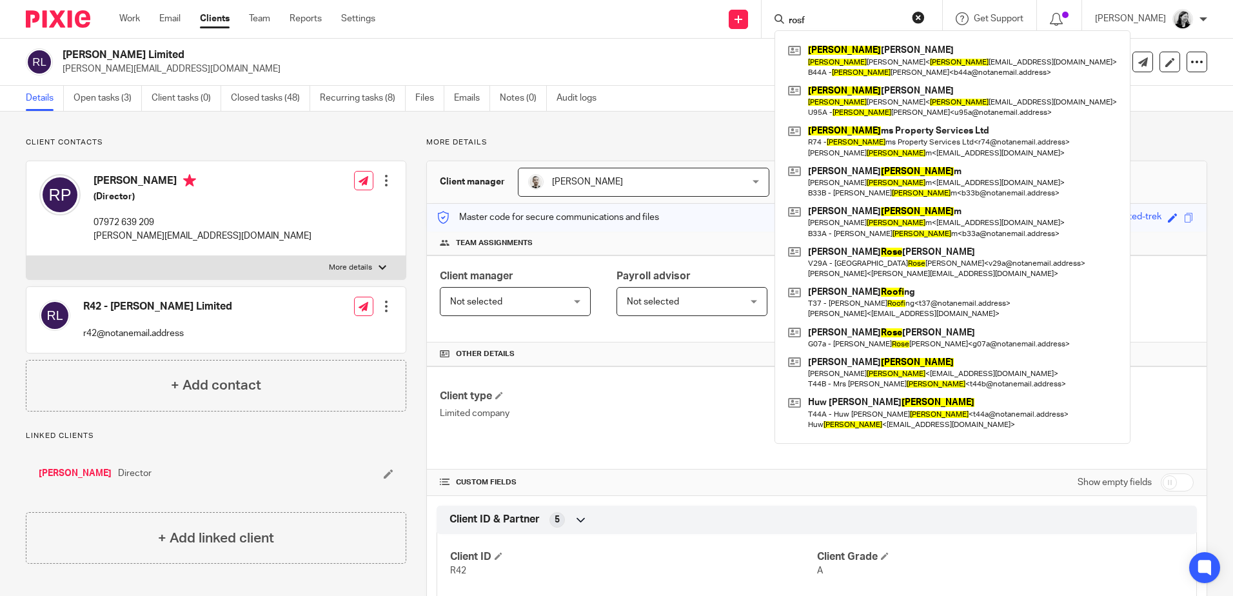
drag, startPoint x: 862, startPoint y: 19, endPoint x: 808, endPoint y: 20, distance: 53.5
click at [808, 20] on div "rosf" at bounding box center [849, 19] width 150 height 16
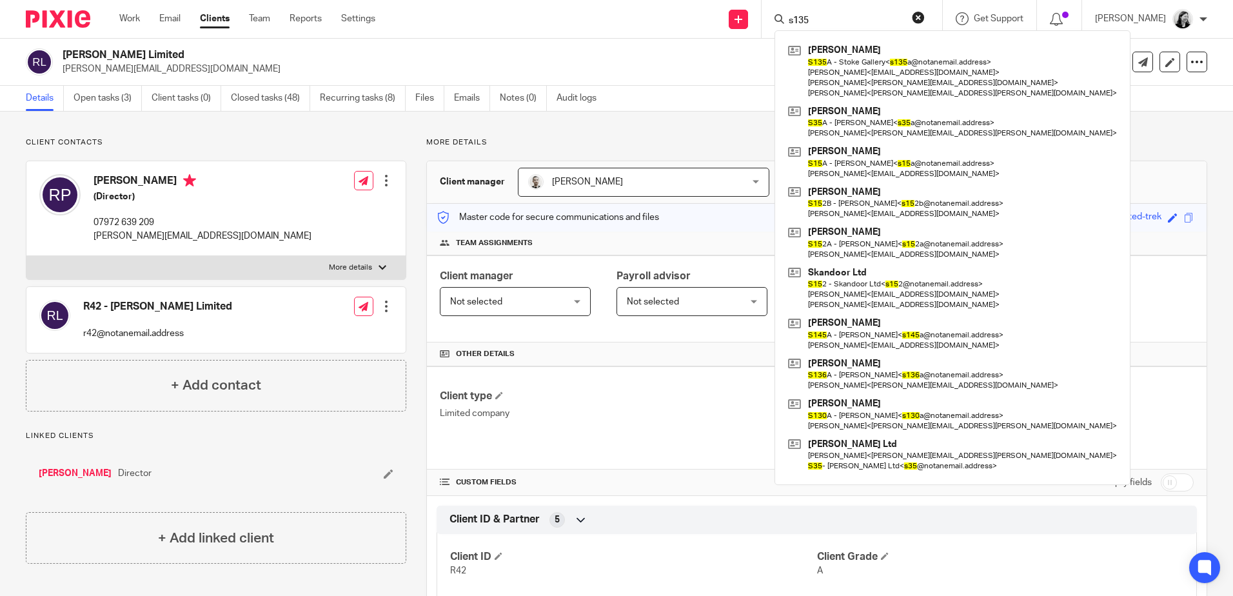
click at [848, 19] on input "s135" at bounding box center [845, 21] width 116 height 12
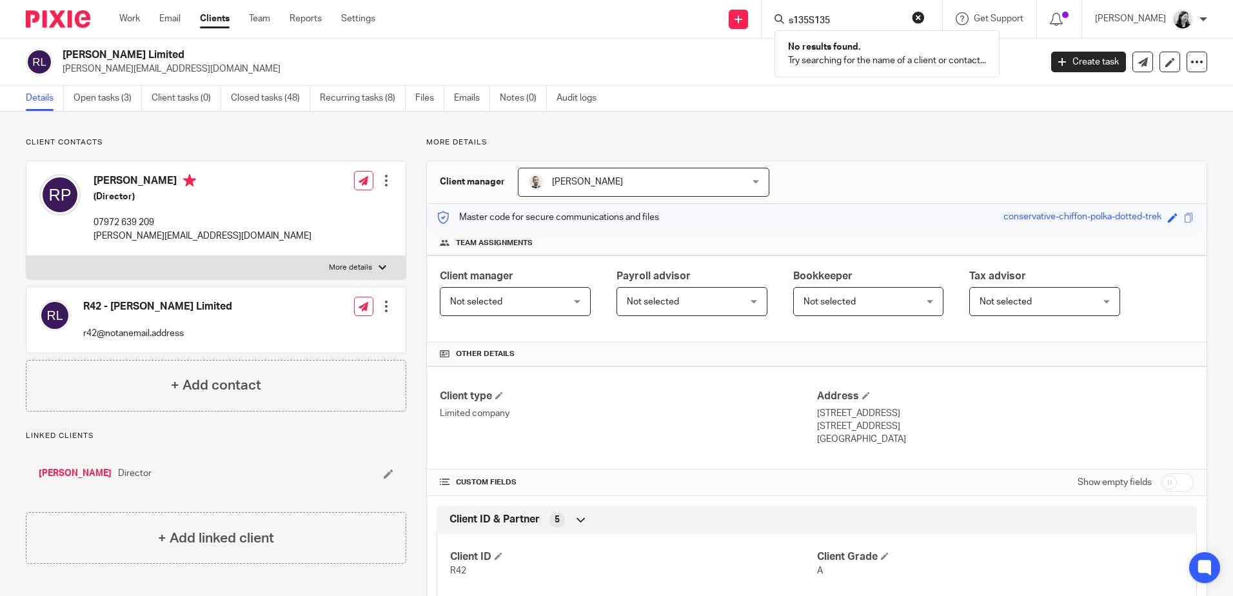
click at [866, 17] on input "s135S135" at bounding box center [845, 21] width 116 height 12
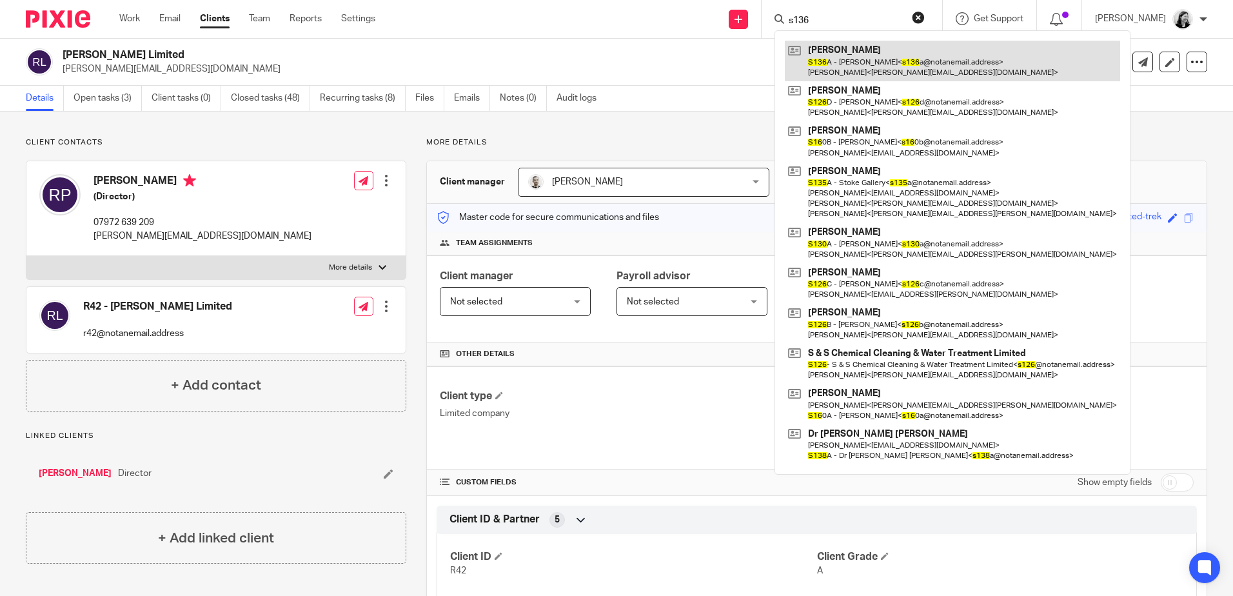
type input "s136"
click at [882, 57] on link at bounding box center [952, 61] width 335 height 40
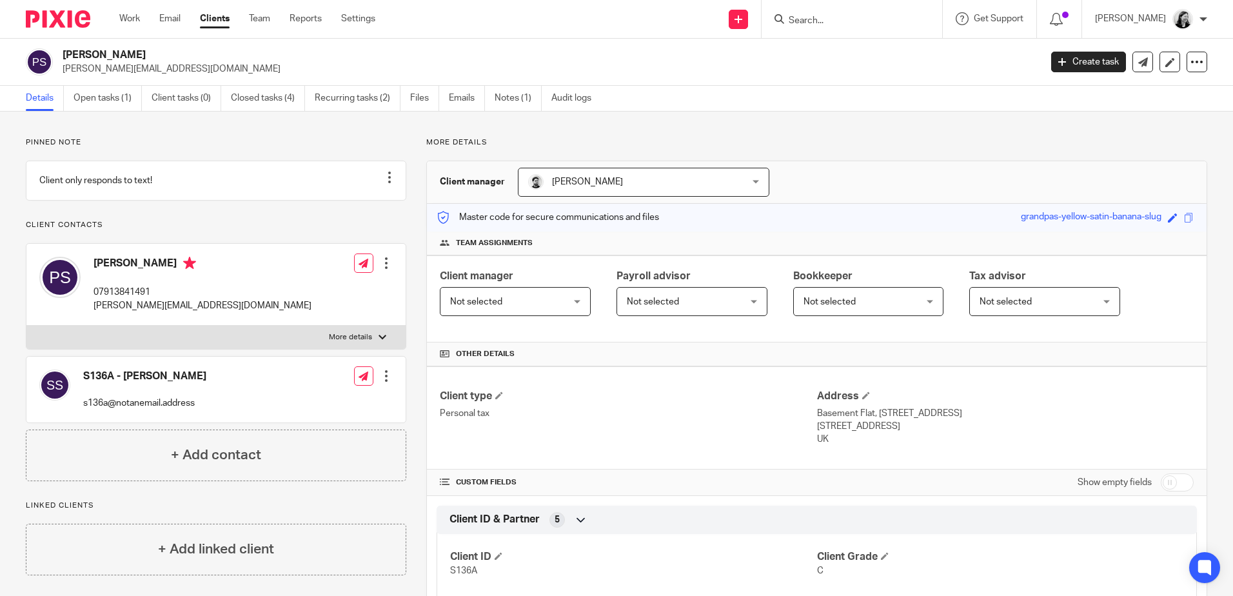
click at [855, 21] on input "Search" at bounding box center [845, 21] width 116 height 12
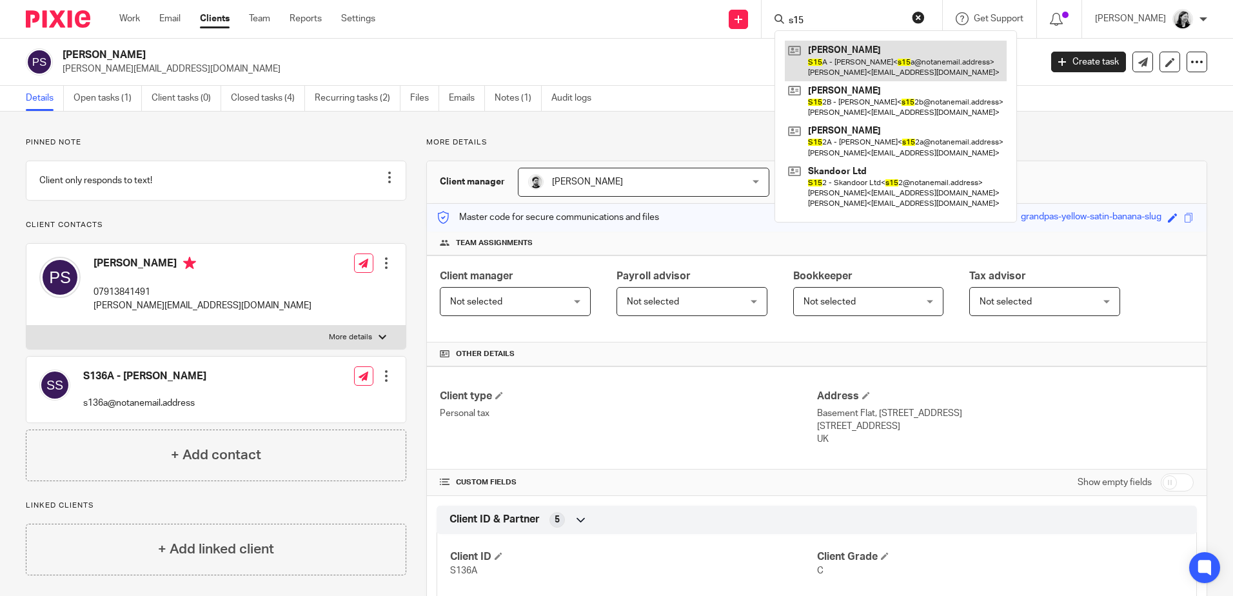
type input "s15"
click at [871, 72] on link at bounding box center [896, 61] width 222 height 40
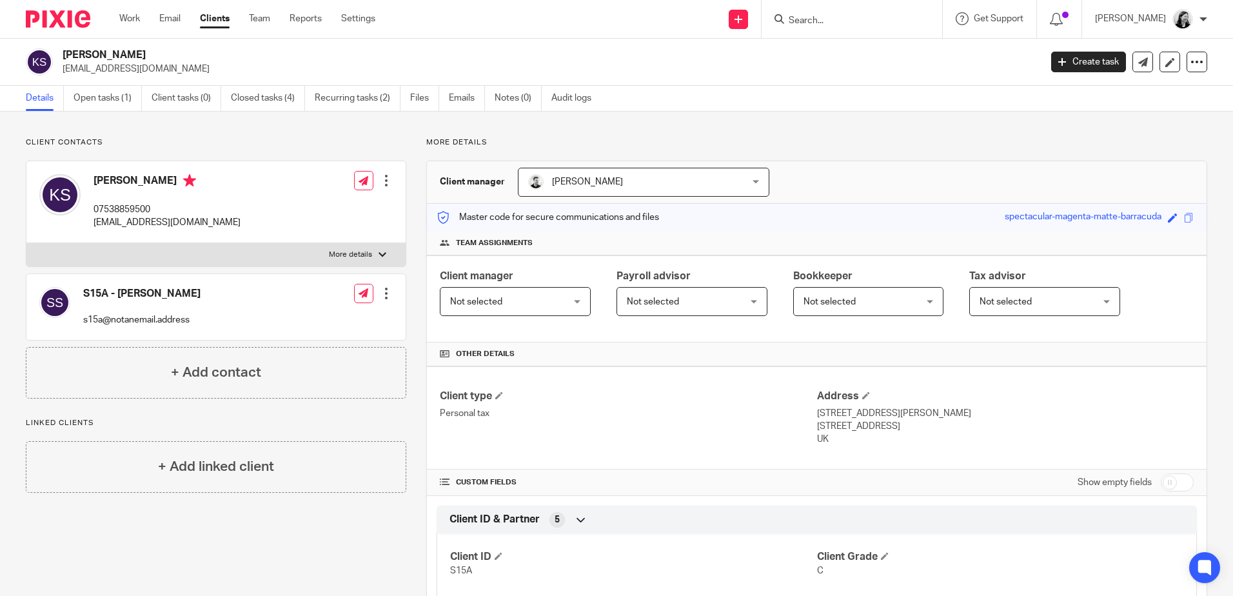
click at [857, 24] on input "Search" at bounding box center [845, 21] width 116 height 12
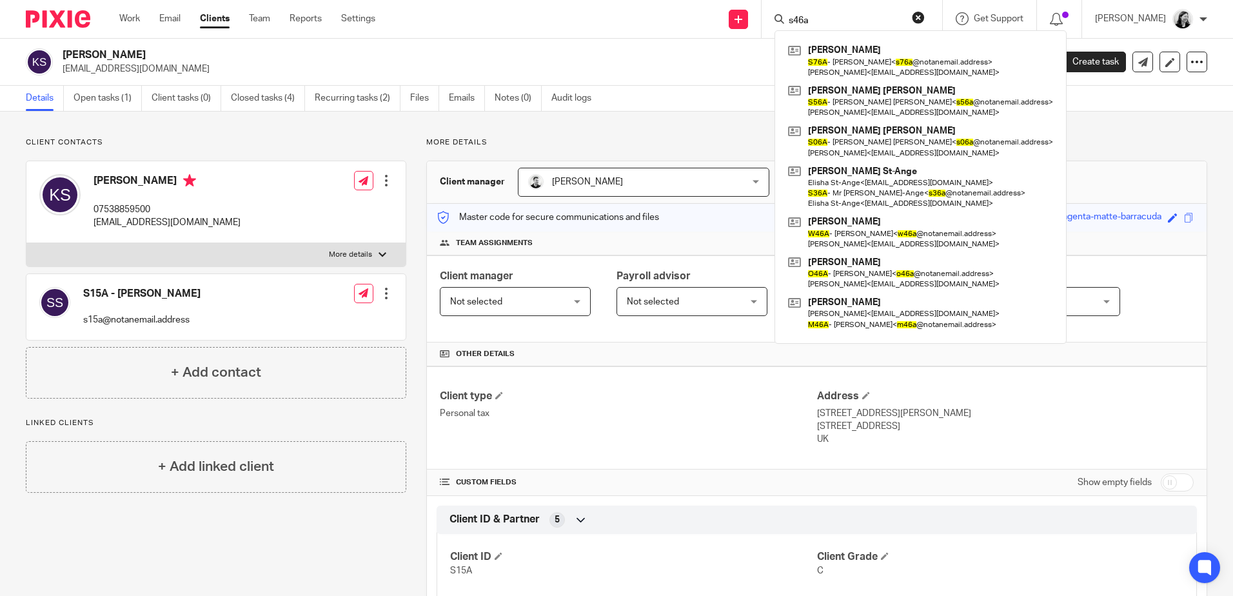
type input "s46a"
drag, startPoint x: 850, startPoint y: 19, endPoint x: 763, endPoint y: 19, distance: 87.0
click at [763, 19] on div "Send new email Create task Add client s46a Matthew Steele S76A - Matthew Steele…" at bounding box center [814, 19] width 838 height 38
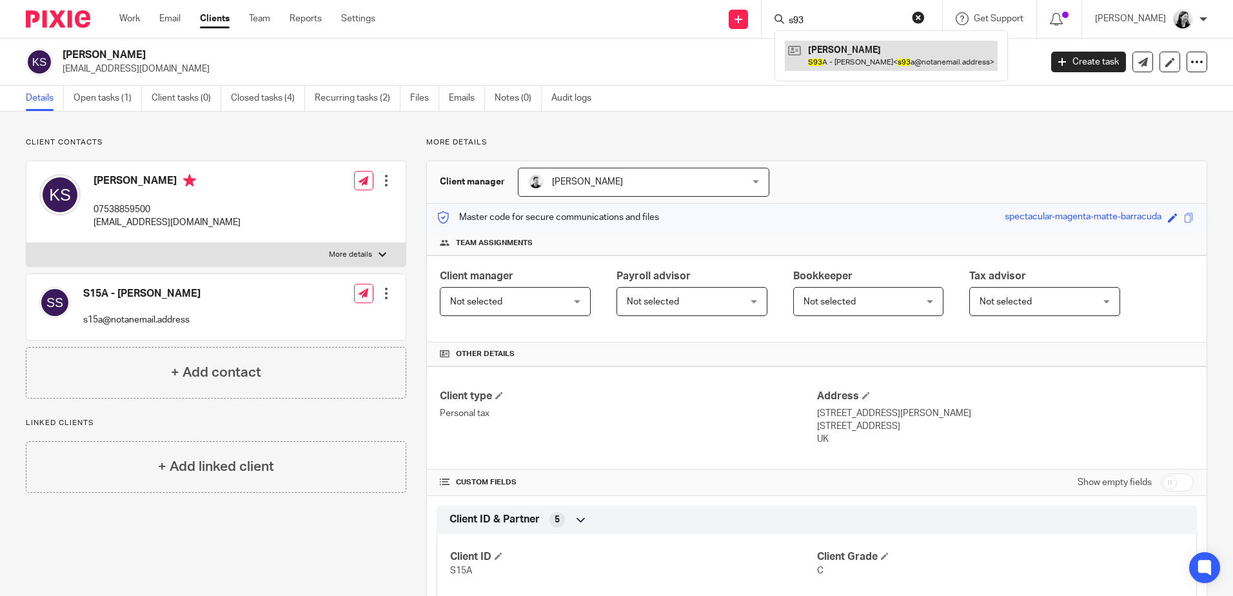
type input "s93"
click at [888, 66] on link at bounding box center [891, 56] width 213 height 30
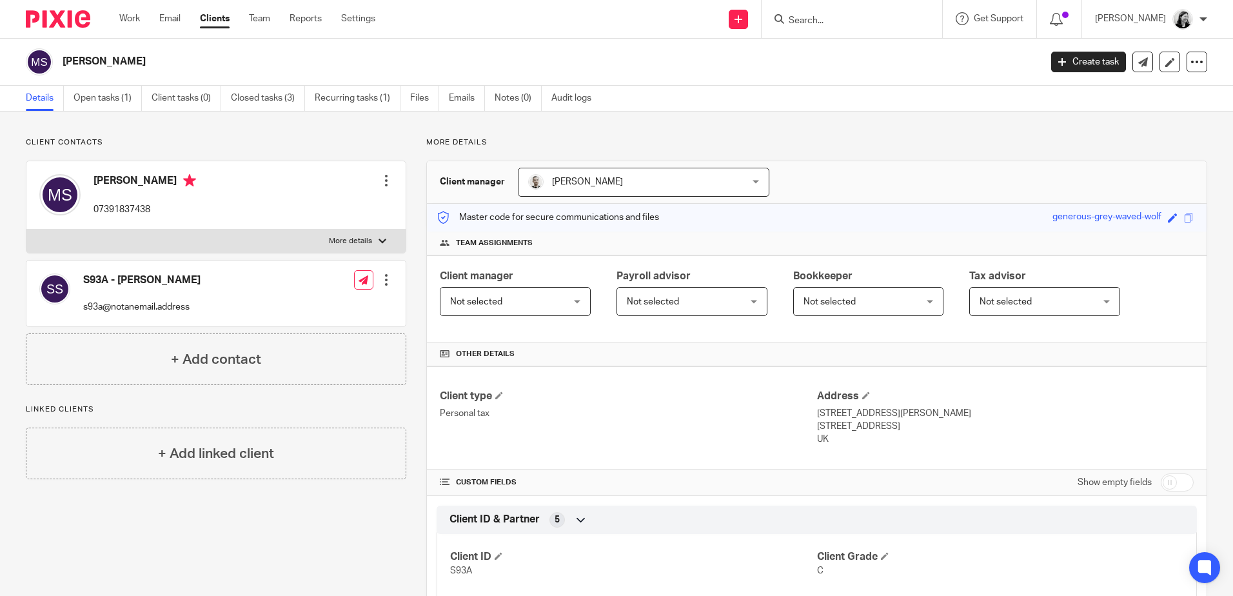
click at [845, 13] on form at bounding box center [855, 19] width 137 height 16
click at [850, 19] on input "Search" at bounding box center [845, 21] width 116 height 12
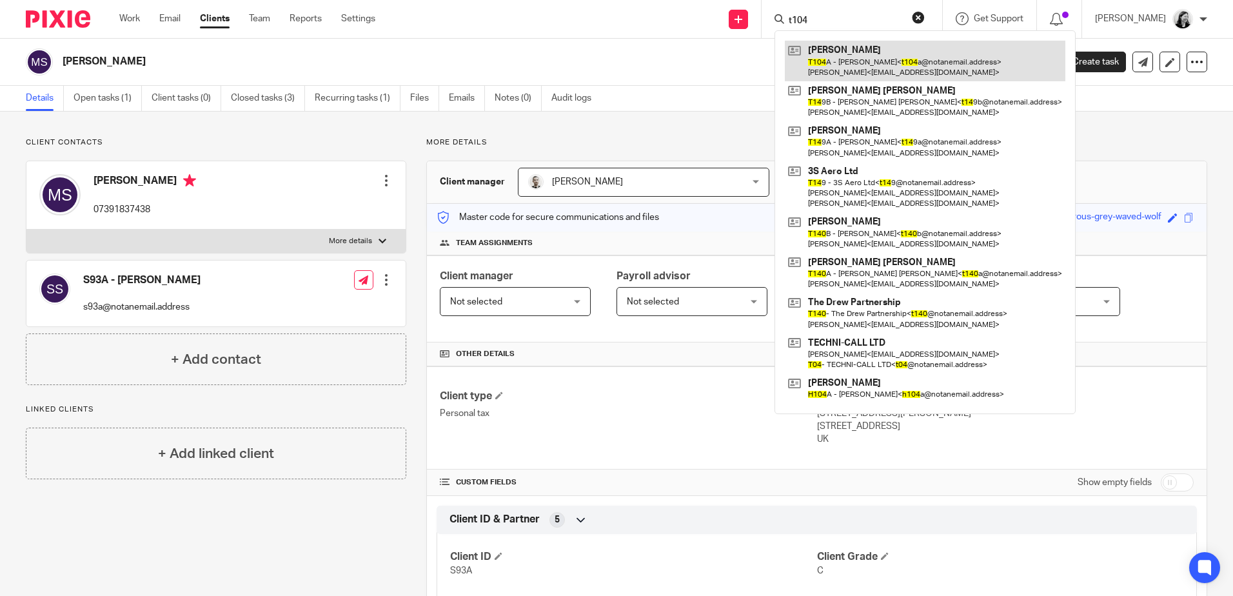
type input "t104"
click at [902, 66] on link at bounding box center [925, 61] width 280 height 40
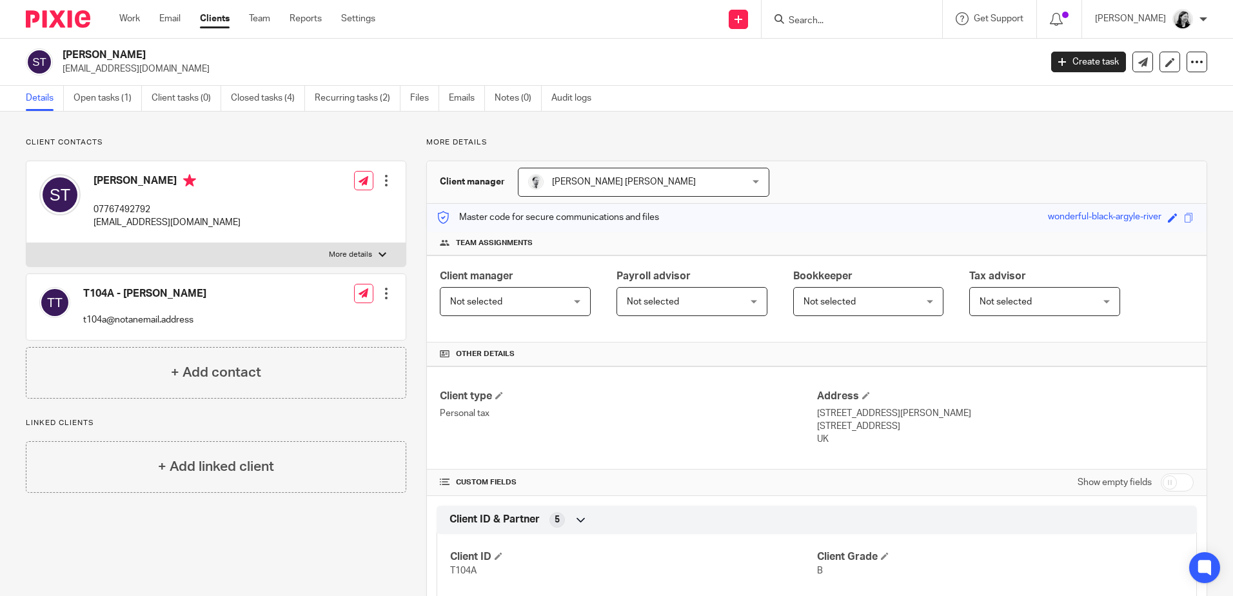
click at [837, 20] on input "Search" at bounding box center [845, 21] width 116 height 12
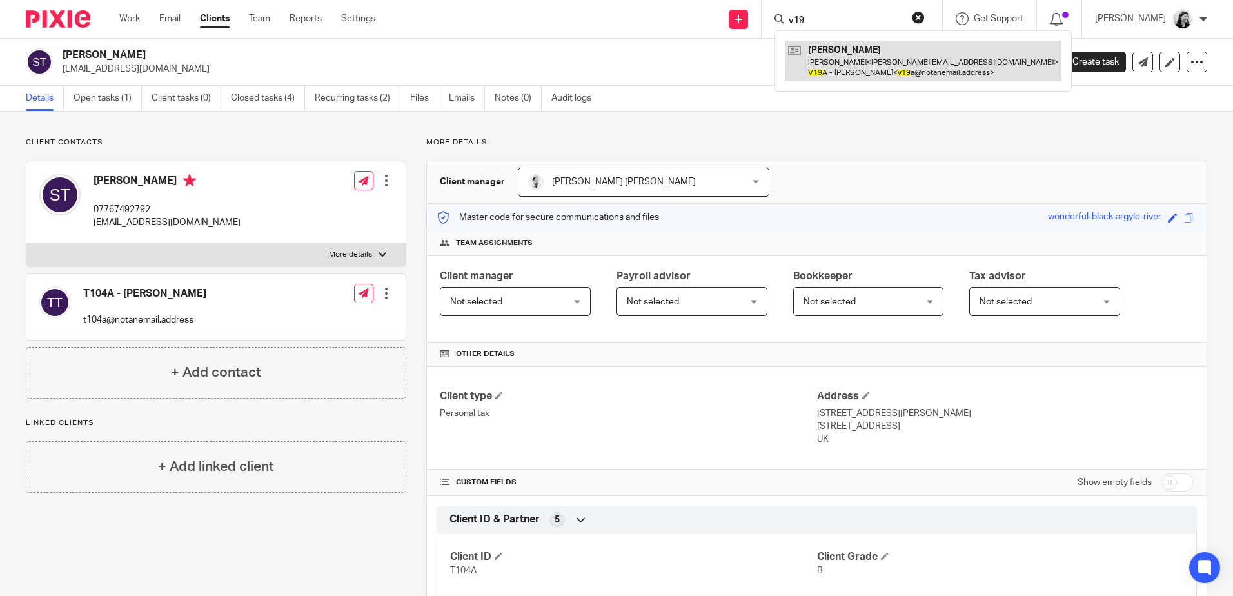
type input "v19"
click at [865, 49] on link at bounding box center [923, 61] width 277 height 40
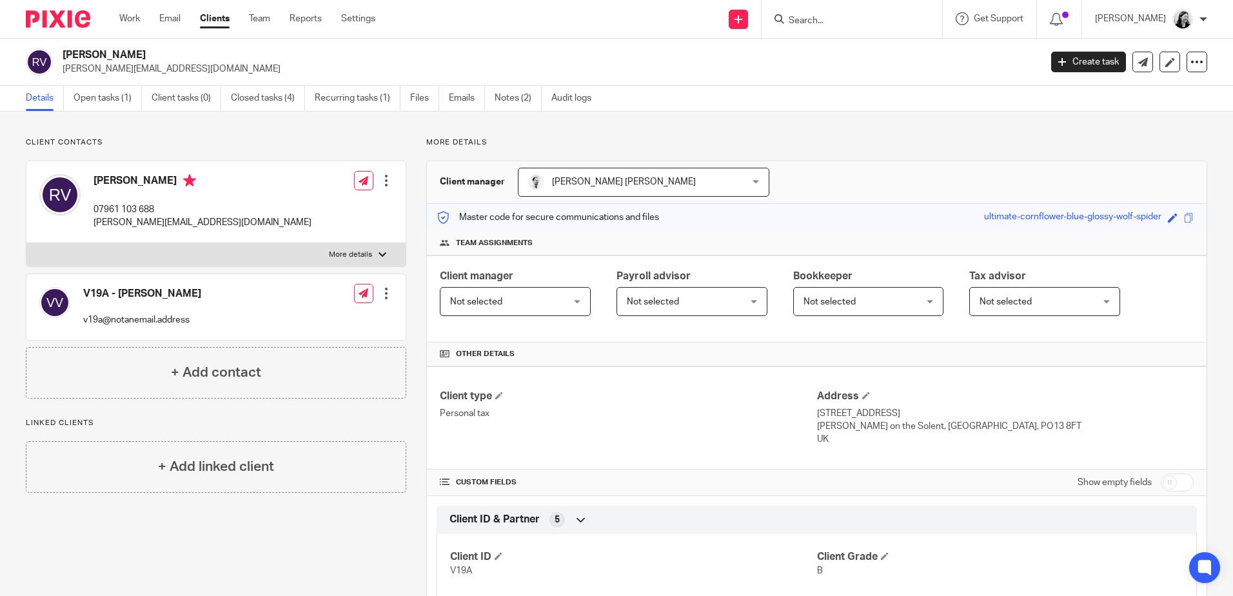
click at [845, 23] on input "Search" at bounding box center [845, 21] width 116 height 12
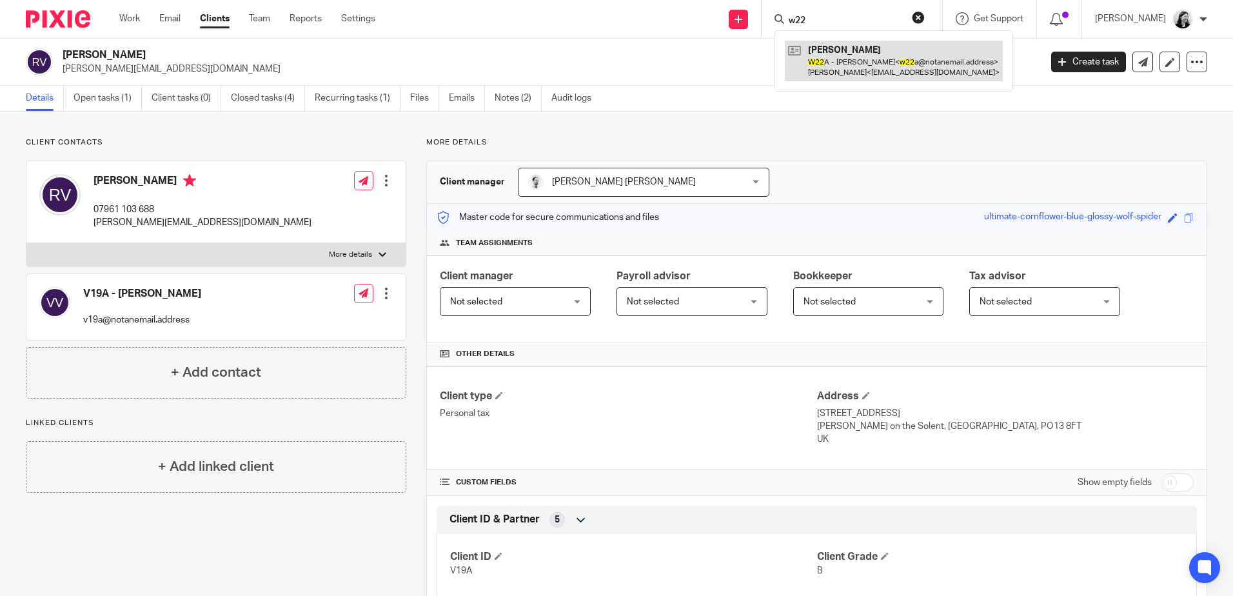
type input "w22"
click at [879, 61] on link at bounding box center [894, 61] width 218 height 40
click at [882, 62] on link at bounding box center [894, 61] width 218 height 40
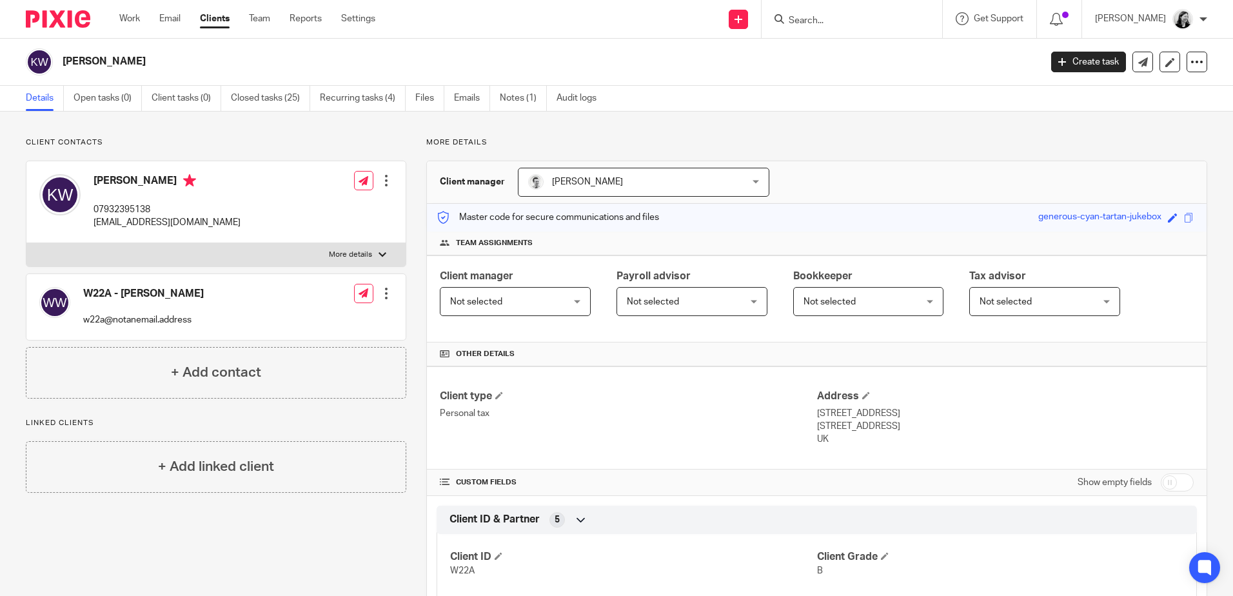
click at [851, 18] on input "Search" at bounding box center [845, 21] width 116 height 12
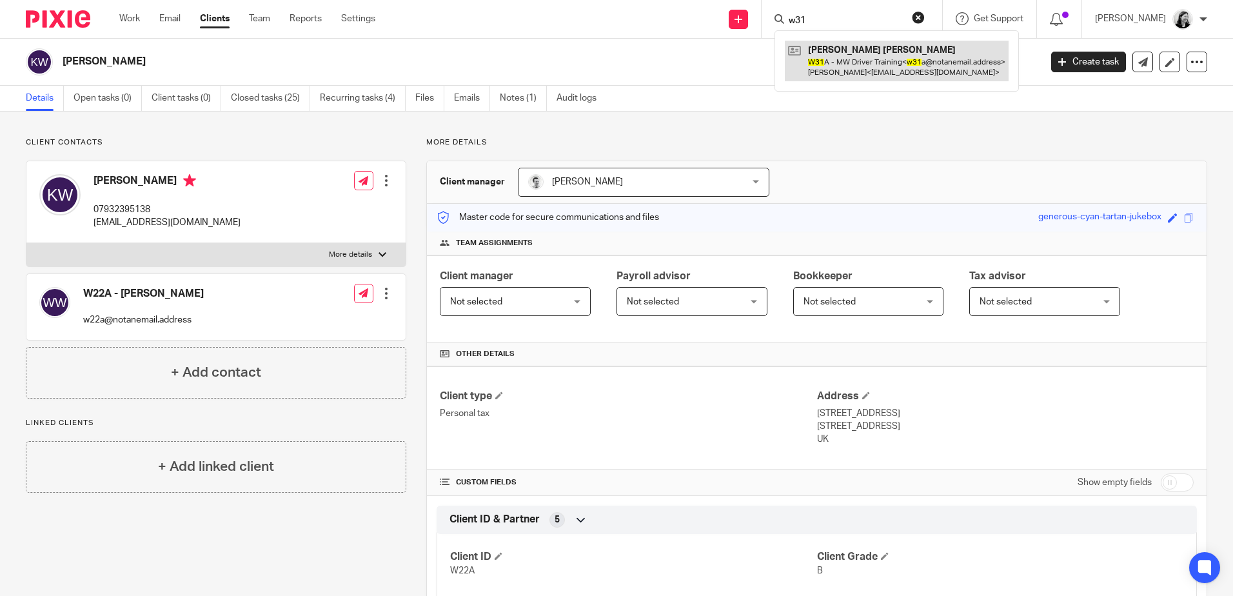
type input "w31"
click at [866, 54] on link at bounding box center [897, 61] width 224 height 40
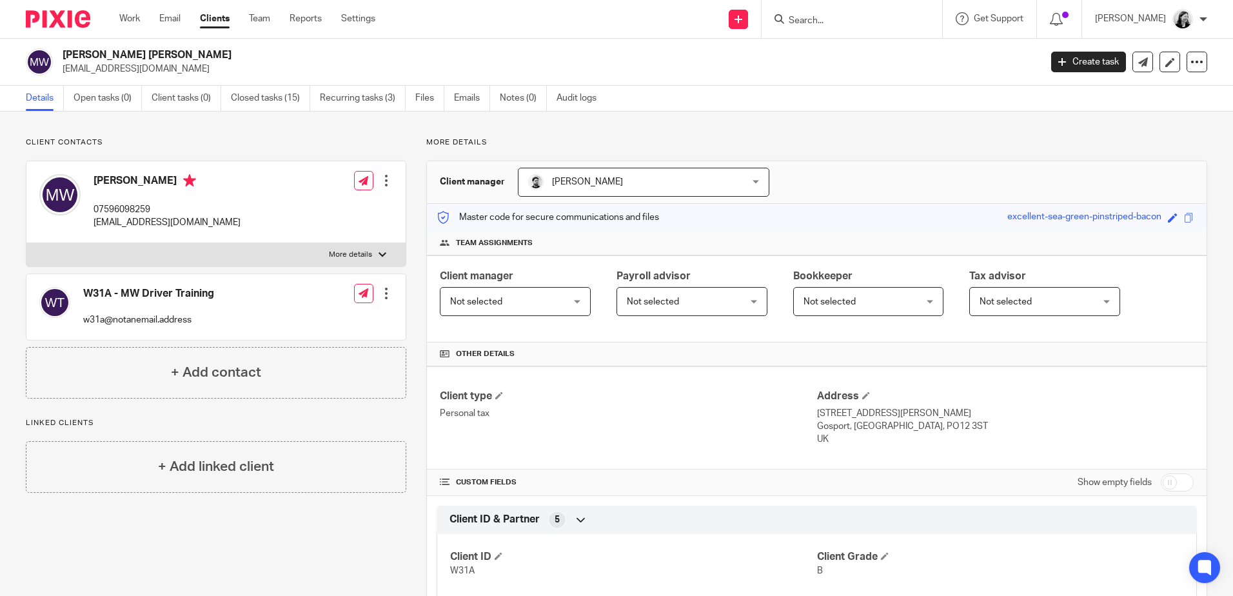
click at [861, 21] on input "Search" at bounding box center [845, 21] width 116 height 12
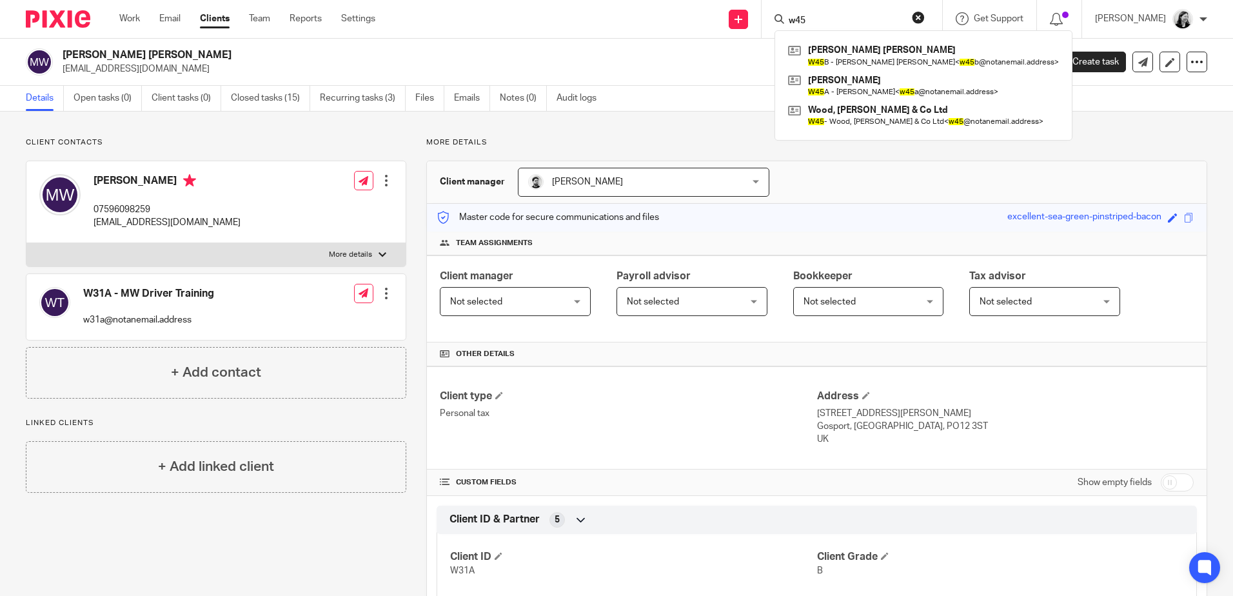
type input "w45"
drag, startPoint x: 846, startPoint y: 19, endPoint x: 754, endPoint y: 23, distance: 92.3
click at [754, 23] on div "Send new email Create task Add client w45 [PERSON_NAME] [PERSON_NAME] W45 B - […" at bounding box center [814, 19] width 838 height 38
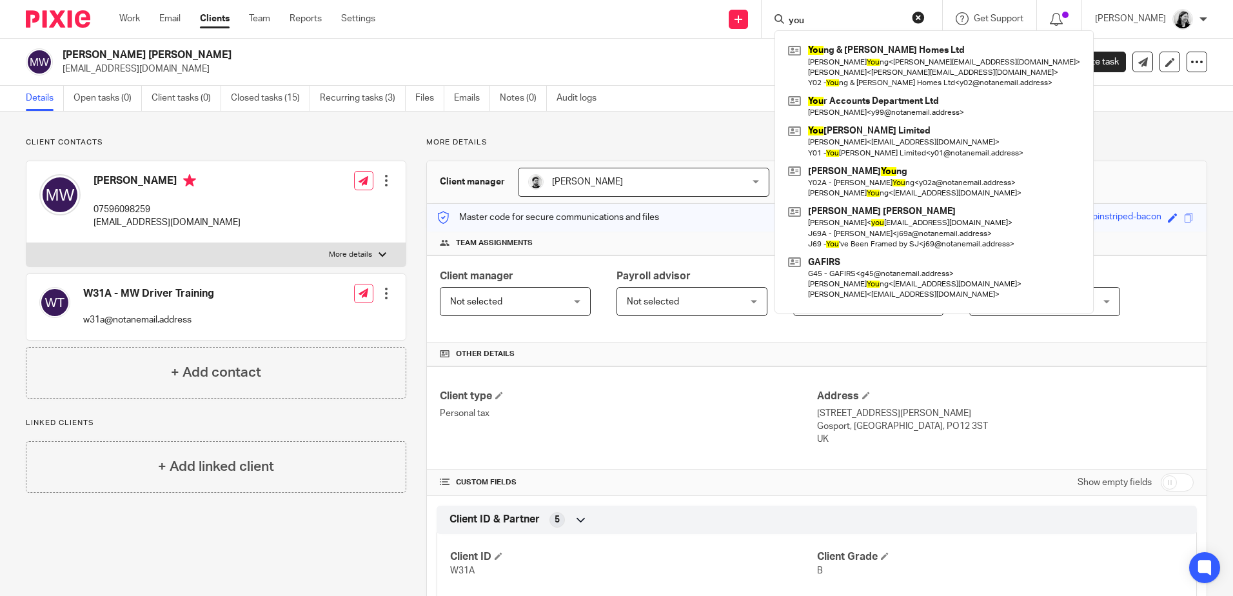
drag, startPoint x: 819, startPoint y: 12, endPoint x: 835, endPoint y: 17, distance: 16.7
click at [819, 12] on form "you" at bounding box center [855, 19] width 137 height 16
drag, startPoint x: 853, startPoint y: 21, endPoint x: 804, endPoint y: 21, distance: 49.0
click at [804, 21] on div "you" at bounding box center [849, 19] width 150 height 16
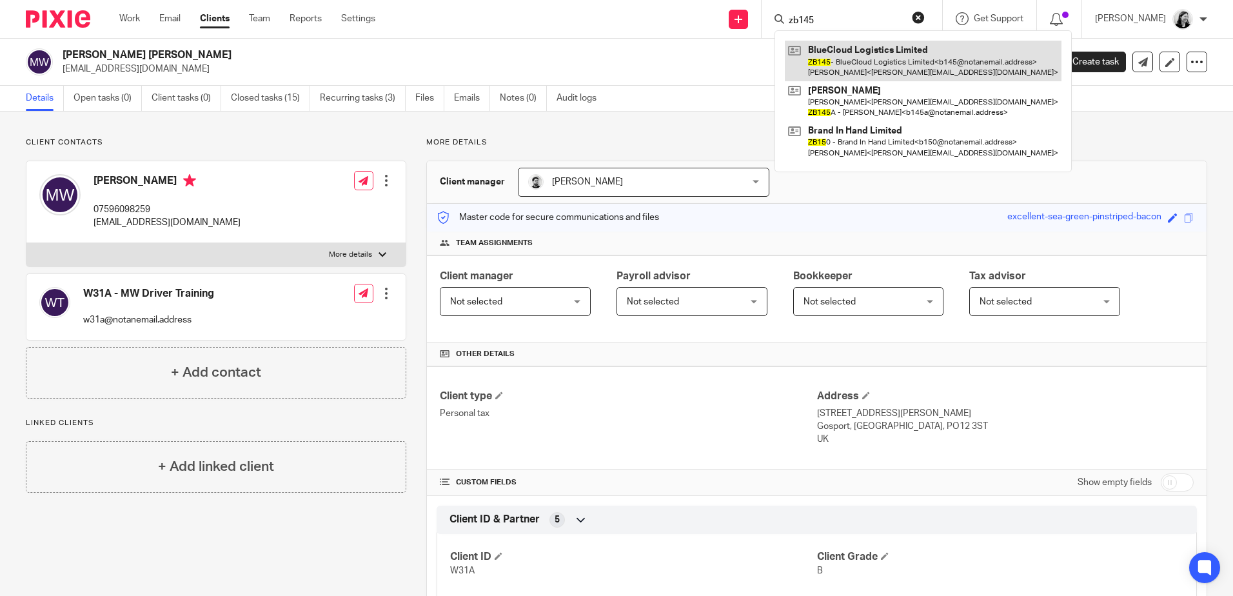
type input "zb145"
click at [898, 55] on link at bounding box center [923, 61] width 277 height 40
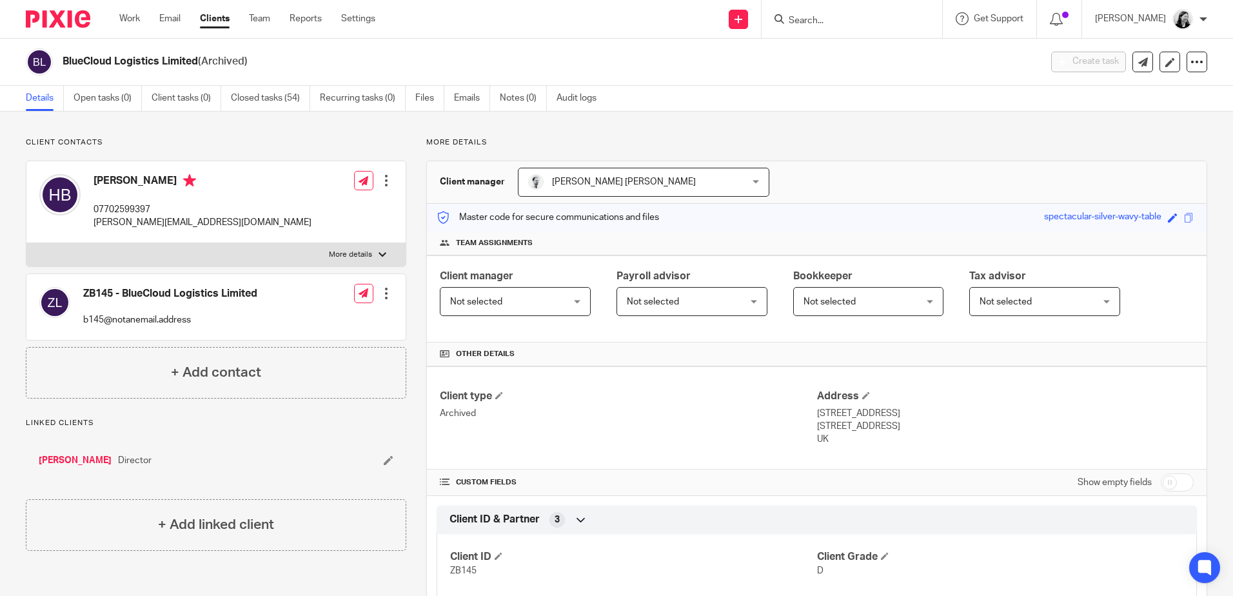
click at [820, 15] on input "Search" at bounding box center [845, 21] width 116 height 12
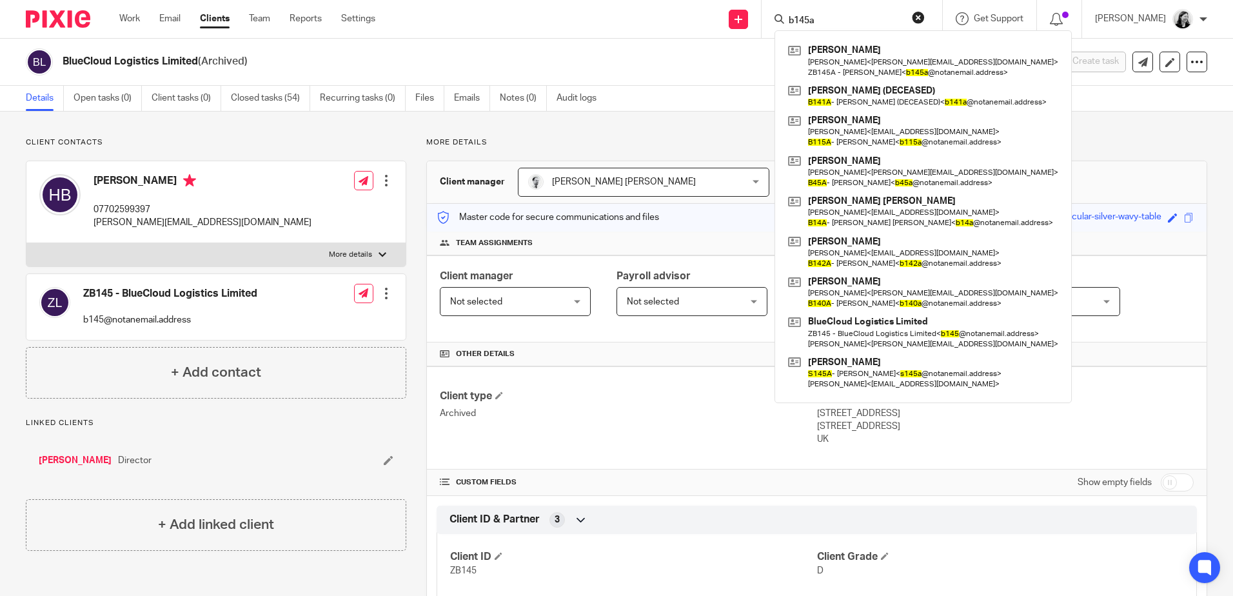
click at [819, 17] on input "b145a" at bounding box center [845, 21] width 116 height 12
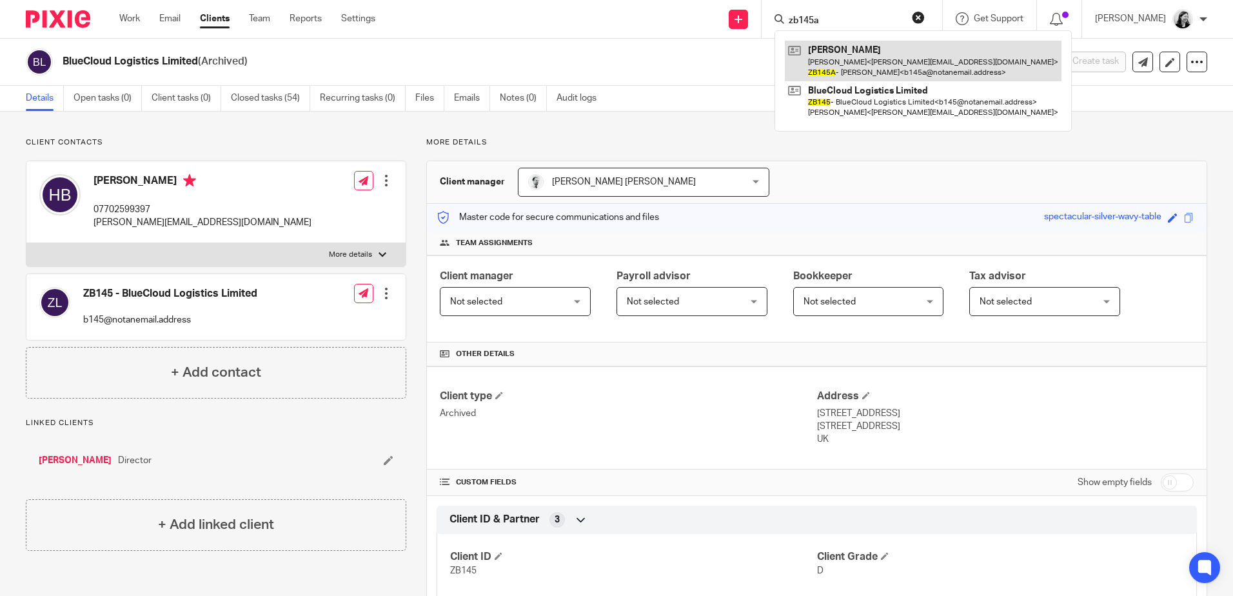
type input "zb145a"
click at [892, 52] on link at bounding box center [923, 61] width 277 height 40
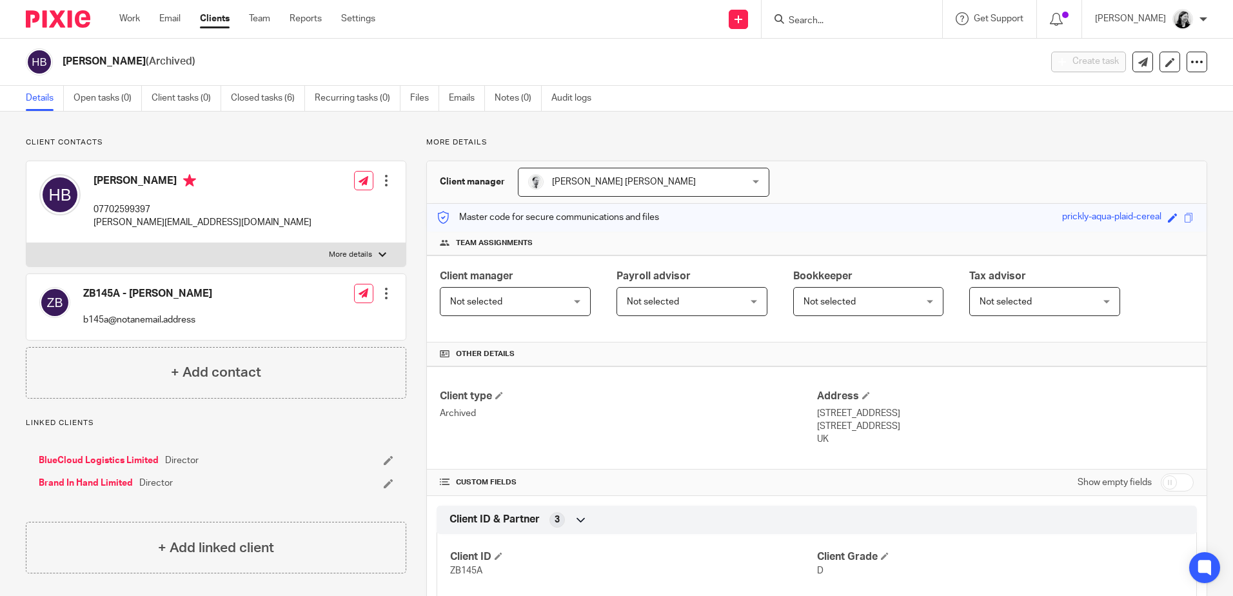
drag, startPoint x: 812, startPoint y: 13, endPoint x: 825, endPoint y: 19, distance: 14.1
click at [812, 13] on div at bounding box center [849, 19] width 150 height 16
click at [826, 21] on input "Search" at bounding box center [845, 21] width 116 height 12
type input "zg15a"
drag, startPoint x: 830, startPoint y: 23, endPoint x: 683, endPoint y: 20, distance: 147.0
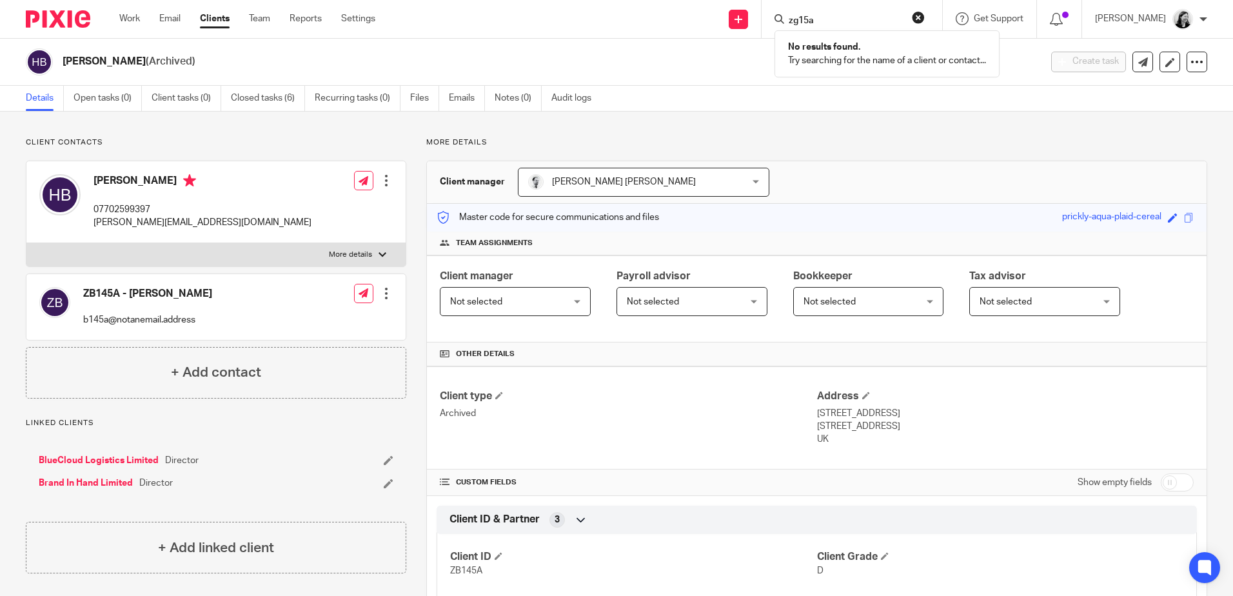
click at [679, 20] on div "Send new email Create task Add client zg15a No results found. Try searching for…" at bounding box center [814, 19] width 838 height 38
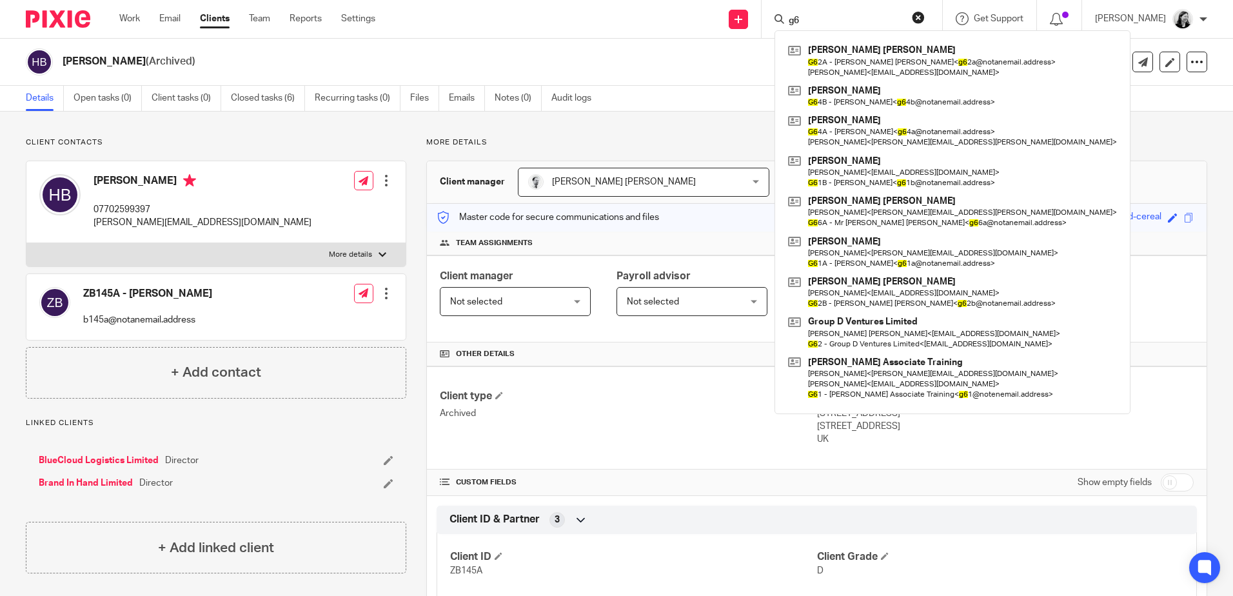
type input "g64"
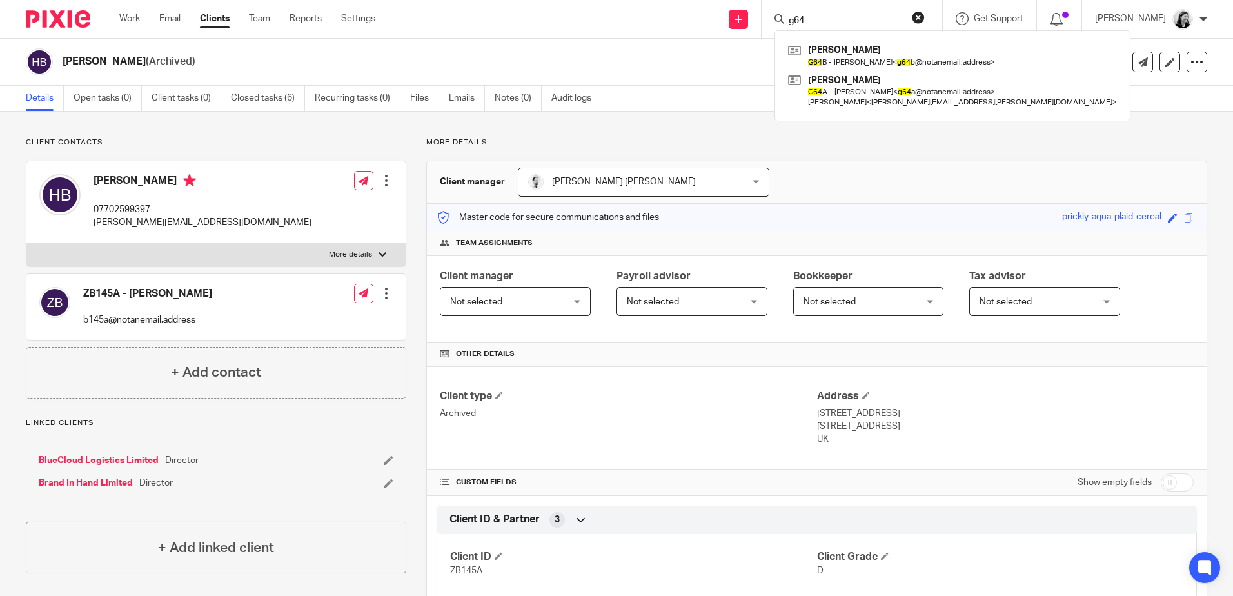
drag, startPoint x: 849, startPoint y: 19, endPoint x: 751, endPoint y: 20, distance: 98.0
click at [751, 20] on div "Send new email Create task Add client g64 [PERSON_NAME] G64 B - [PERSON_NAME] <…" at bounding box center [814, 19] width 838 height 38
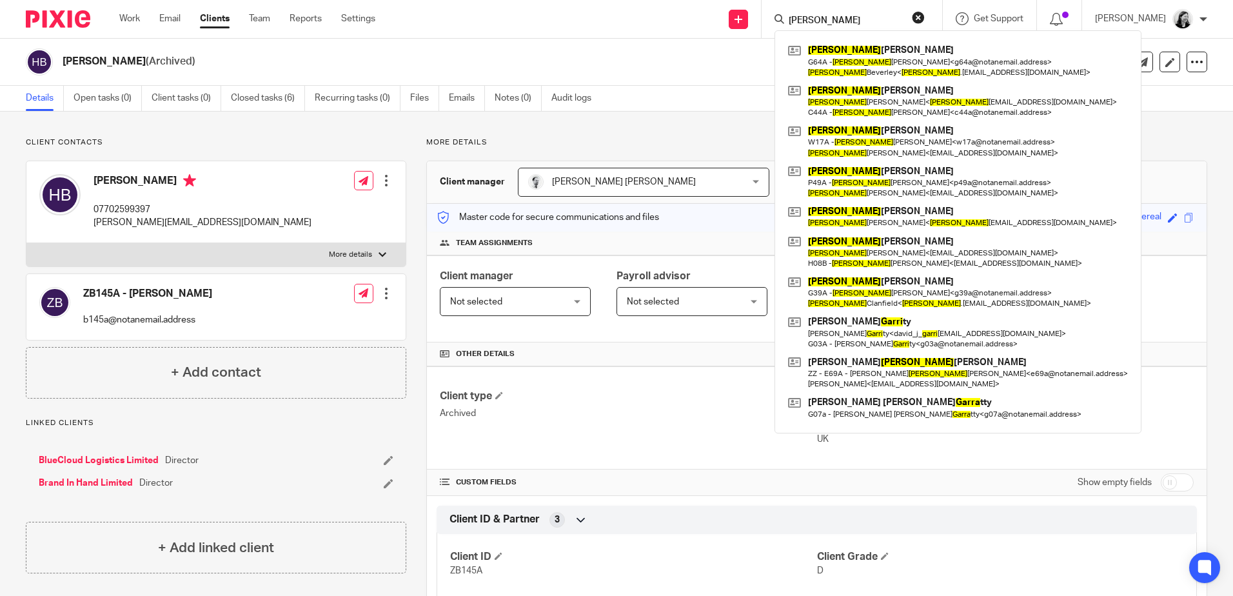
type input "[PERSON_NAME]"
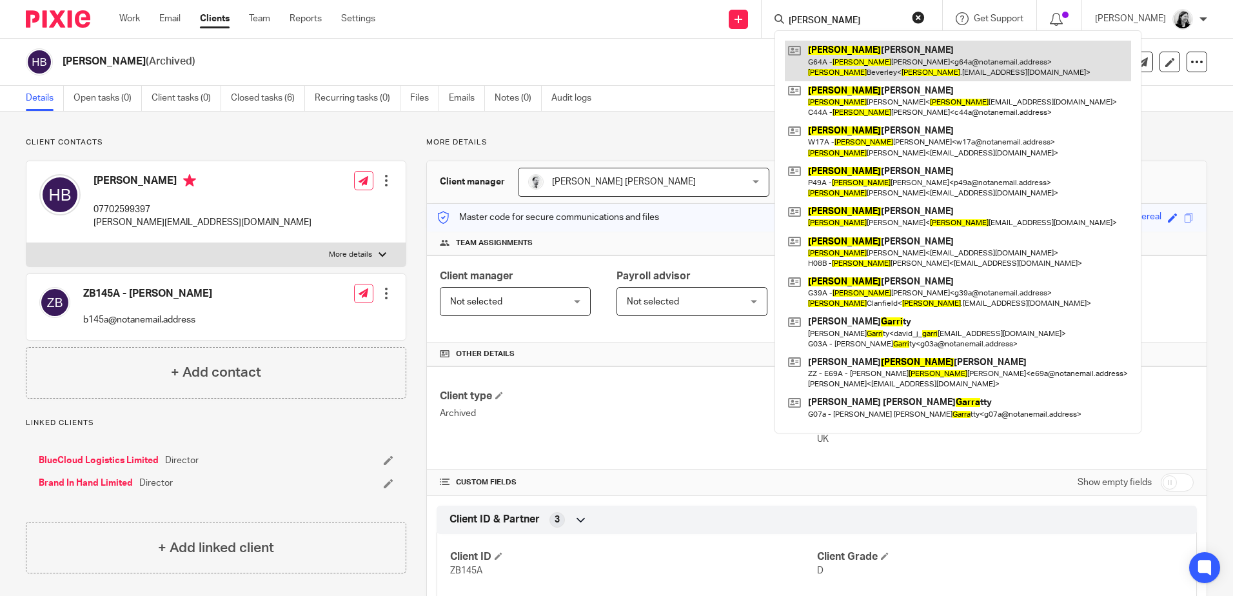
click at [889, 54] on link at bounding box center [958, 61] width 346 height 40
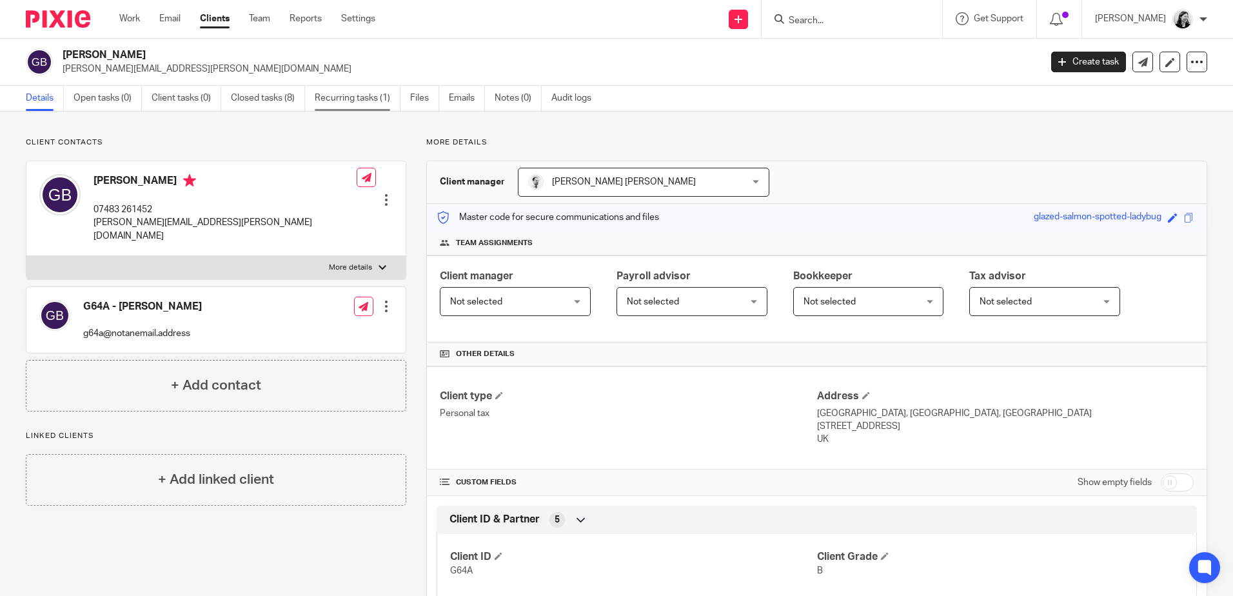
click at [346, 87] on link "Recurring tasks (1)" at bounding box center [358, 98] width 86 height 25
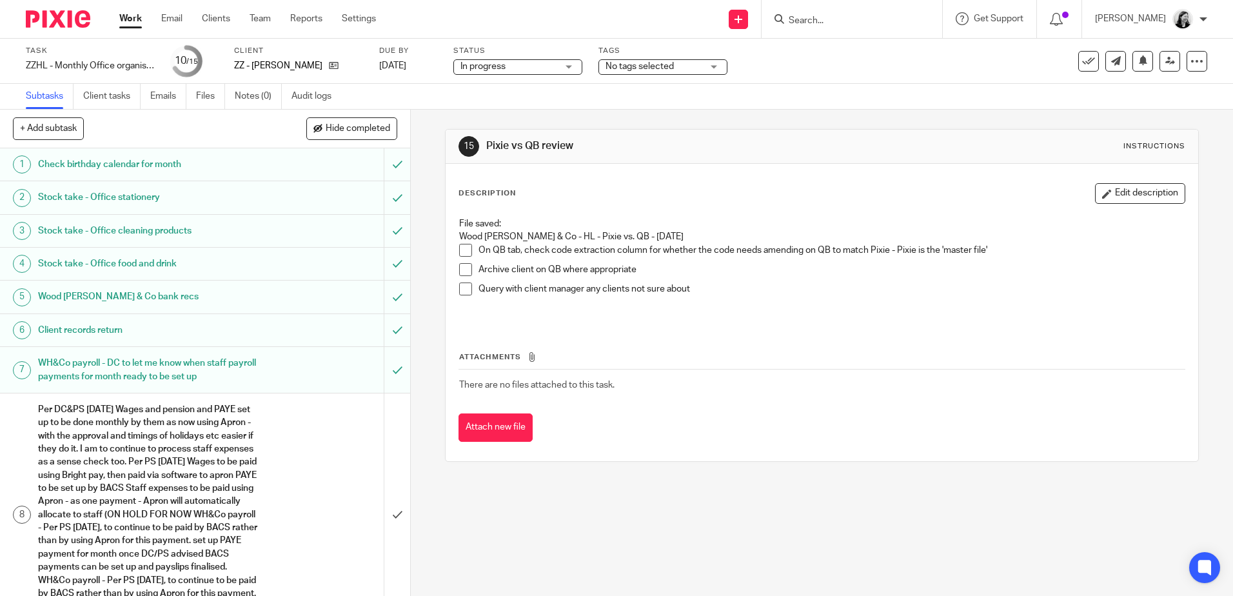
click at [135, 19] on link "Work" at bounding box center [130, 18] width 23 height 13
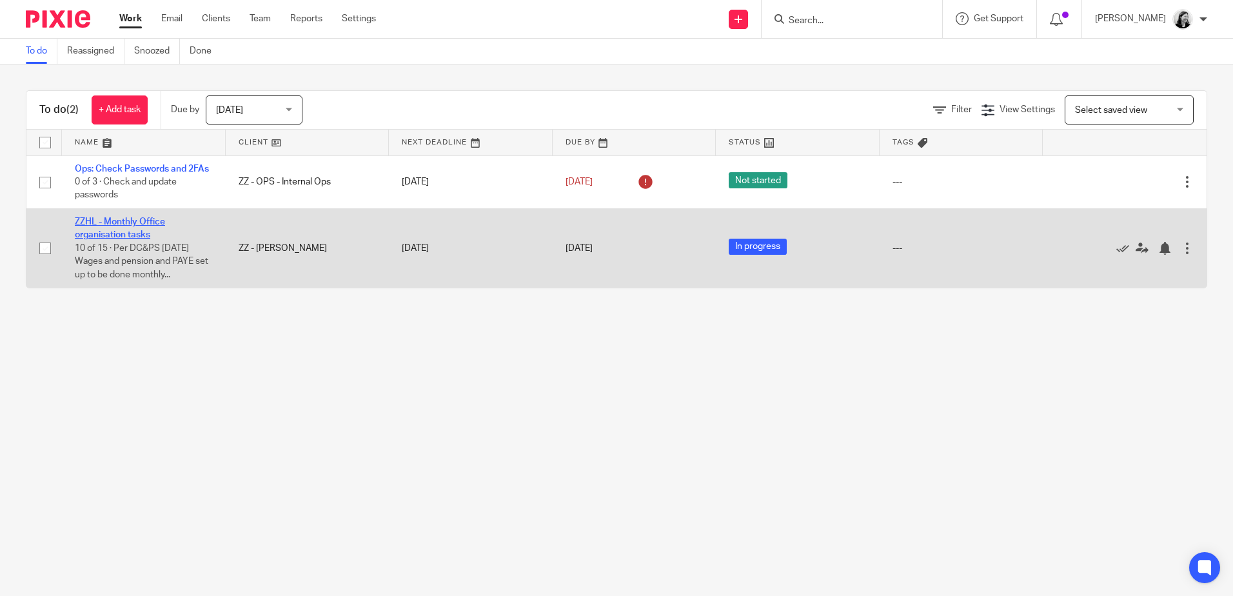
click at [128, 235] on link "ZZHL - Monthly Office organisation tasks" at bounding box center [120, 228] width 90 height 22
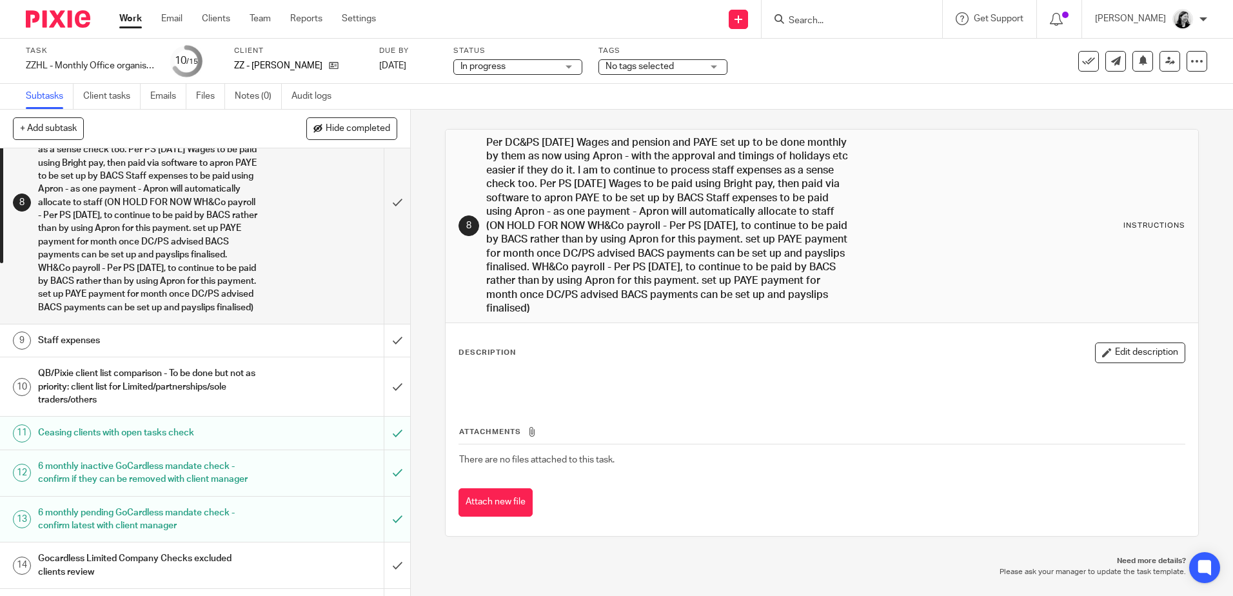
scroll to position [322, 0]
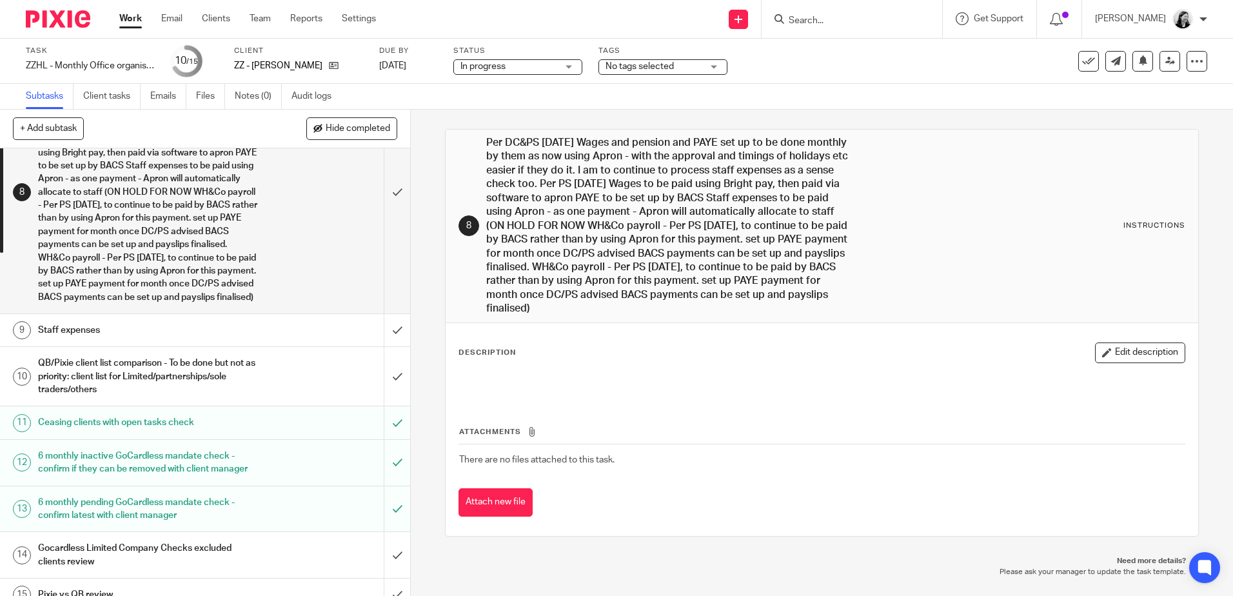
click at [240, 391] on h1 "QB/Pixie client list comparison - To be done but not as priority: client list f…" at bounding box center [149, 376] width 222 height 46
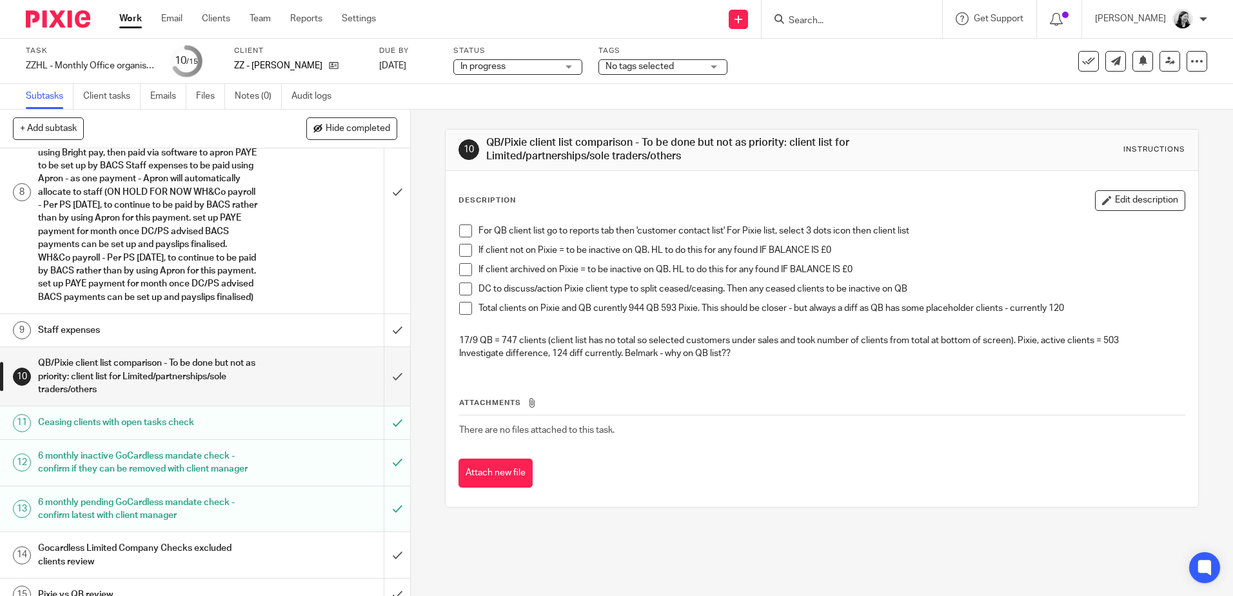
scroll to position [364, 0]
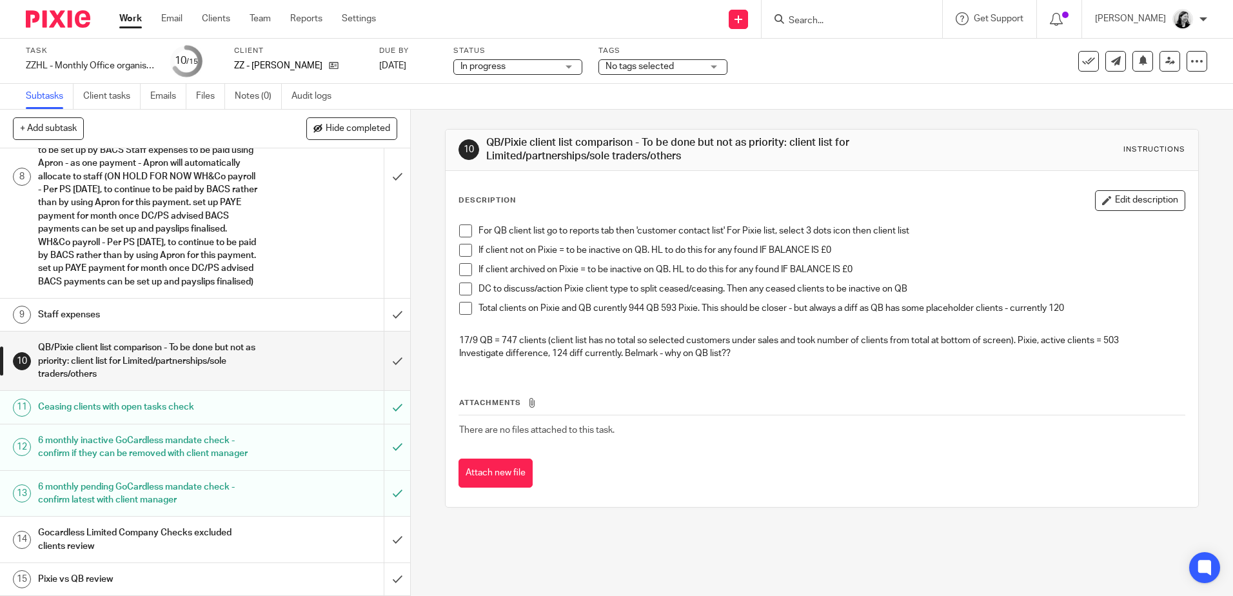
click at [142, 573] on h1 "Pixie vs QB review" at bounding box center [149, 578] width 222 height 19
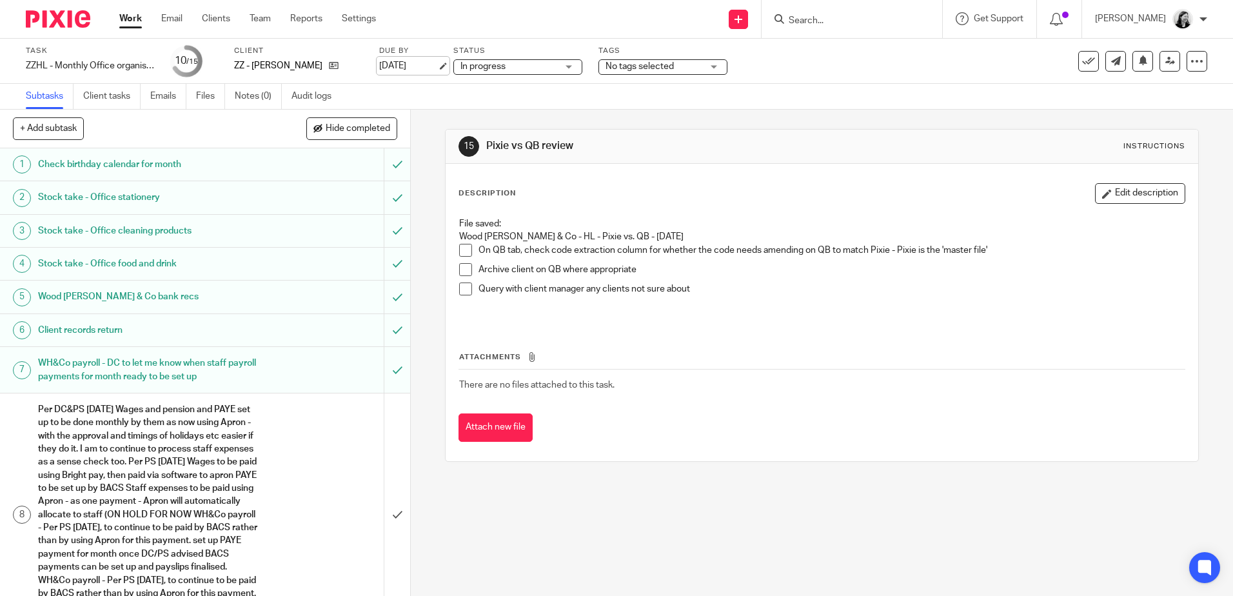
click at [390, 65] on link "26 Sep 2025" at bounding box center [408, 66] width 58 height 14
click at [413, 66] on link "28 Sep 2025" at bounding box center [408, 66] width 58 height 14
click at [126, 14] on link "Work" at bounding box center [130, 18] width 23 height 13
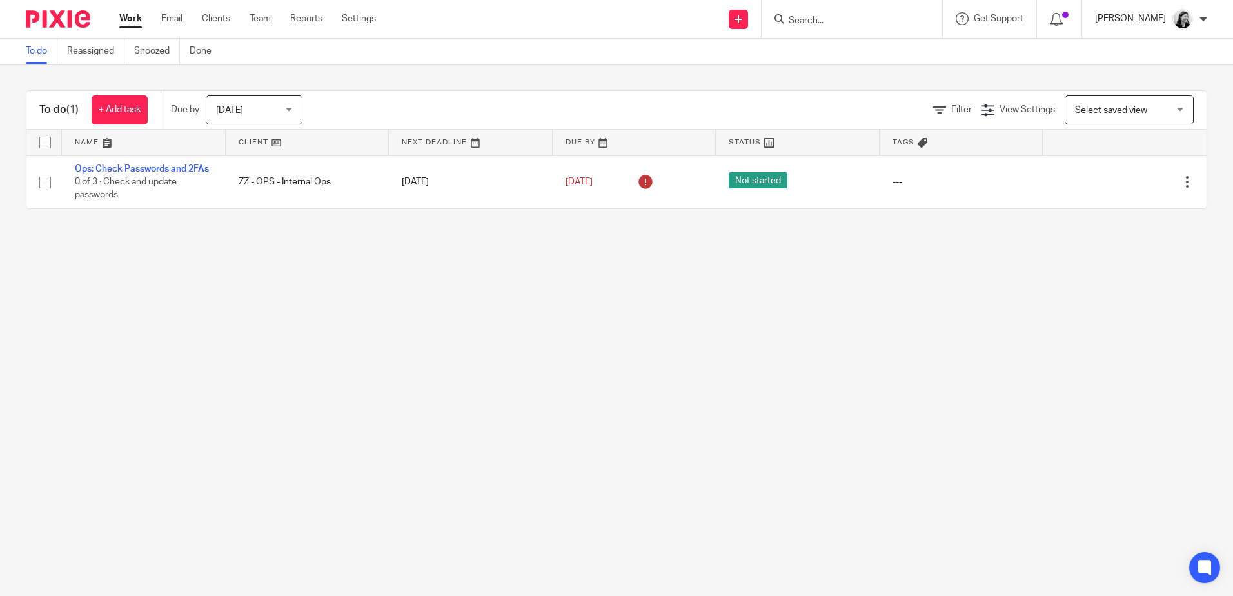
click at [1146, 16] on p "Helen Lee" at bounding box center [1130, 18] width 71 height 13
click at [1139, 89] on span "Logout" at bounding box center [1147, 89] width 29 height 9
